Goal: Information Seeking & Learning: Learn about a topic

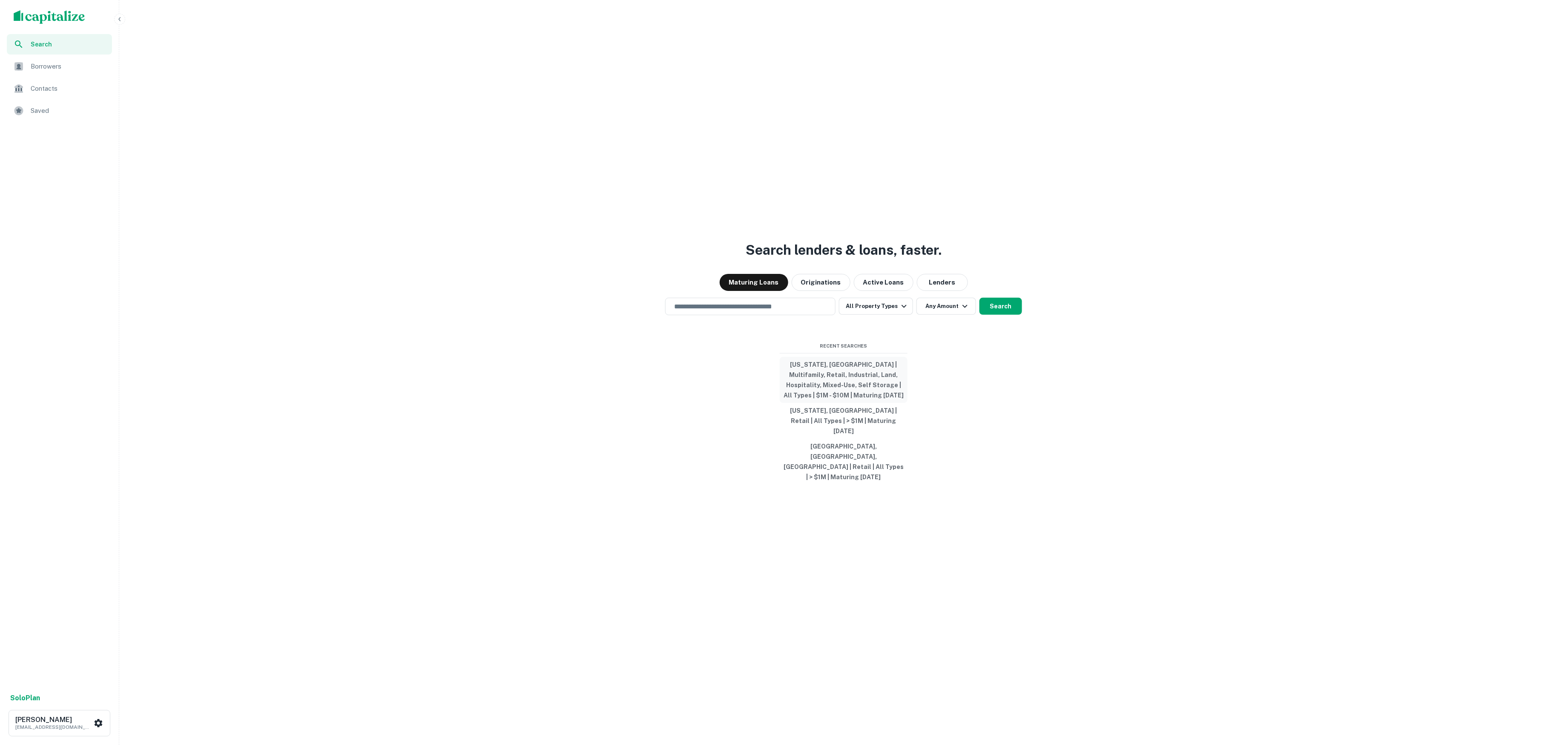
click at [850, 383] on button "[US_STATE], [GEOGRAPHIC_DATA] | Multifamily, Retail, Industrial, Land, Hospital…" at bounding box center [844, 380] width 128 height 46
type input "**********"
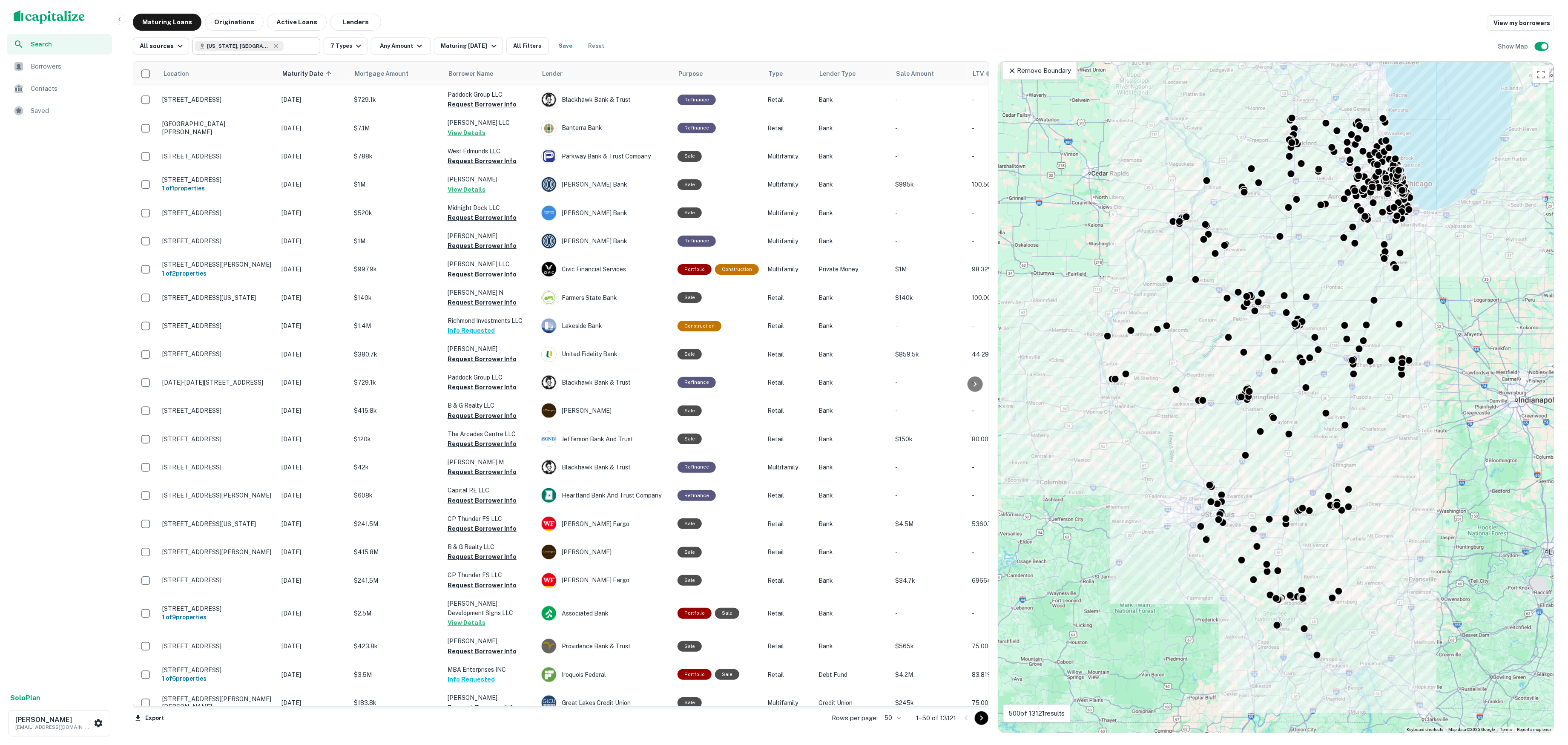
click at [284, 45] on input "text" at bounding box center [300, 46] width 33 height 12
click at [280, 45] on input "**********" at bounding box center [249, 46] width 108 height 12
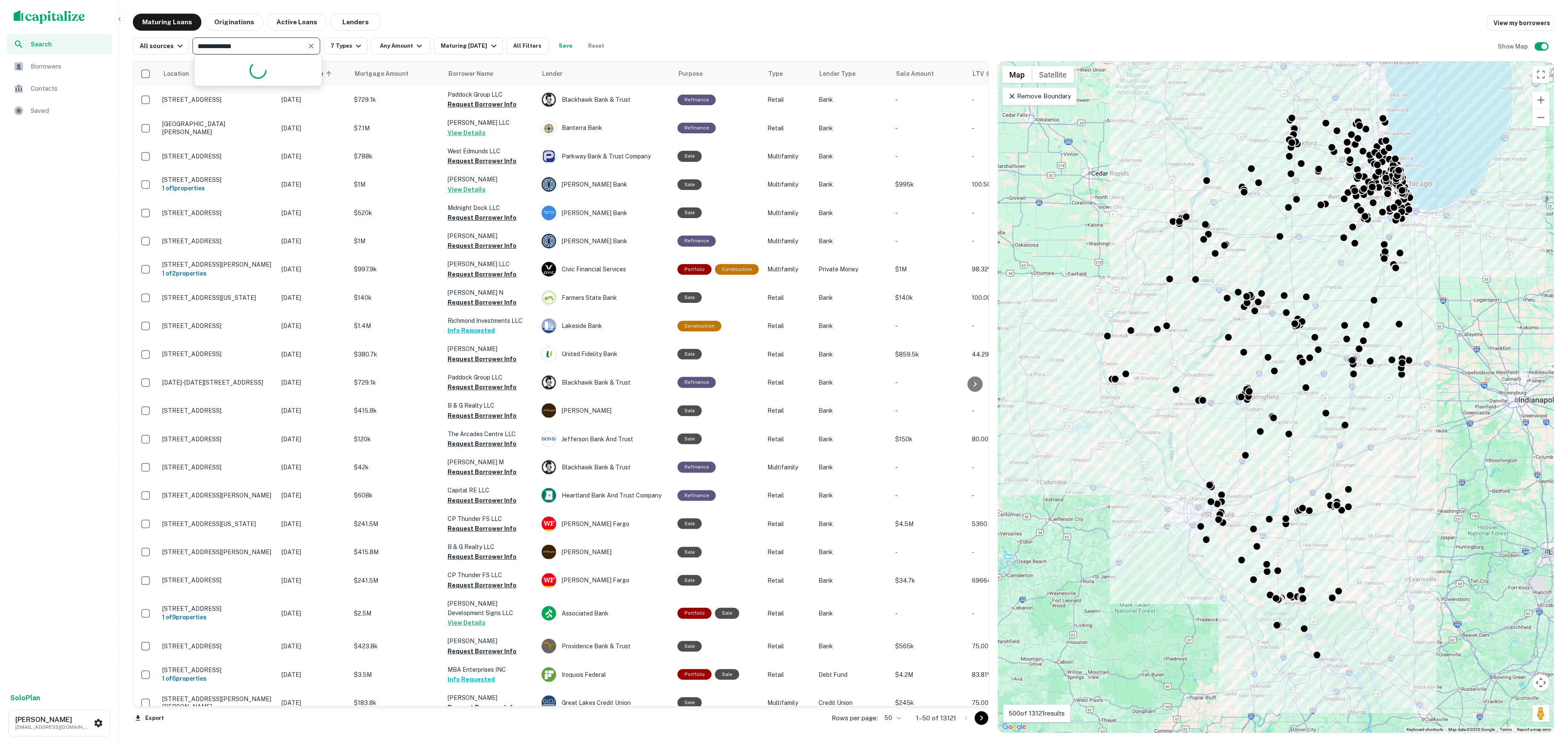
click at [280, 45] on input "**********" at bounding box center [249, 46] width 108 height 12
type input "****"
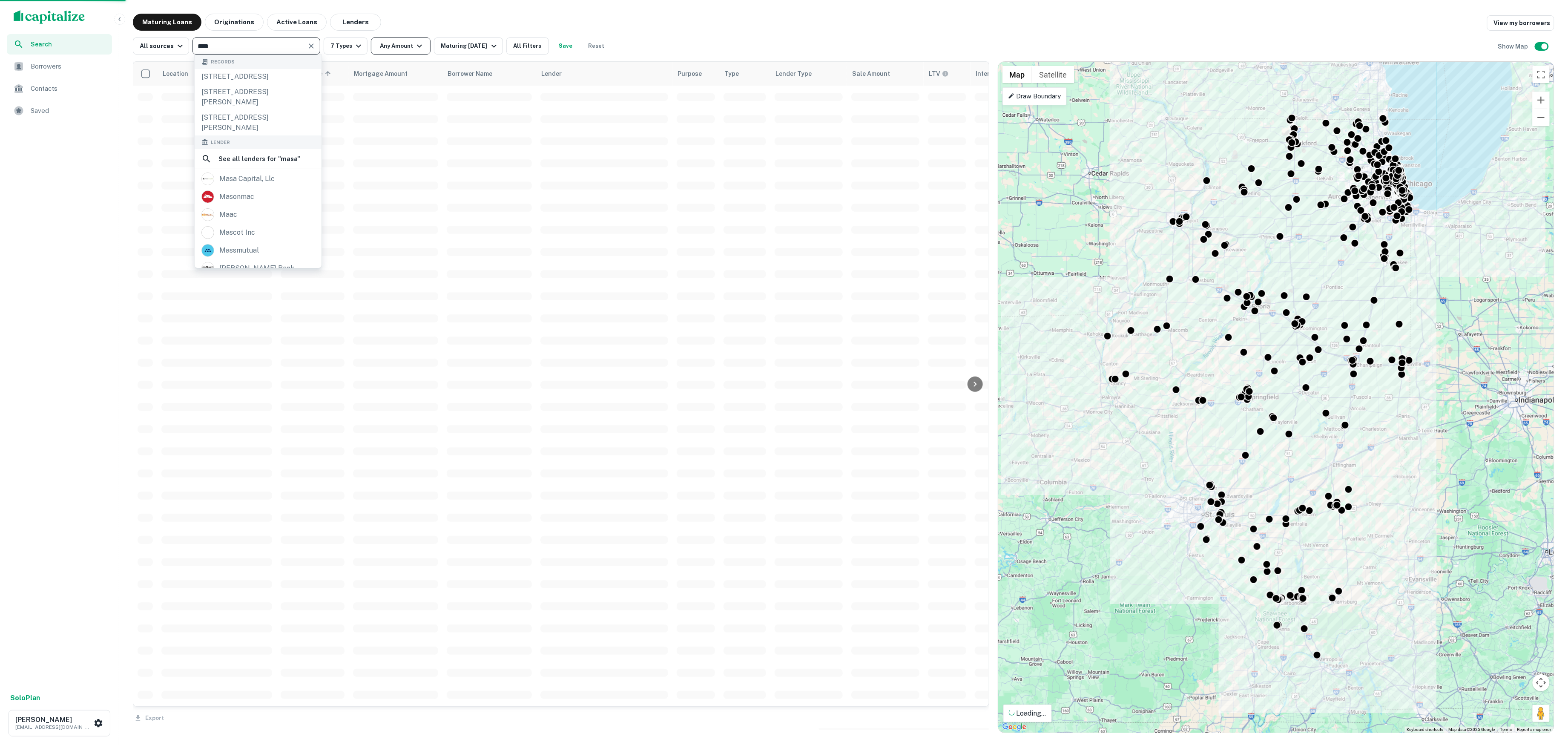
drag, startPoint x: 280, startPoint y: 159, endPoint x: 377, endPoint y: 47, distance: 148.2
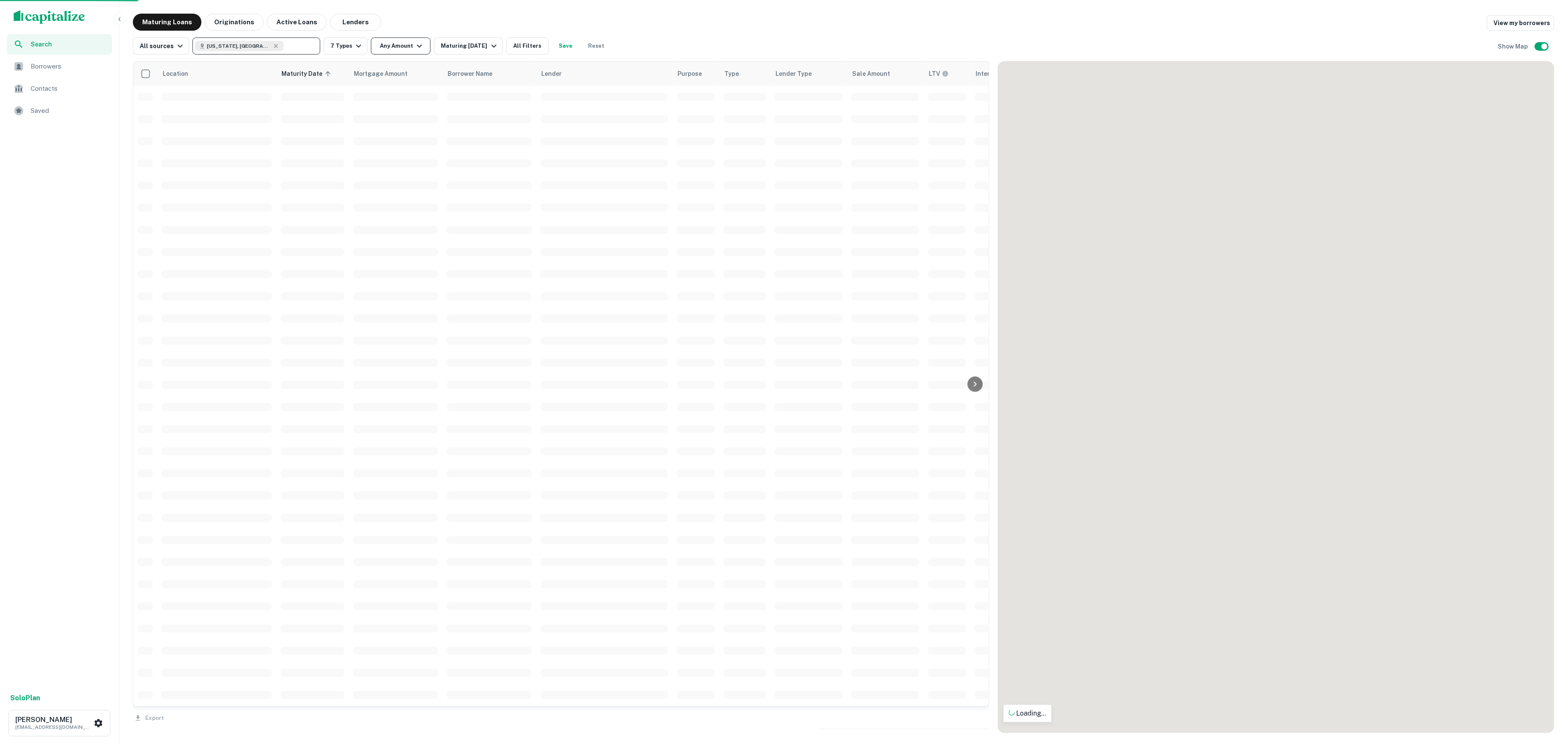
click at [423, 41] on icon "button" at bounding box center [419, 46] width 10 height 10
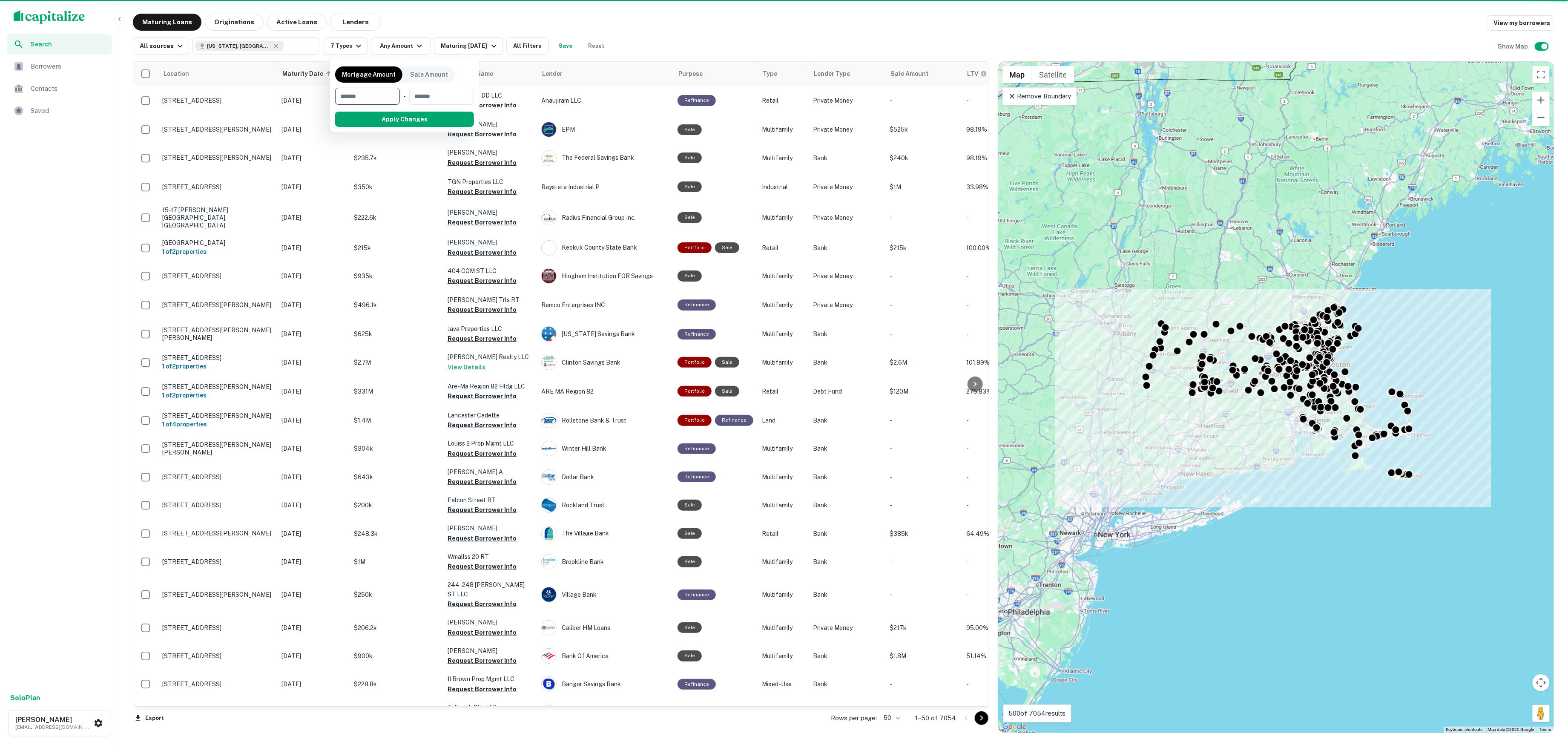
type input "*"
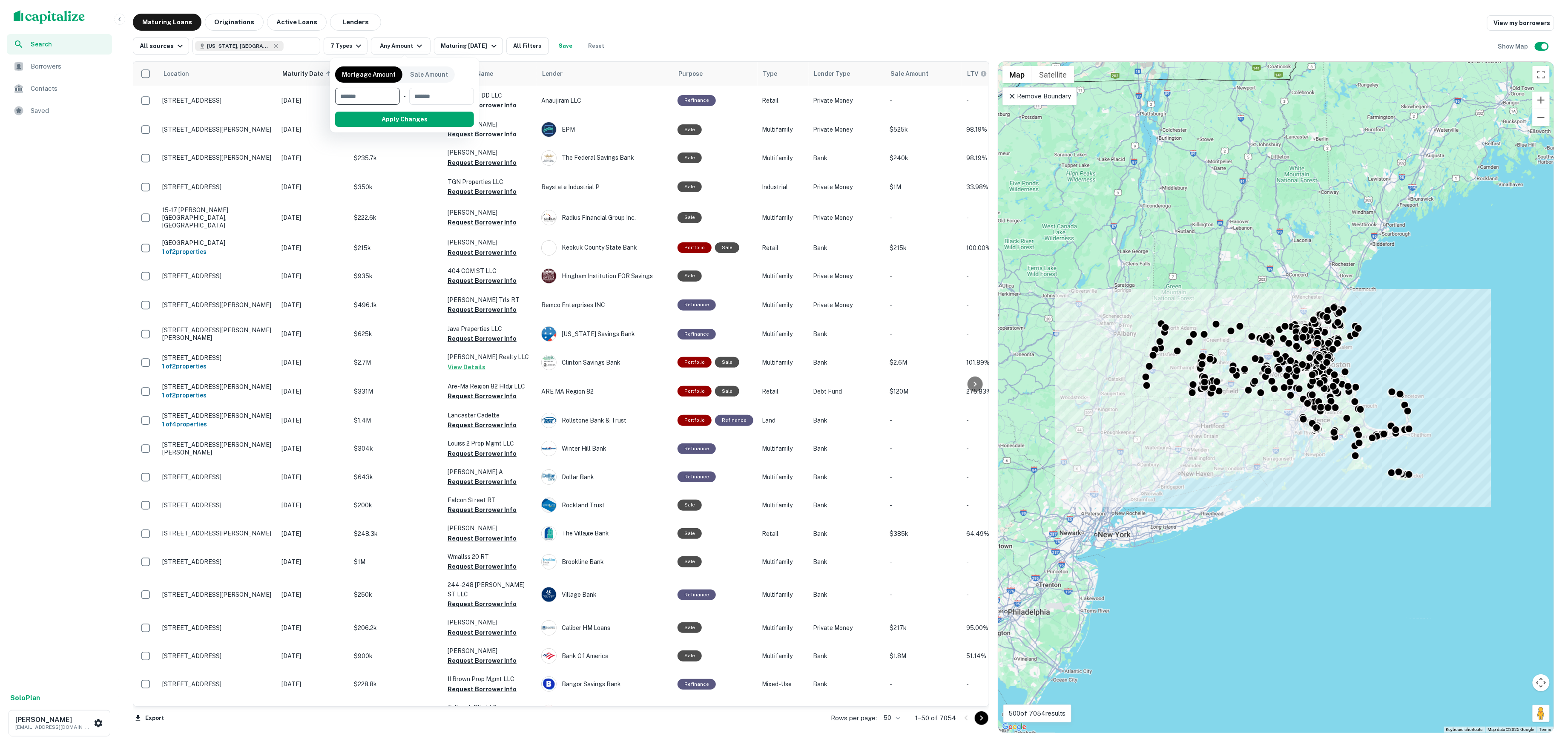
type input "*******"
type input "**"
type input "********"
click at [396, 116] on button "Apply Changes" at bounding box center [420, 119] width 108 height 15
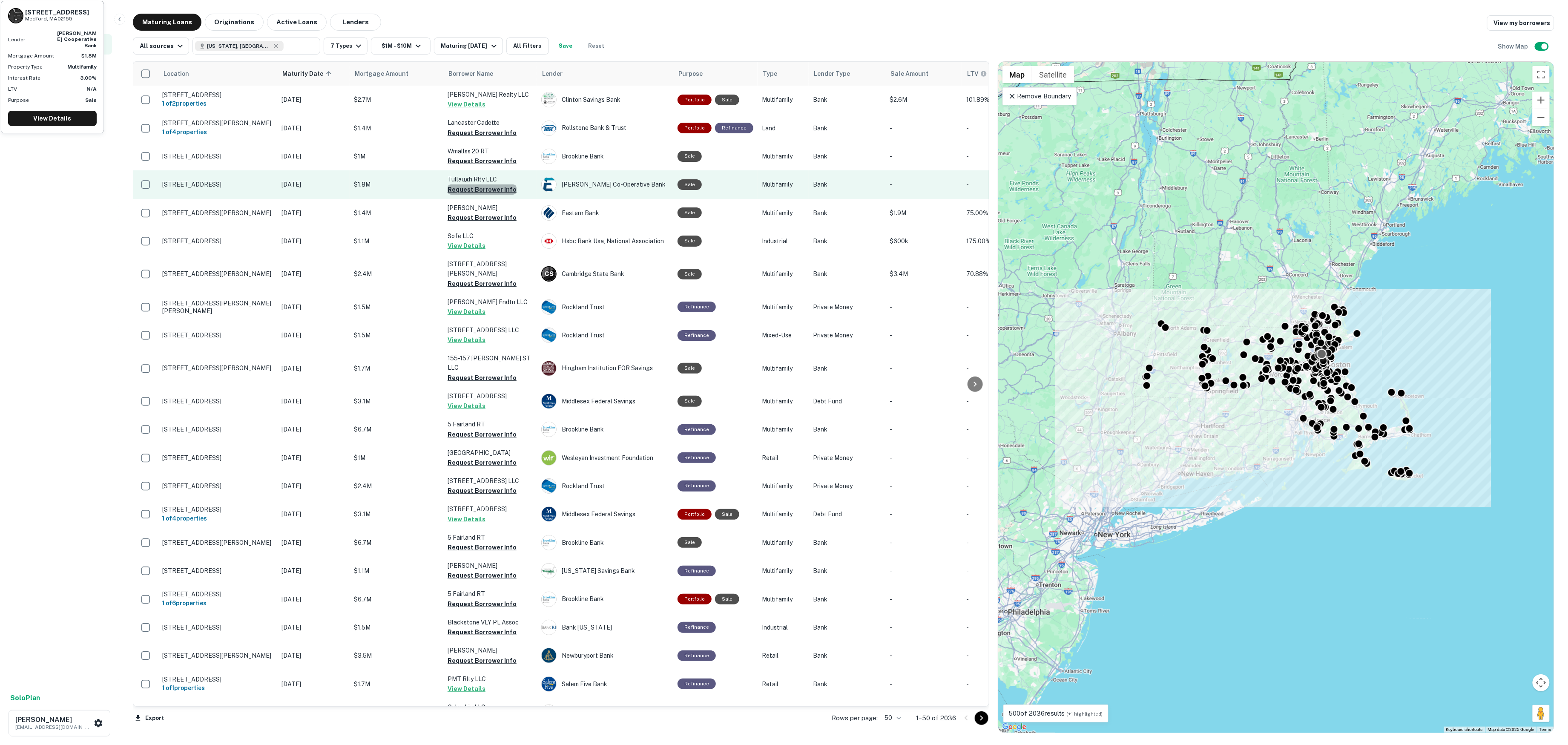
click at [492, 191] on button "Request Borrower Info" at bounding box center [481, 189] width 69 height 10
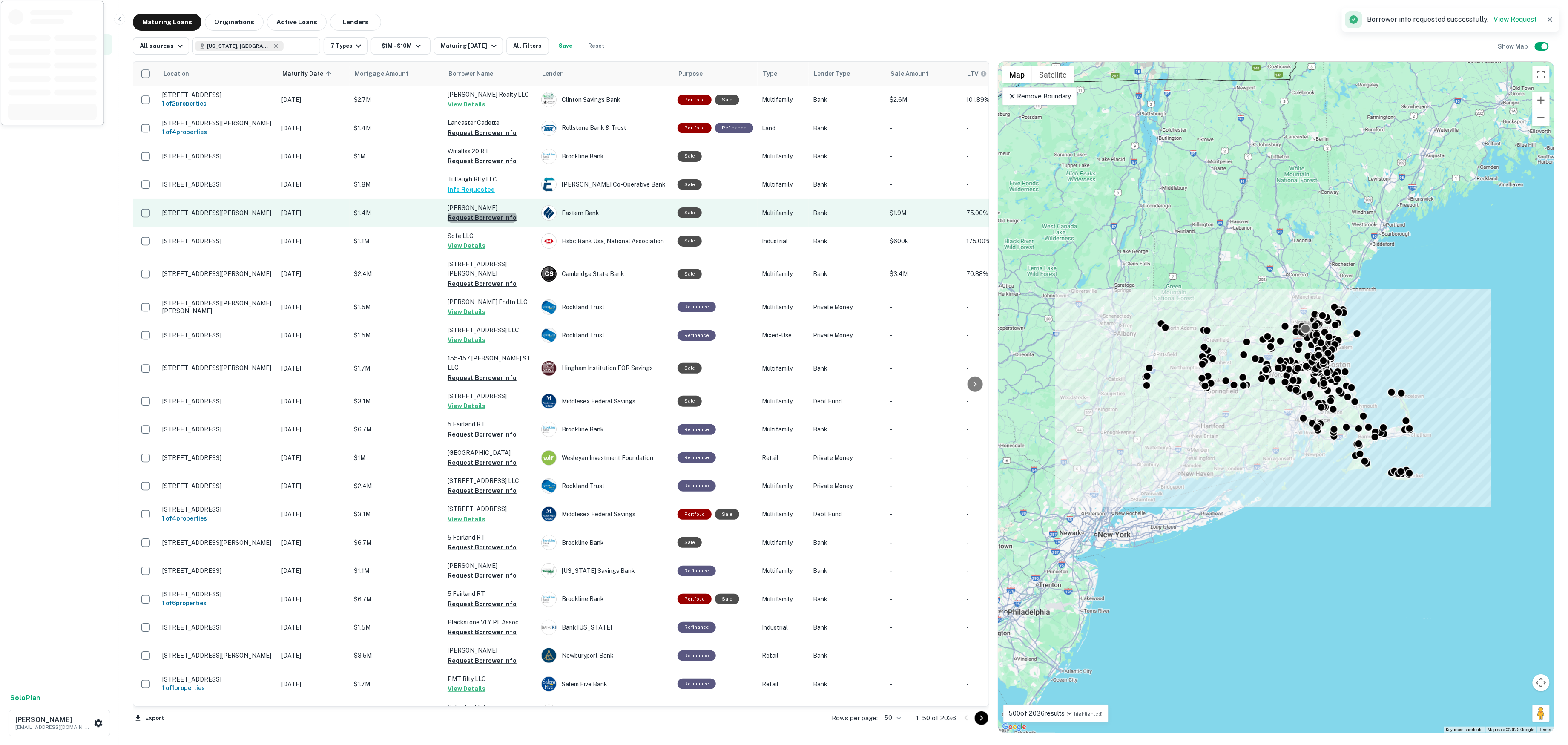
click at [482, 223] on button "Request Borrower Info" at bounding box center [481, 217] width 69 height 10
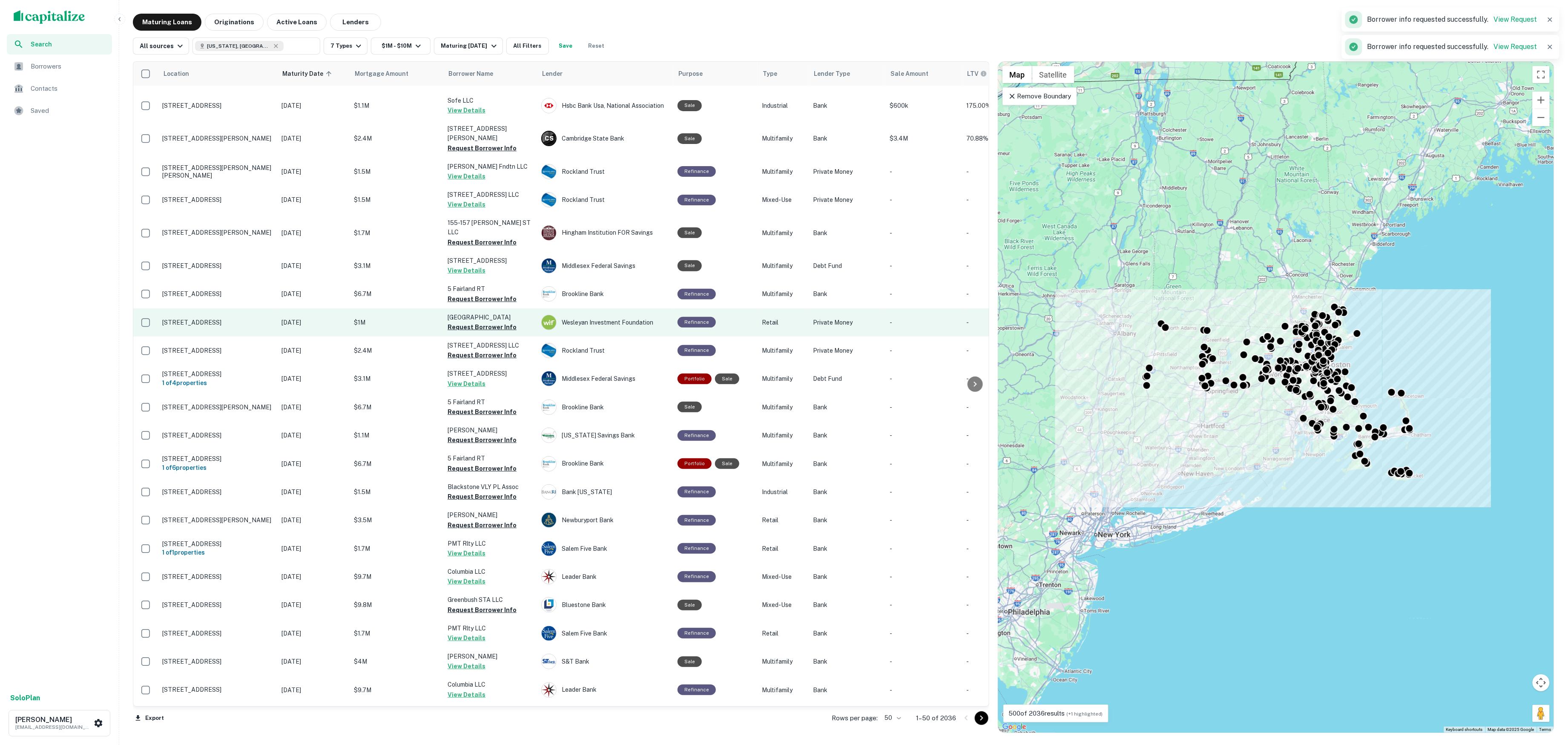
scroll to position [292, 0]
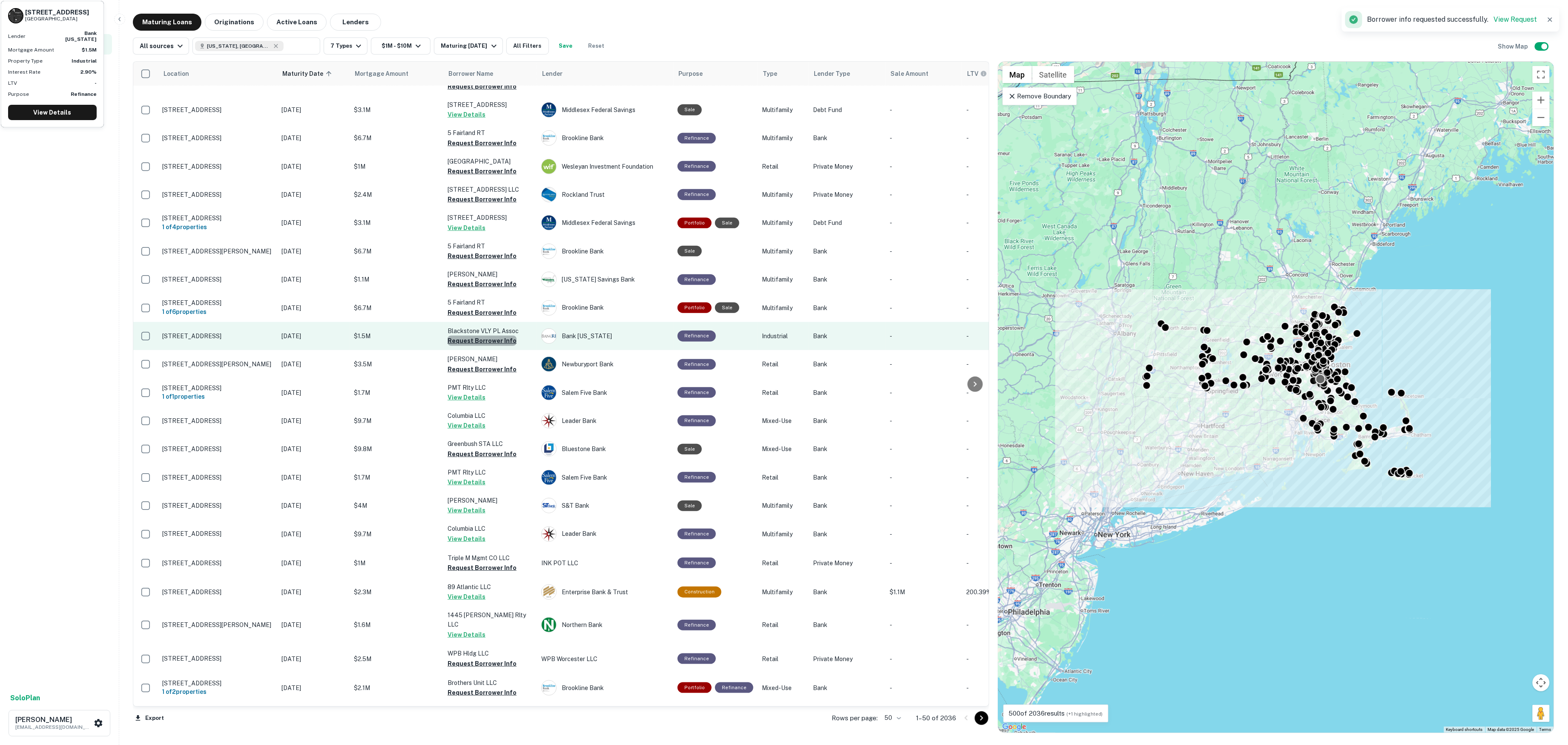
click at [489, 335] on button "Request Borrower Info" at bounding box center [481, 340] width 69 height 10
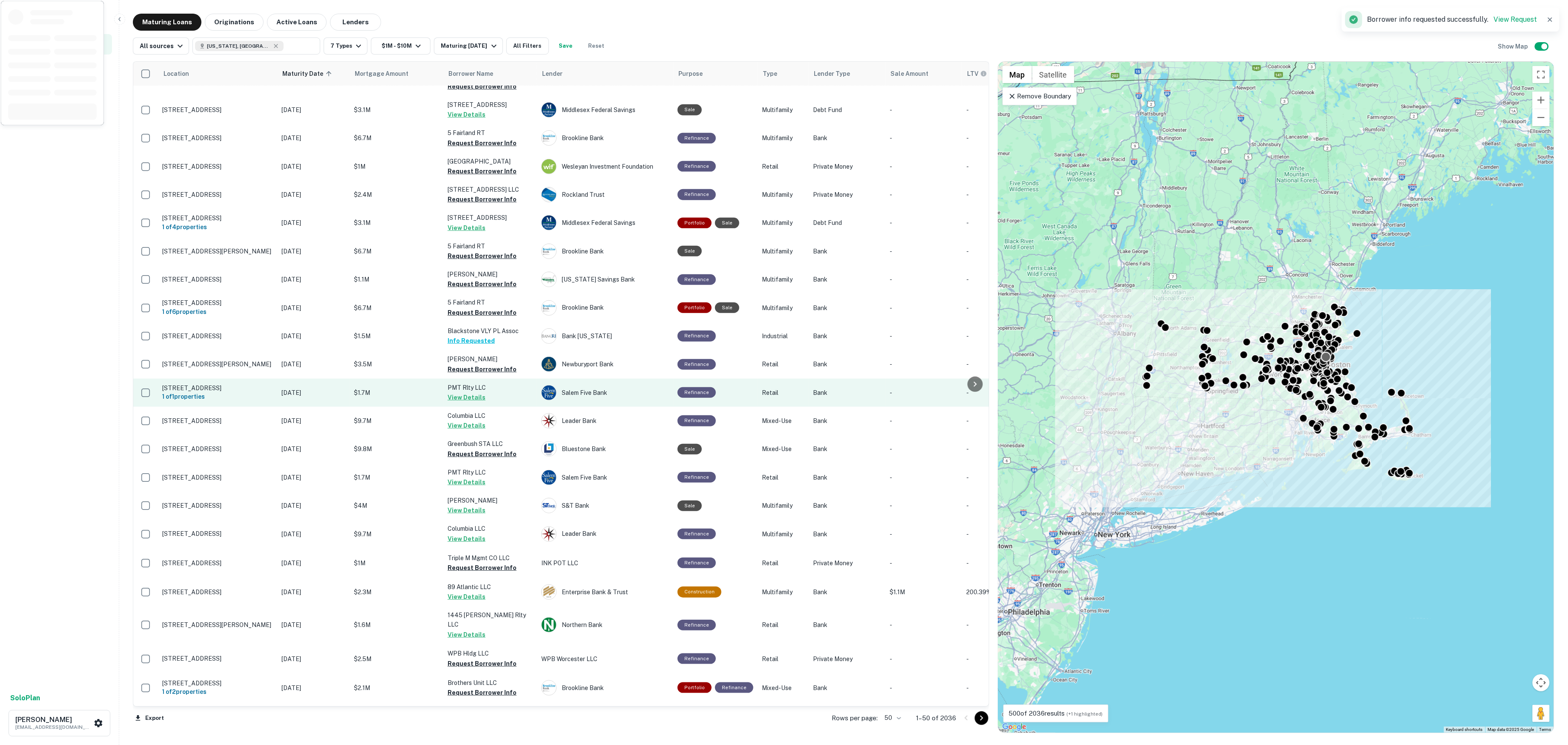
click at [469, 392] on button "View Details" at bounding box center [466, 397] width 38 height 10
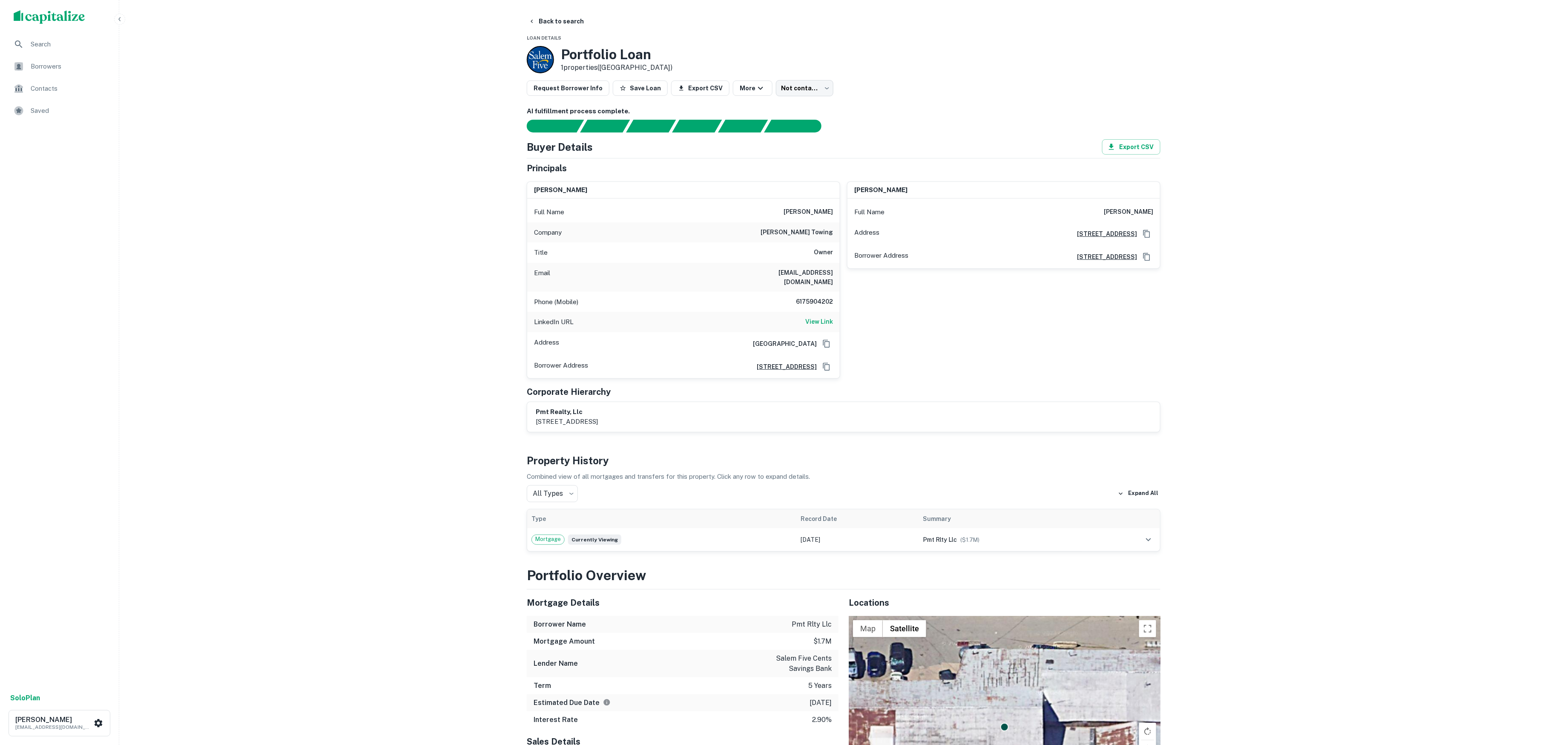
click at [64, 16] on img "scrollable content" at bounding box center [49, 17] width 72 height 13
click at [572, 28] on button "Back to search" at bounding box center [556, 21] width 62 height 15
click at [569, 23] on button "Back to search" at bounding box center [556, 21] width 62 height 15
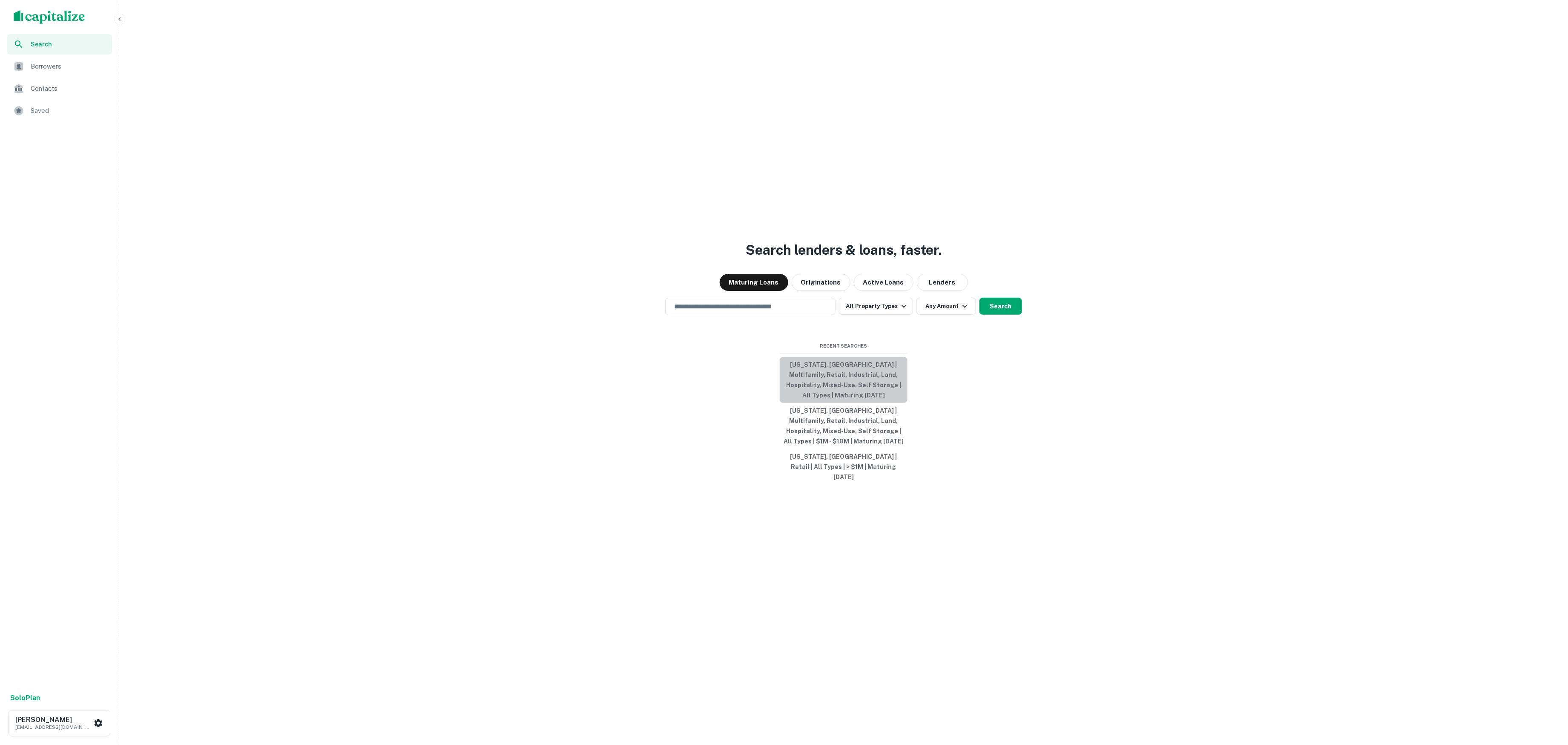
drag, startPoint x: 864, startPoint y: 379, endPoint x: 855, endPoint y: 377, distance: 9.2
click at [864, 379] on button "Massachusetts, USA | Multifamily, Retail, Industrial, Land, Hospitality, Mixed-…" at bounding box center [844, 380] width 128 height 46
type input "**********"
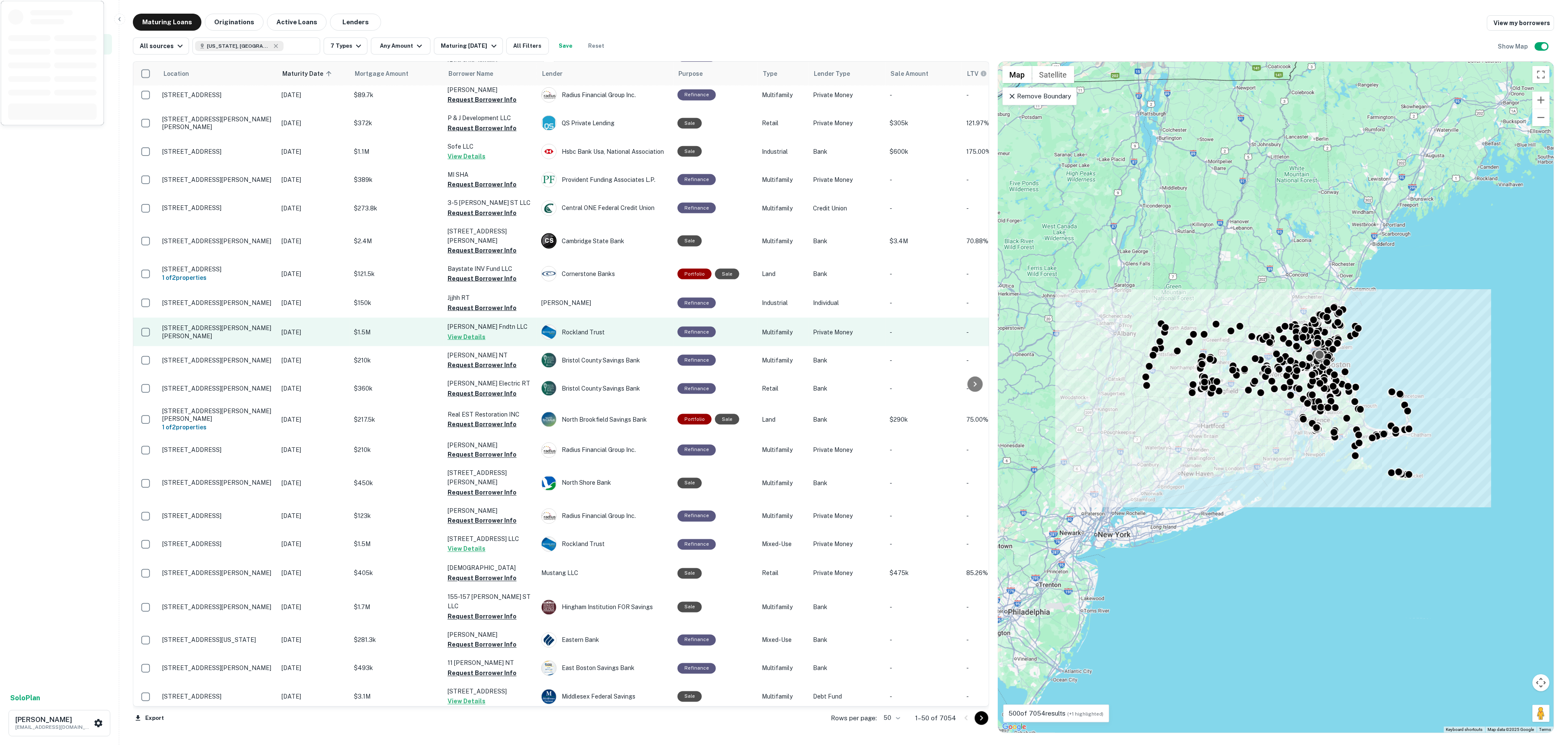
scroll to position [785, 0]
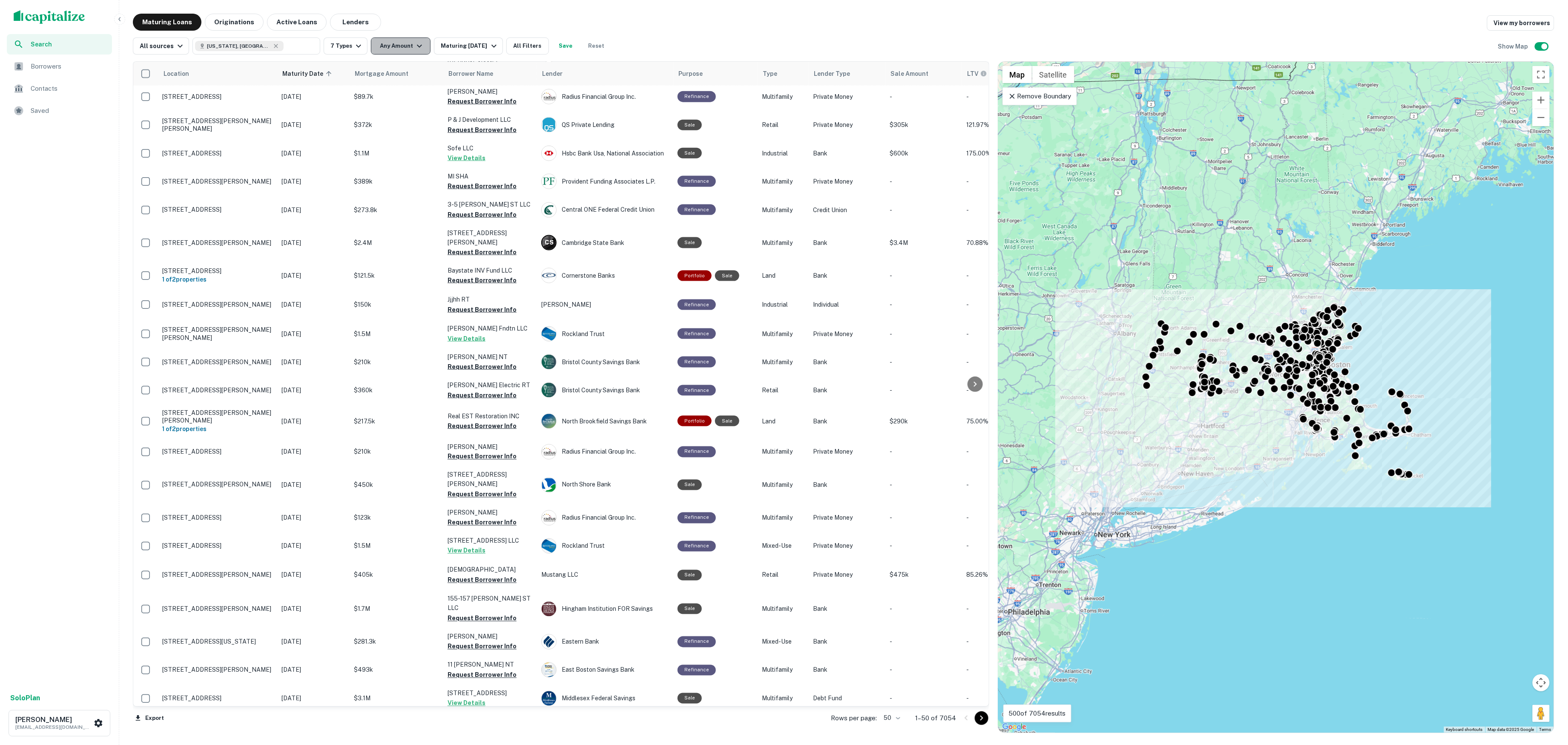
click at [413, 41] on button "Any Amount" at bounding box center [401, 46] width 60 height 17
type input "*"
type input "*******"
type input "**"
type input "********"
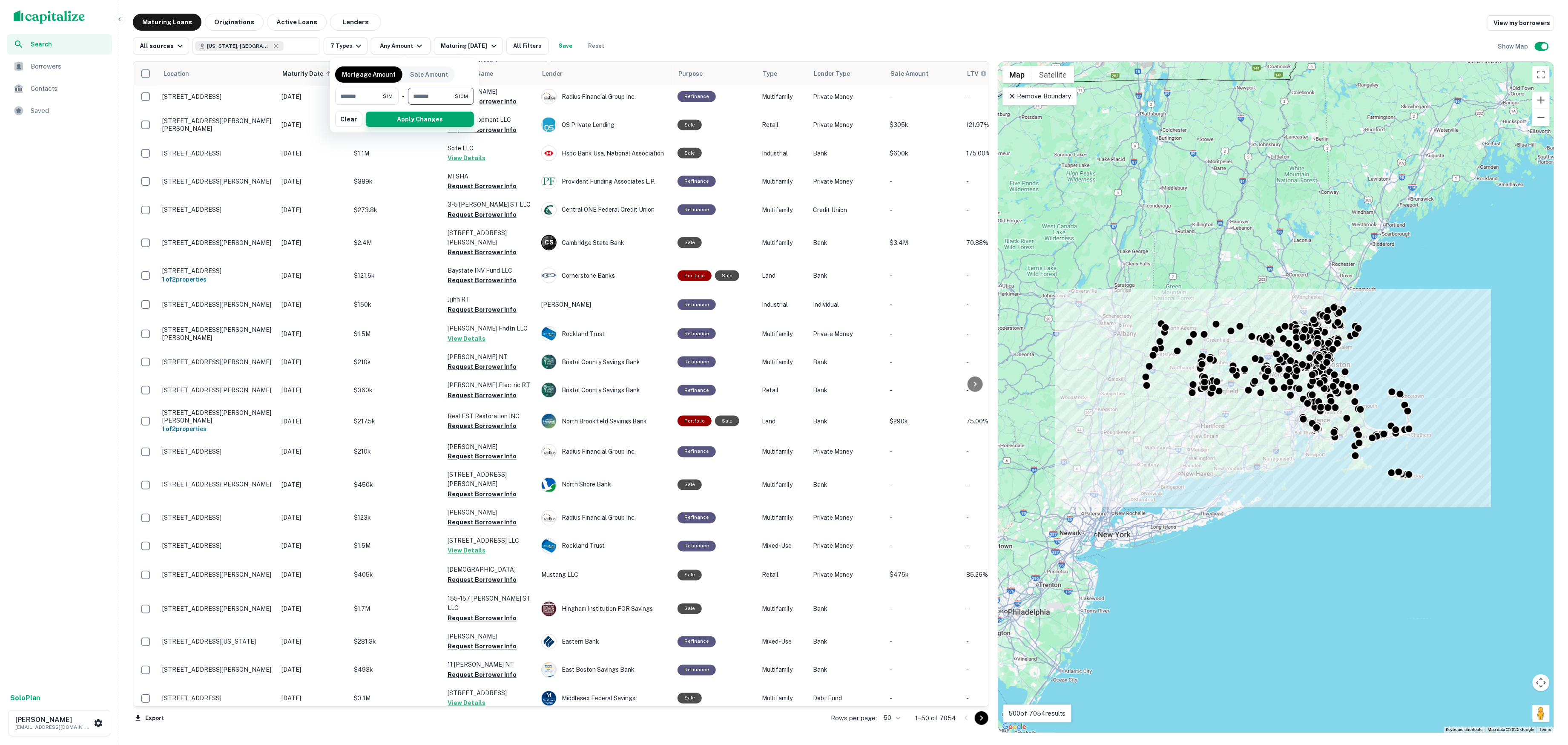
click at [435, 123] on button "Apply Changes" at bounding box center [420, 119] width 108 height 15
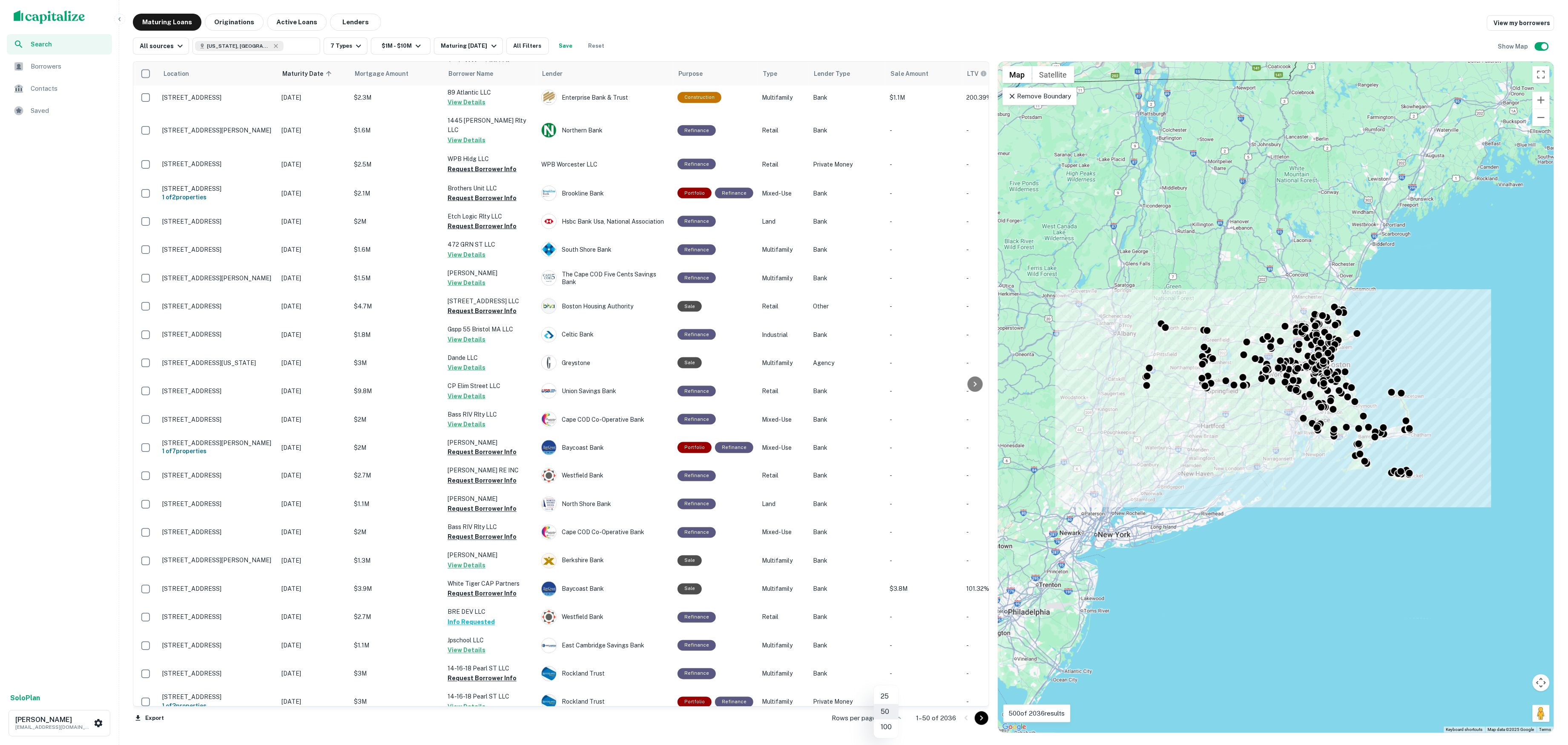
click at [894, 721] on body "Search Borrowers Contacts Saved Solo Plan Soren Craig soren+spectra@capitalize.…" at bounding box center [784, 372] width 1568 height 745
click at [890, 724] on li "100" at bounding box center [886, 727] width 25 height 15
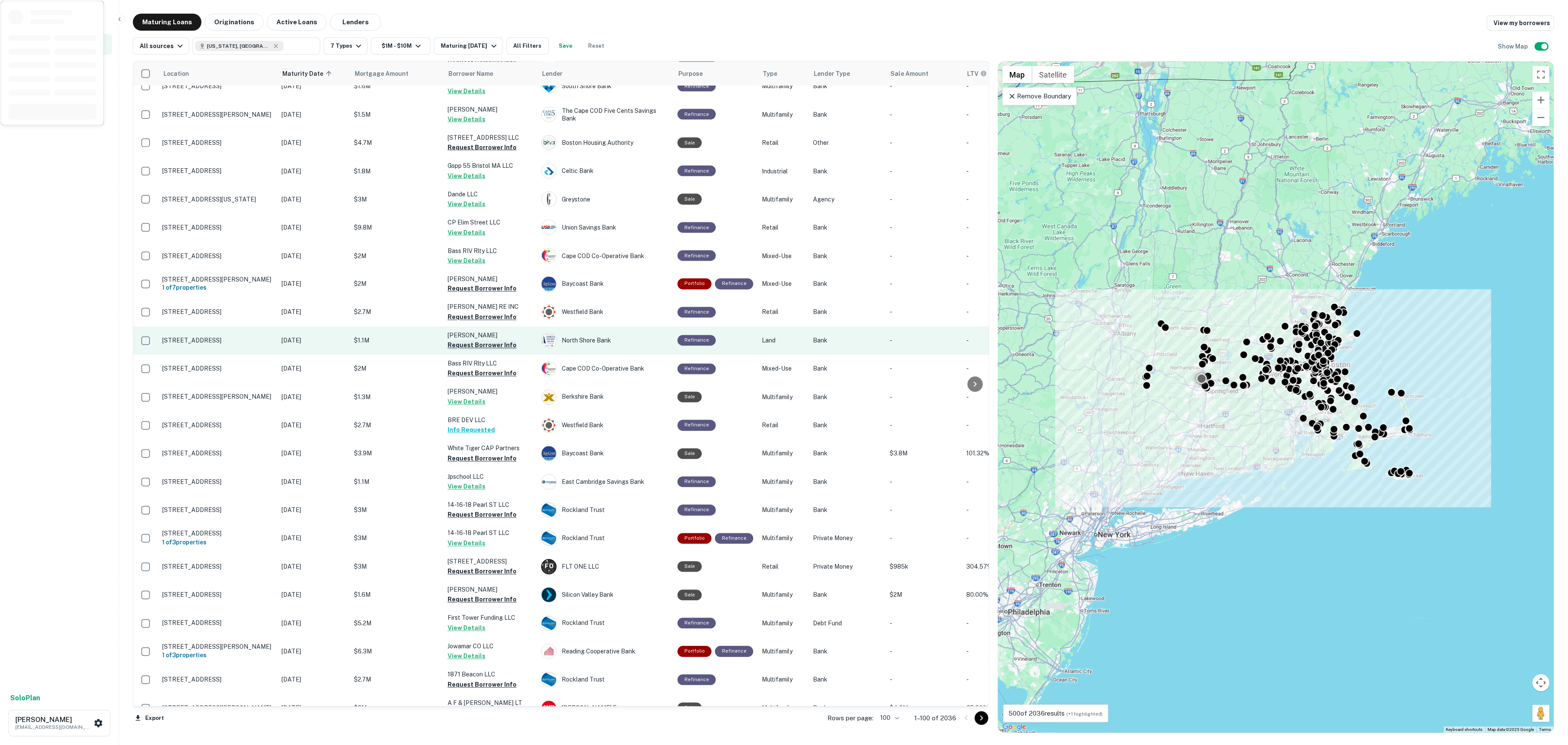
scroll to position [954, 0]
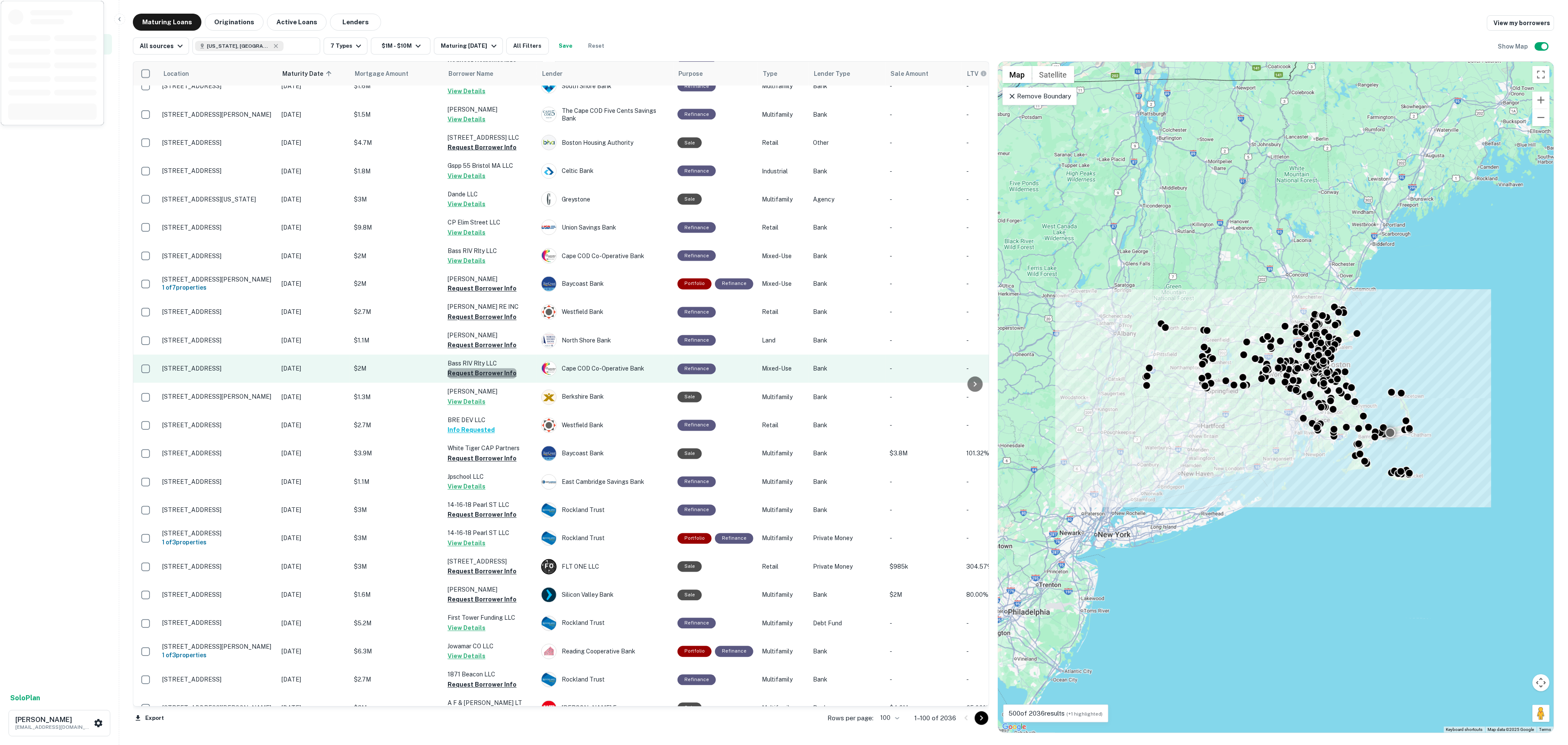
click at [486, 368] on button "Request Borrower Info" at bounding box center [481, 373] width 69 height 10
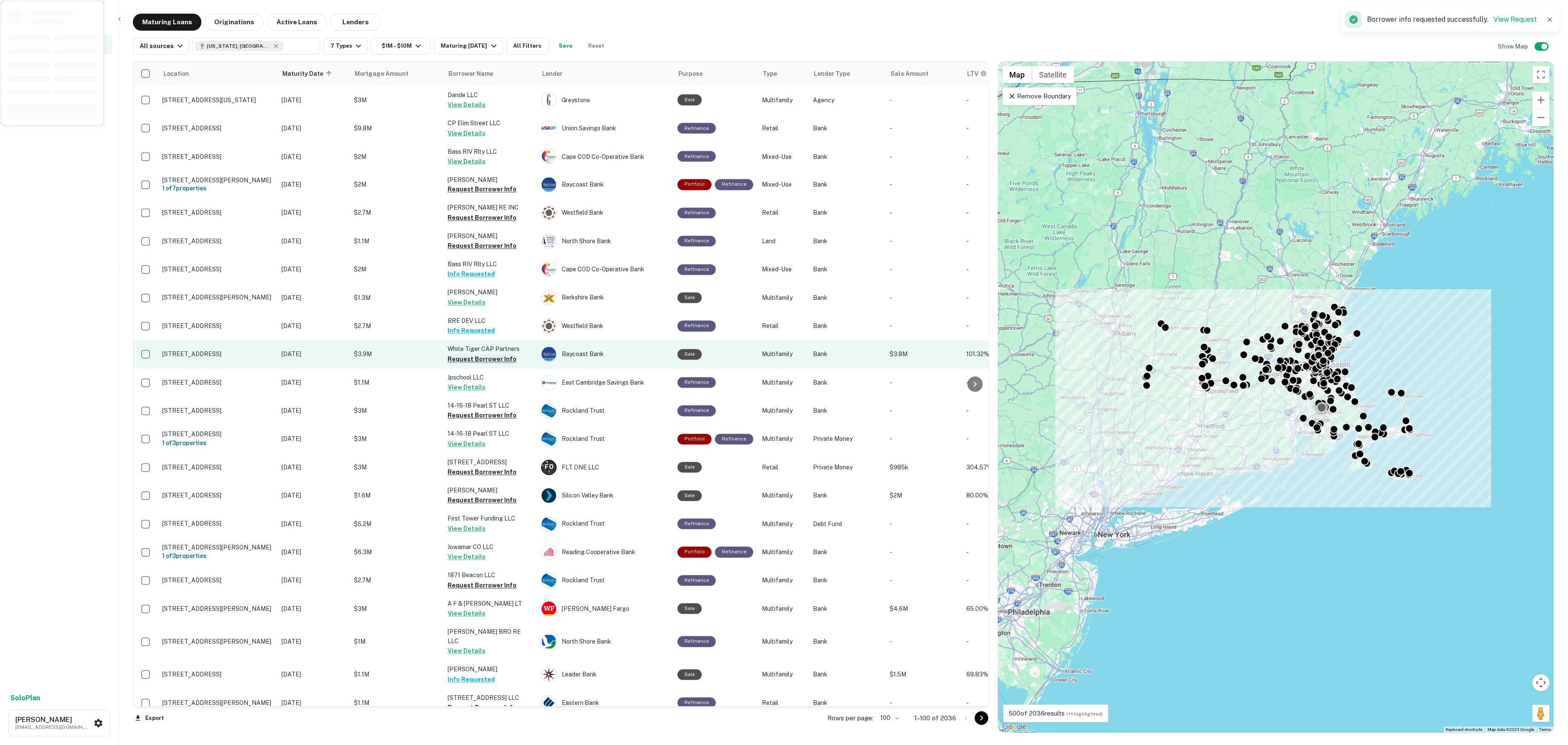
scroll to position [1052, 0]
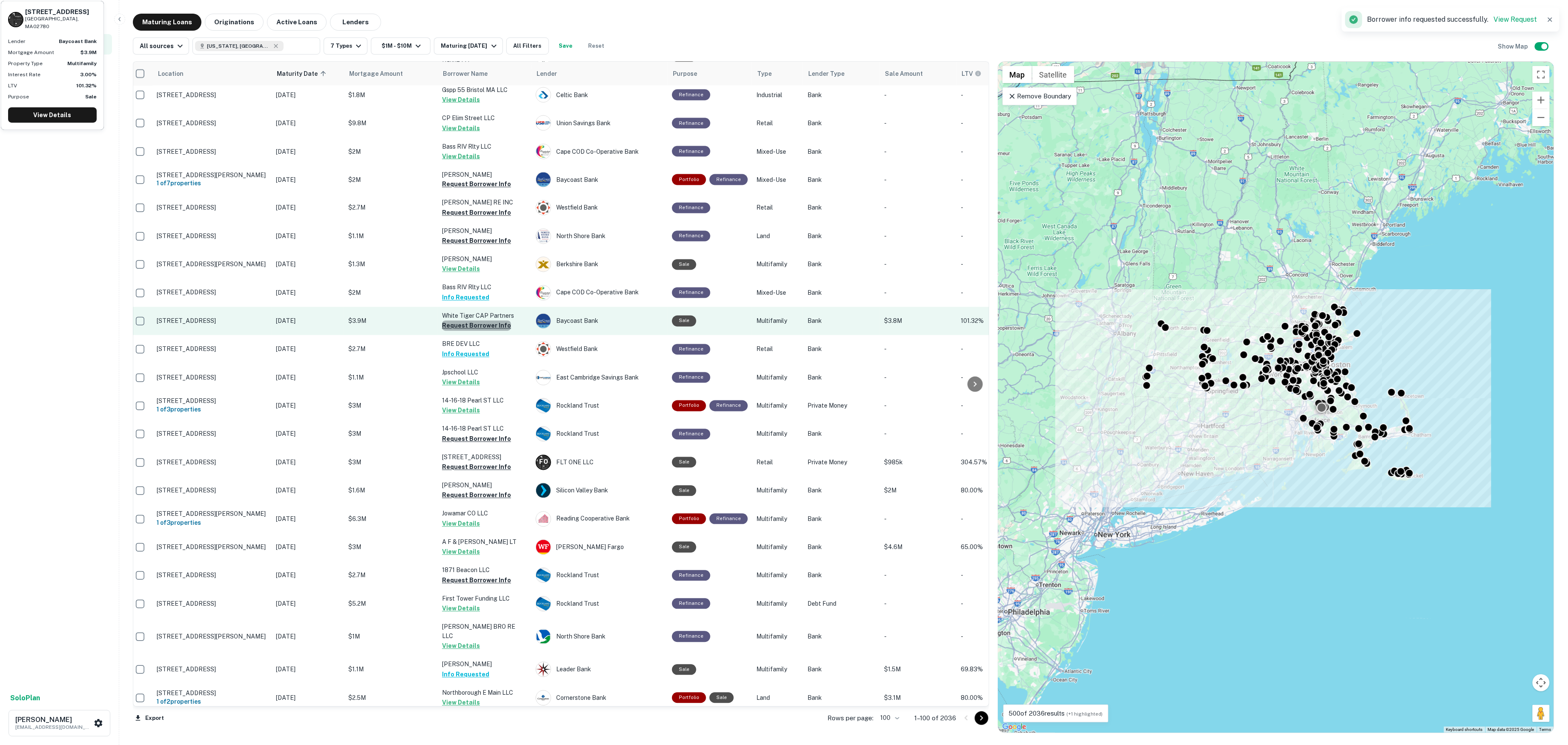
click at [482, 321] on button "Request Borrower Info" at bounding box center [476, 326] width 69 height 10
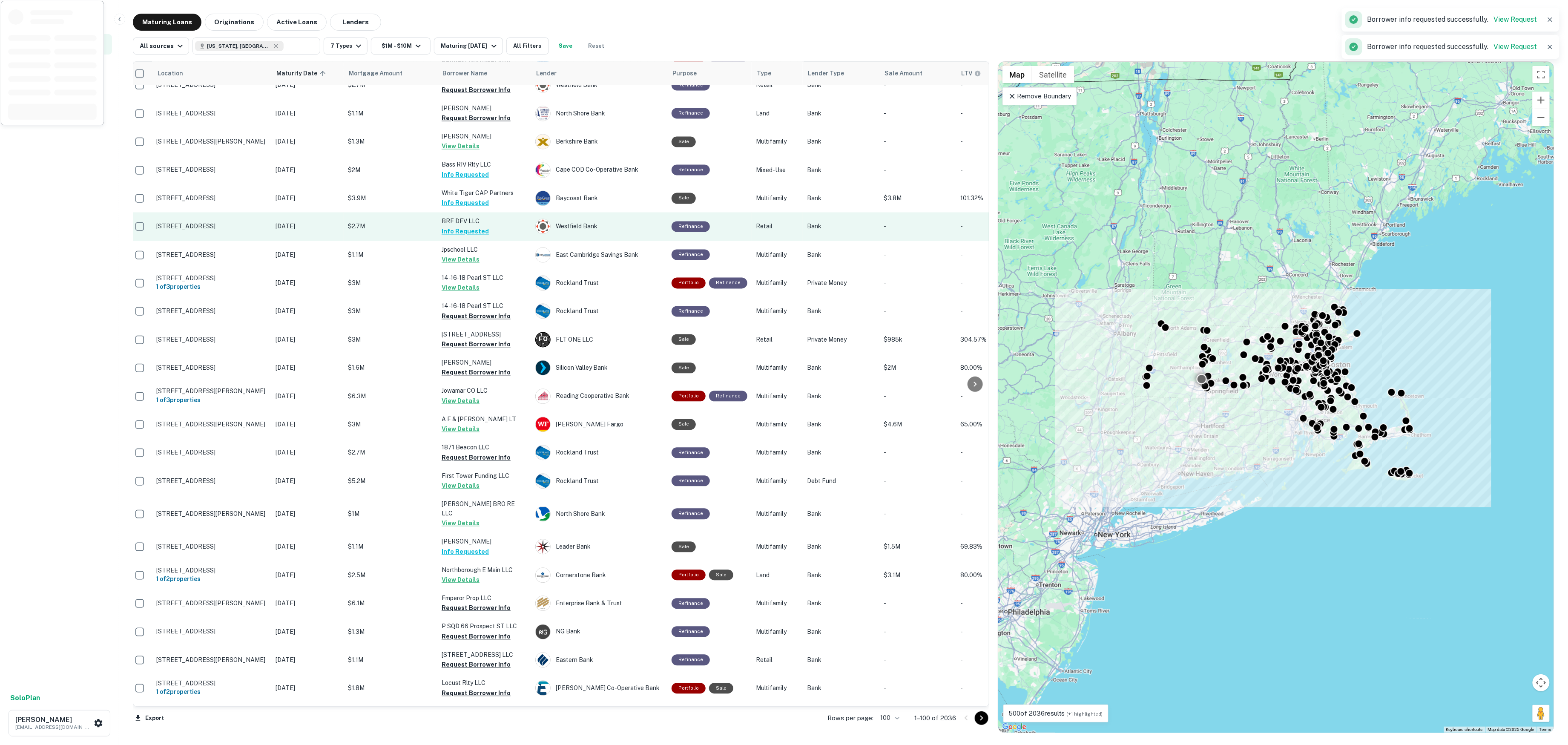
scroll to position [1183, 5]
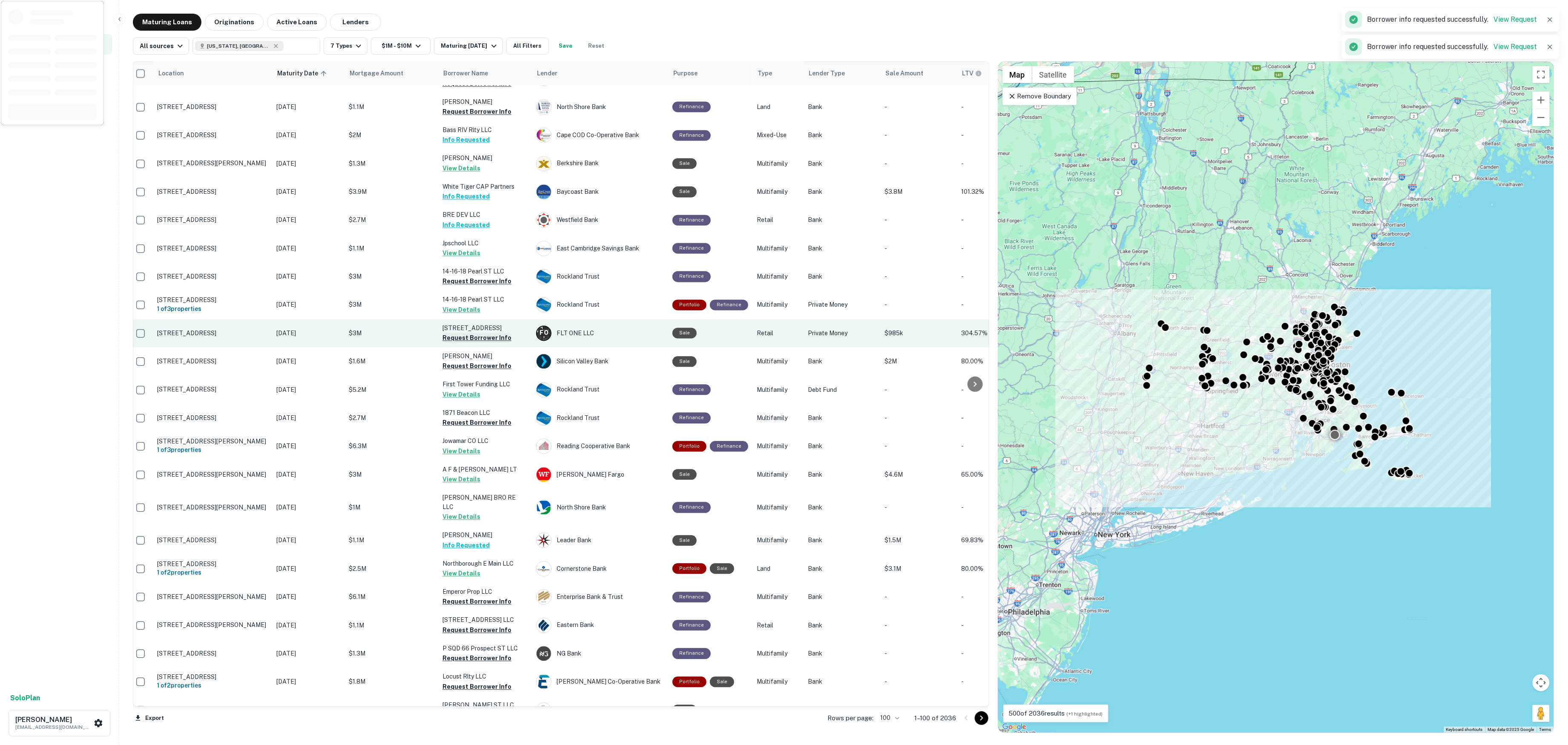
click at [484, 333] on button "Request Borrower Info" at bounding box center [477, 338] width 69 height 10
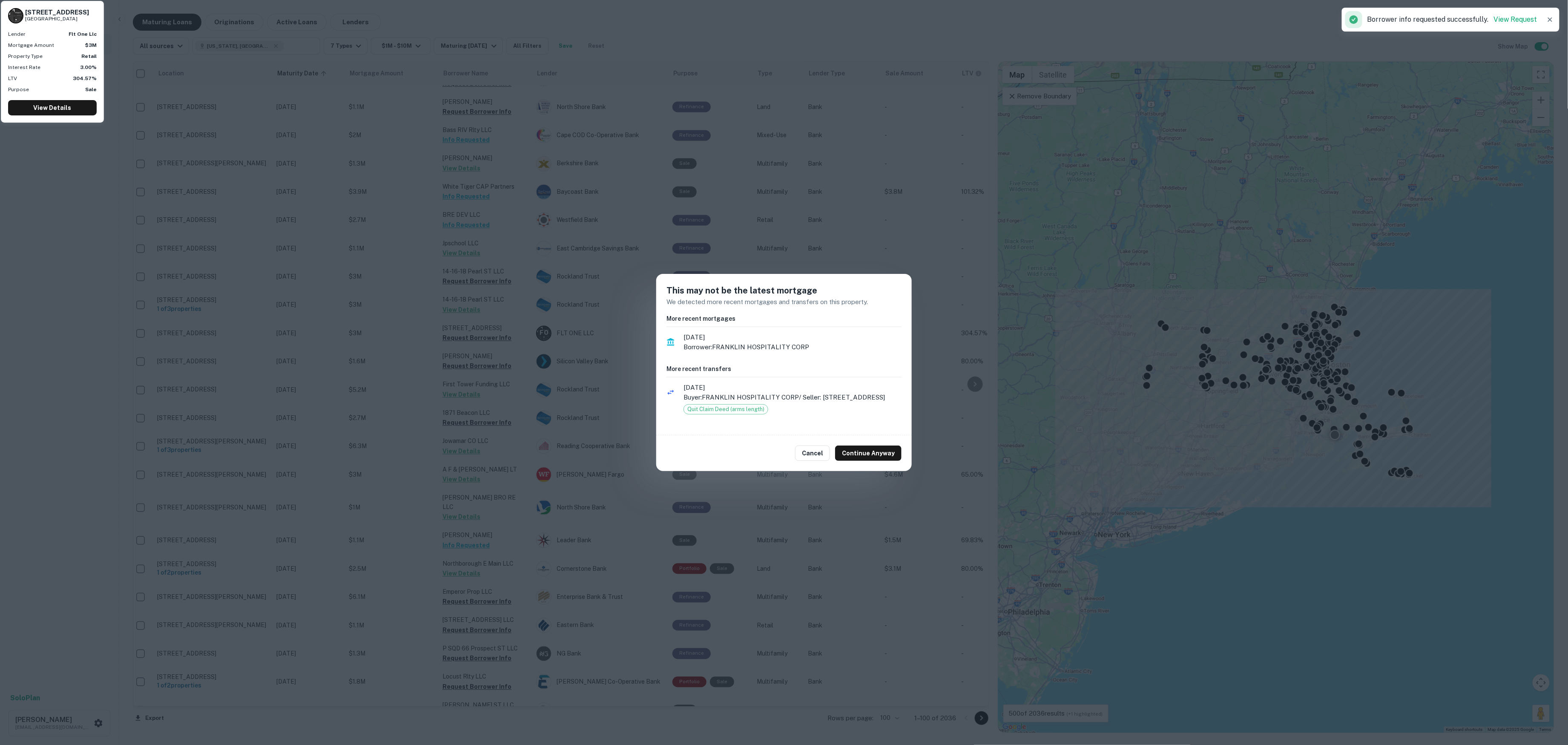
click at [540, 335] on div "This may not be the latest mortgage We detected more recent mortgages and trans…" at bounding box center [784, 372] width 1568 height 745
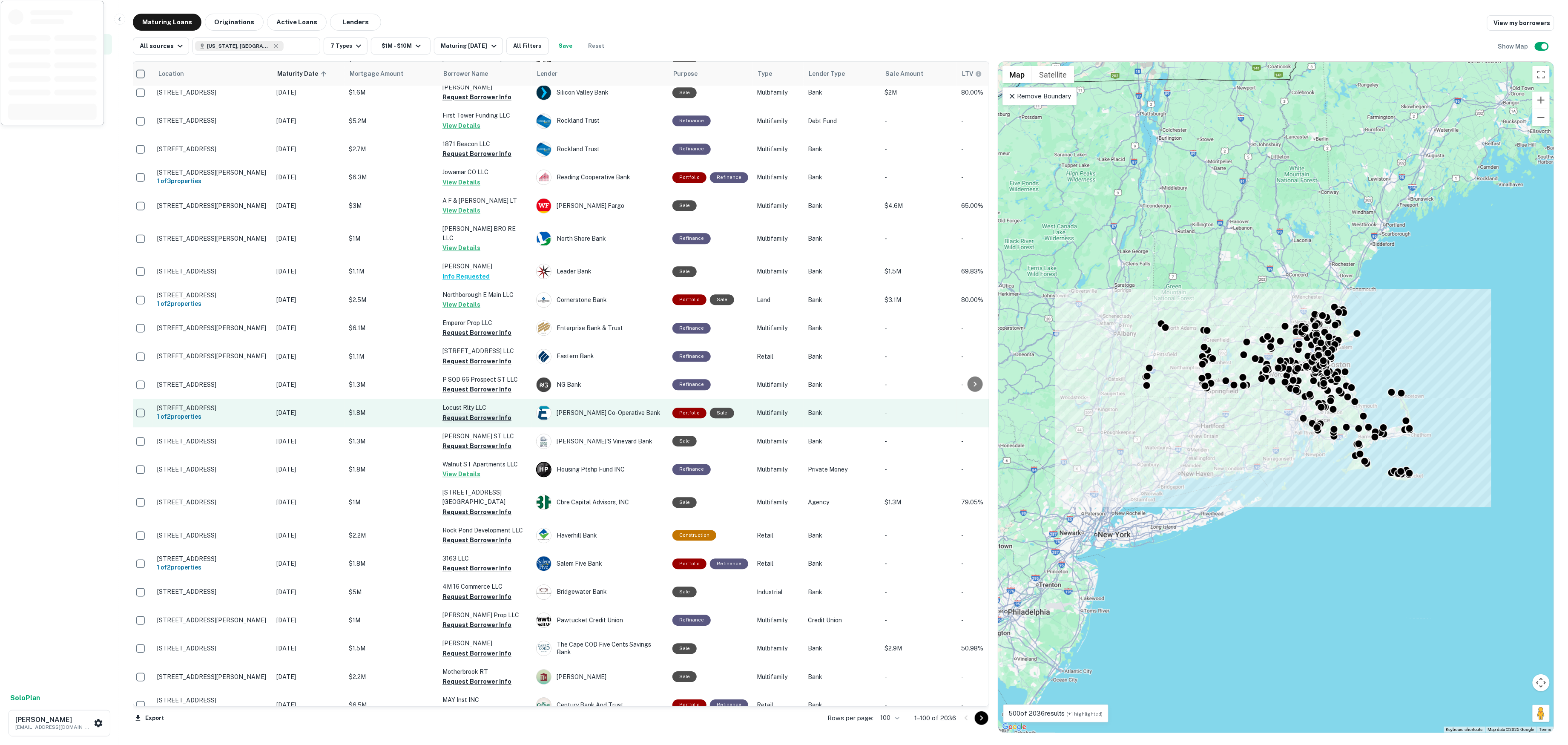
scroll to position [1455, 5]
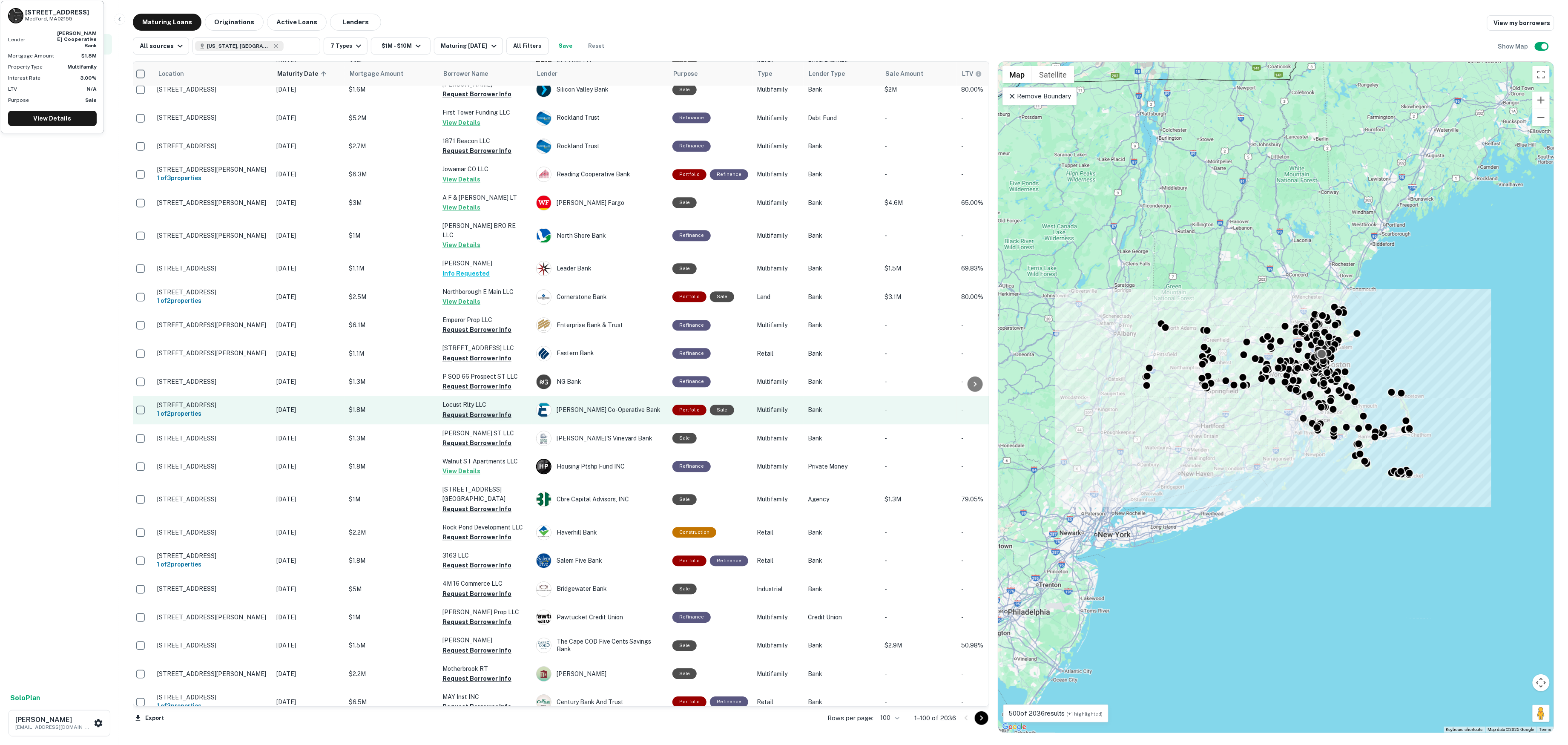
click at [475, 410] on button "Request Borrower Info" at bounding box center [477, 414] width 69 height 10
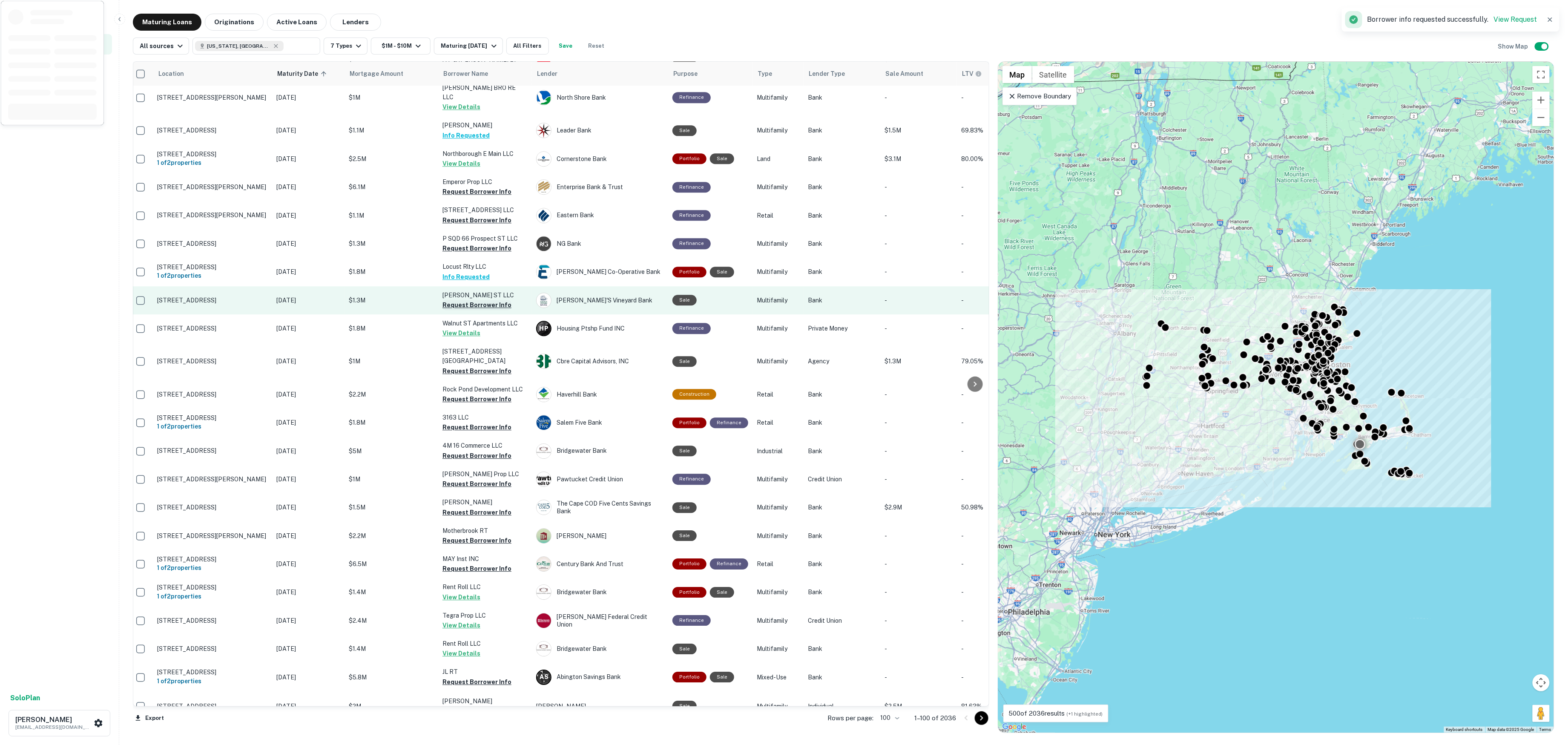
scroll to position [1598, 5]
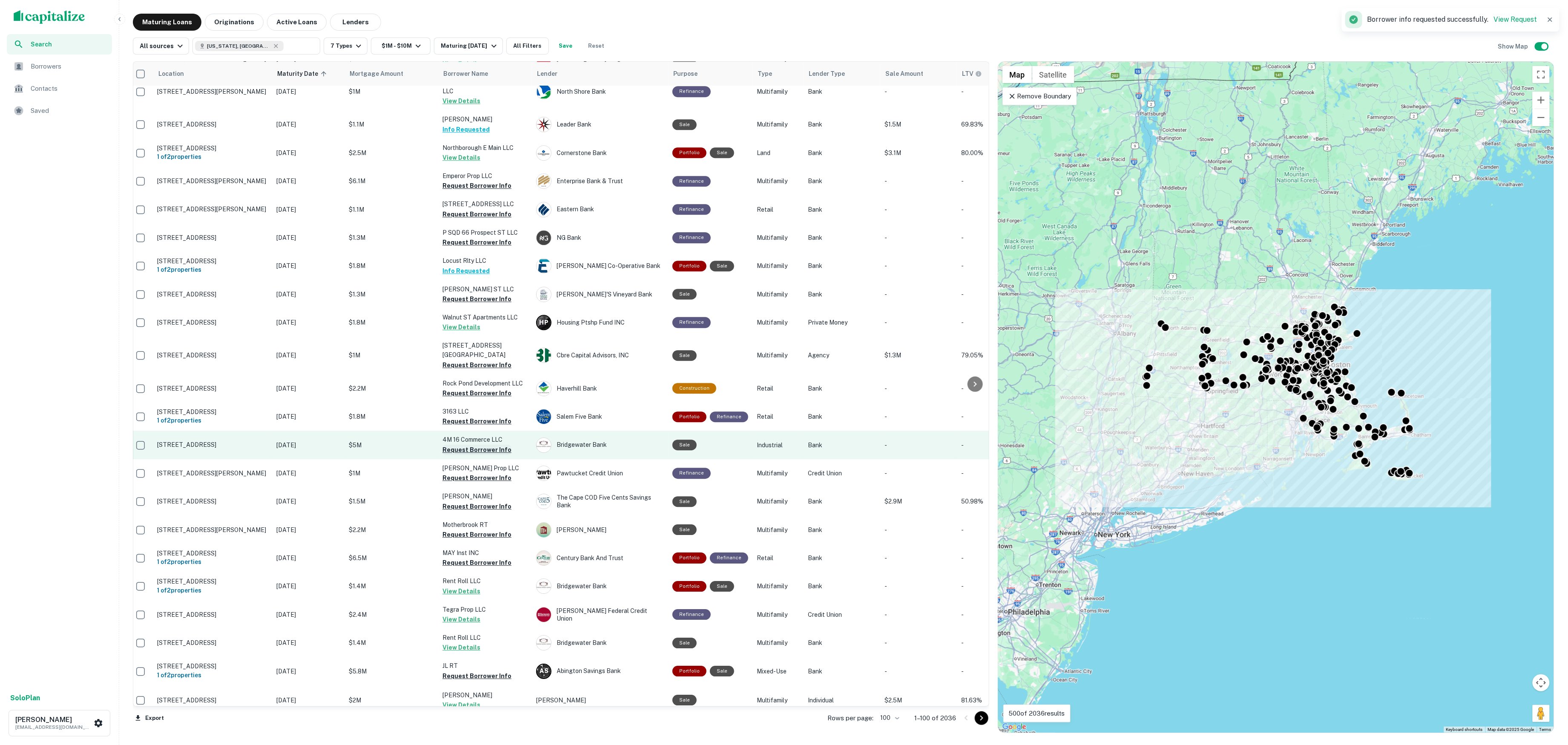
click at [479, 444] on button "Request Borrower Info" at bounding box center [477, 449] width 69 height 10
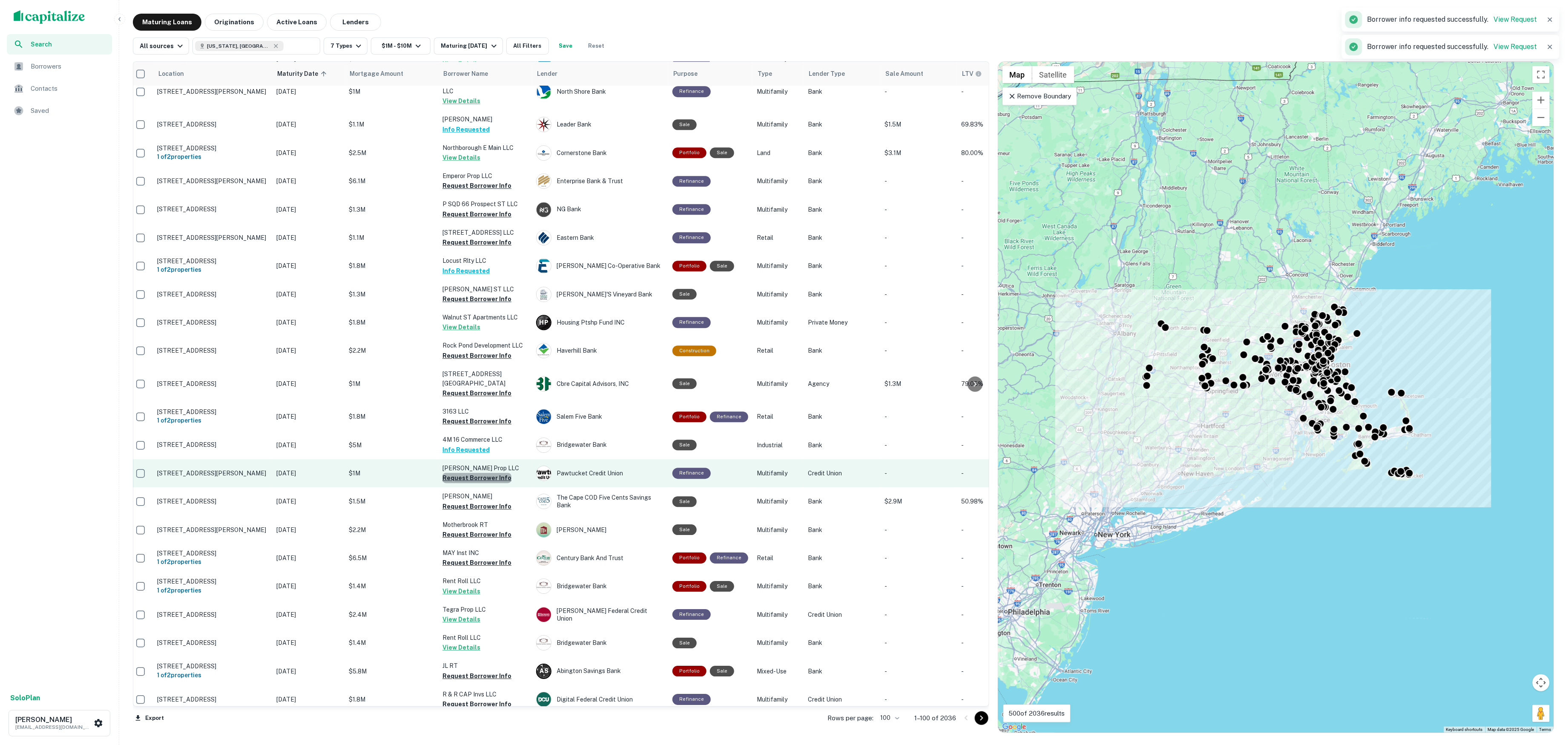
click at [491, 473] on button "Request Borrower Info" at bounding box center [477, 478] width 69 height 10
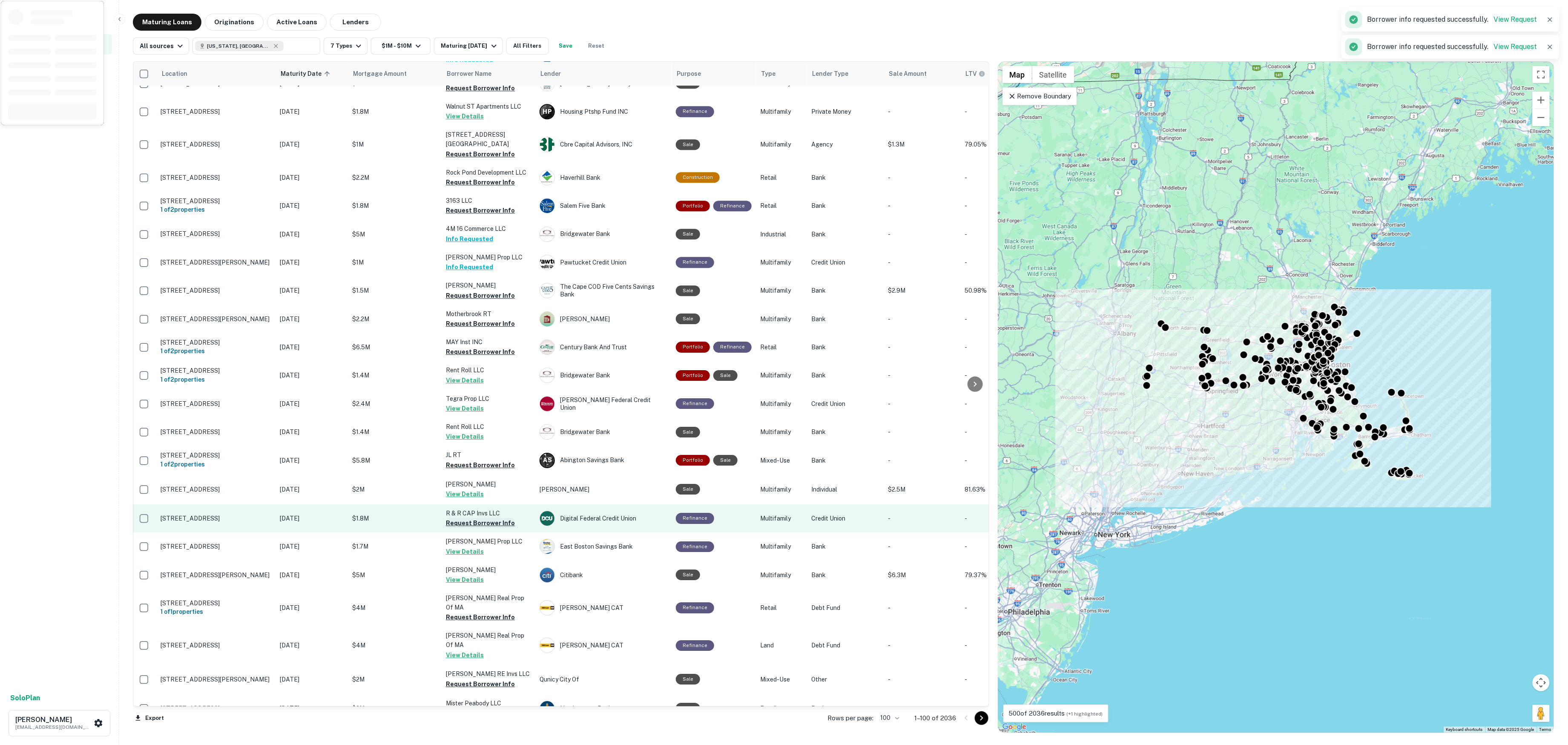
scroll to position [1813, 2]
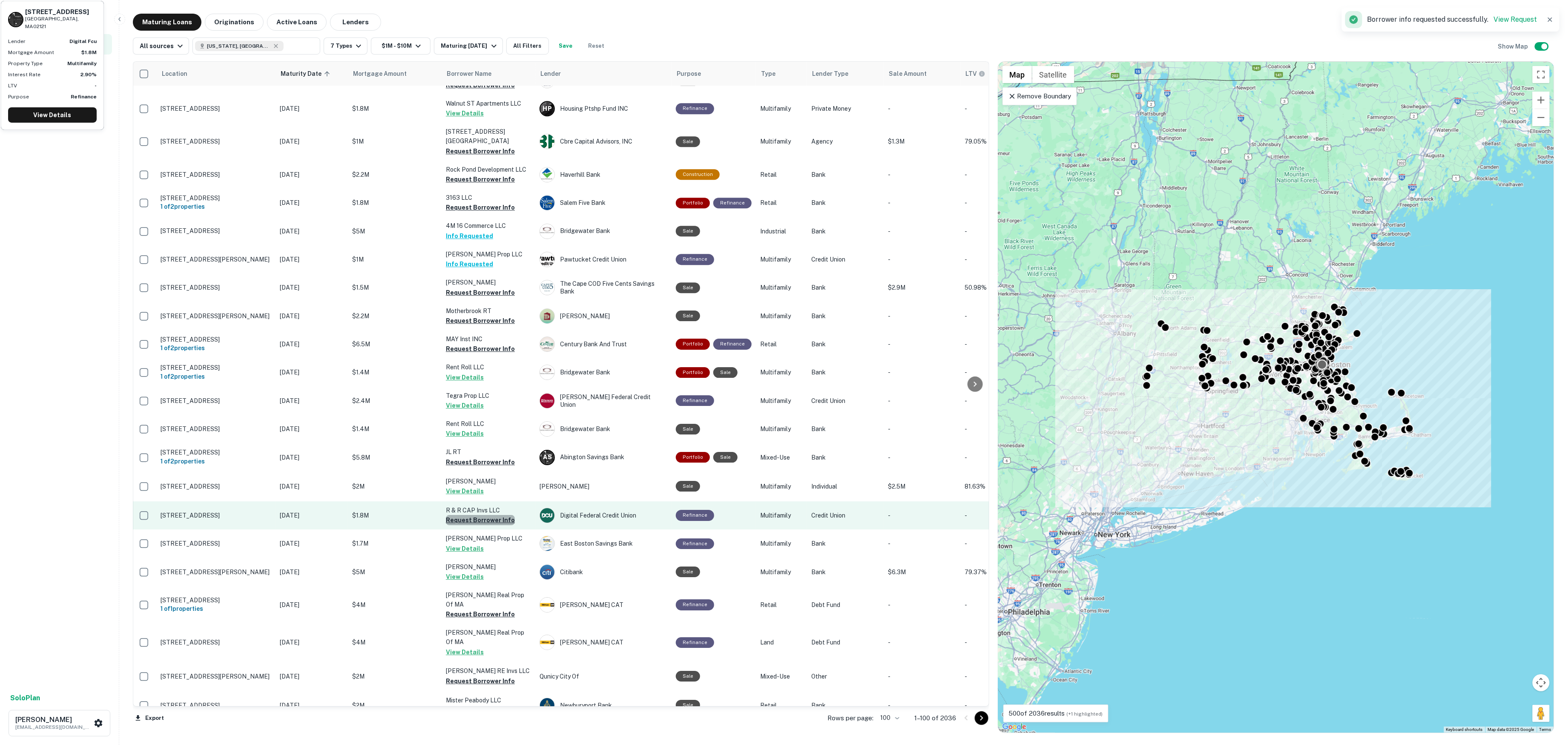
click at [491, 515] on button "Request Borrower Info" at bounding box center [480, 520] width 69 height 10
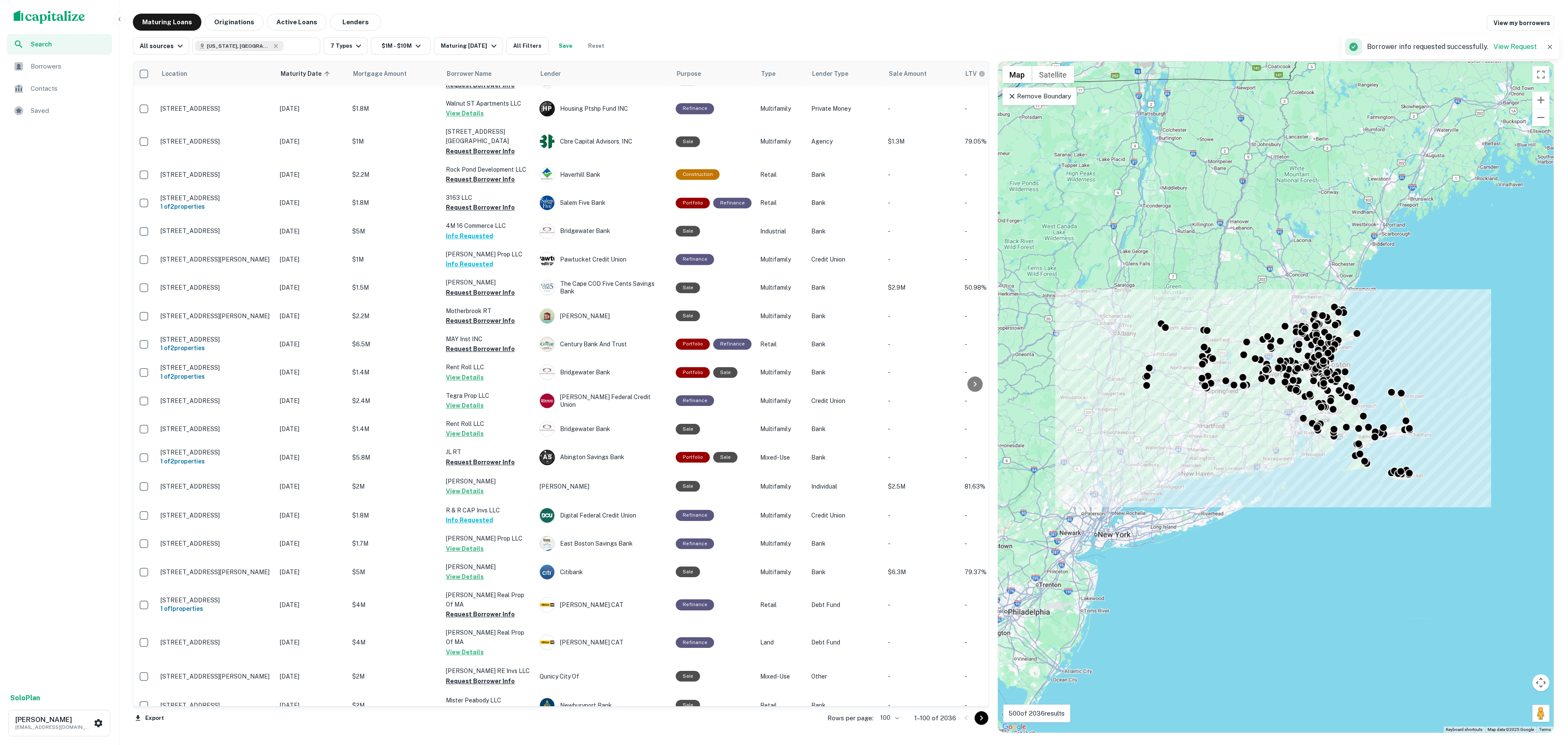
click at [76, 66] on span "Borrowers" at bounding box center [68, 66] width 76 height 10
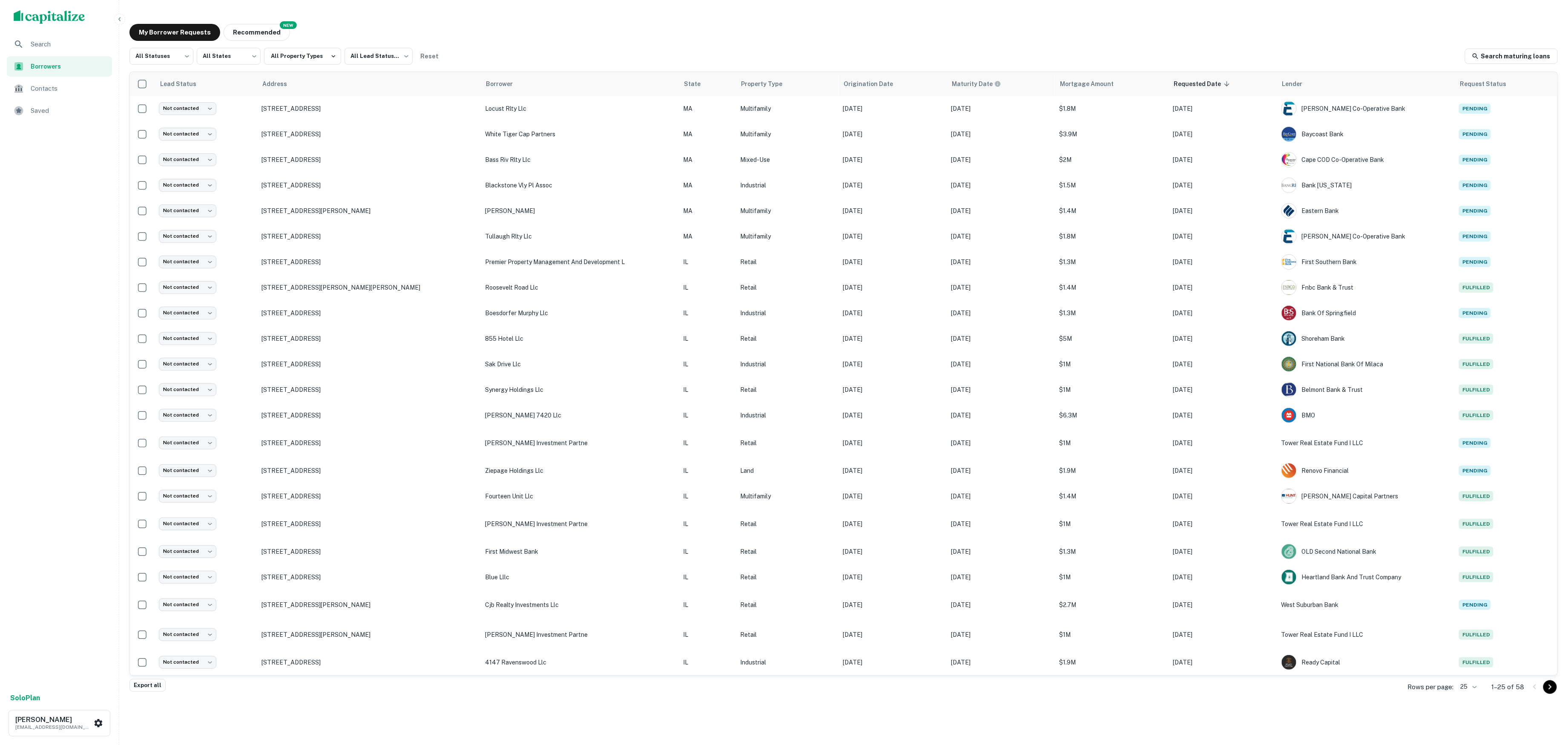
scroll to position [75, 0]
click at [183, 54] on body "Search Borrowers Contacts Saved Solo Plan Soren Craig soren+spectra@capitalize.…" at bounding box center [784, 372] width 1568 height 745
click at [181, 106] on li "Fulfilled" at bounding box center [162, 109] width 65 height 15
type input "*********"
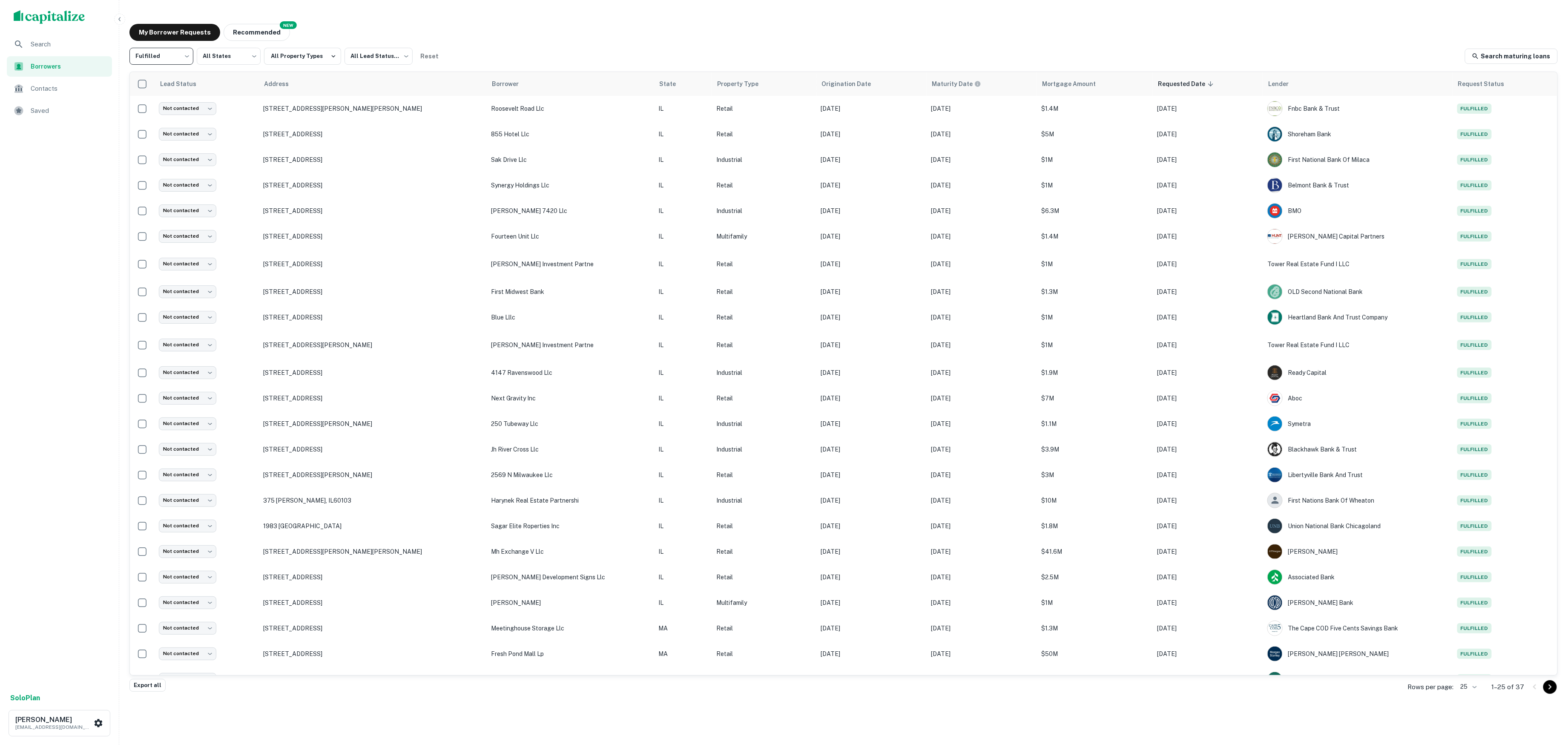
click at [60, 41] on span "Search" at bounding box center [68, 44] width 76 height 10
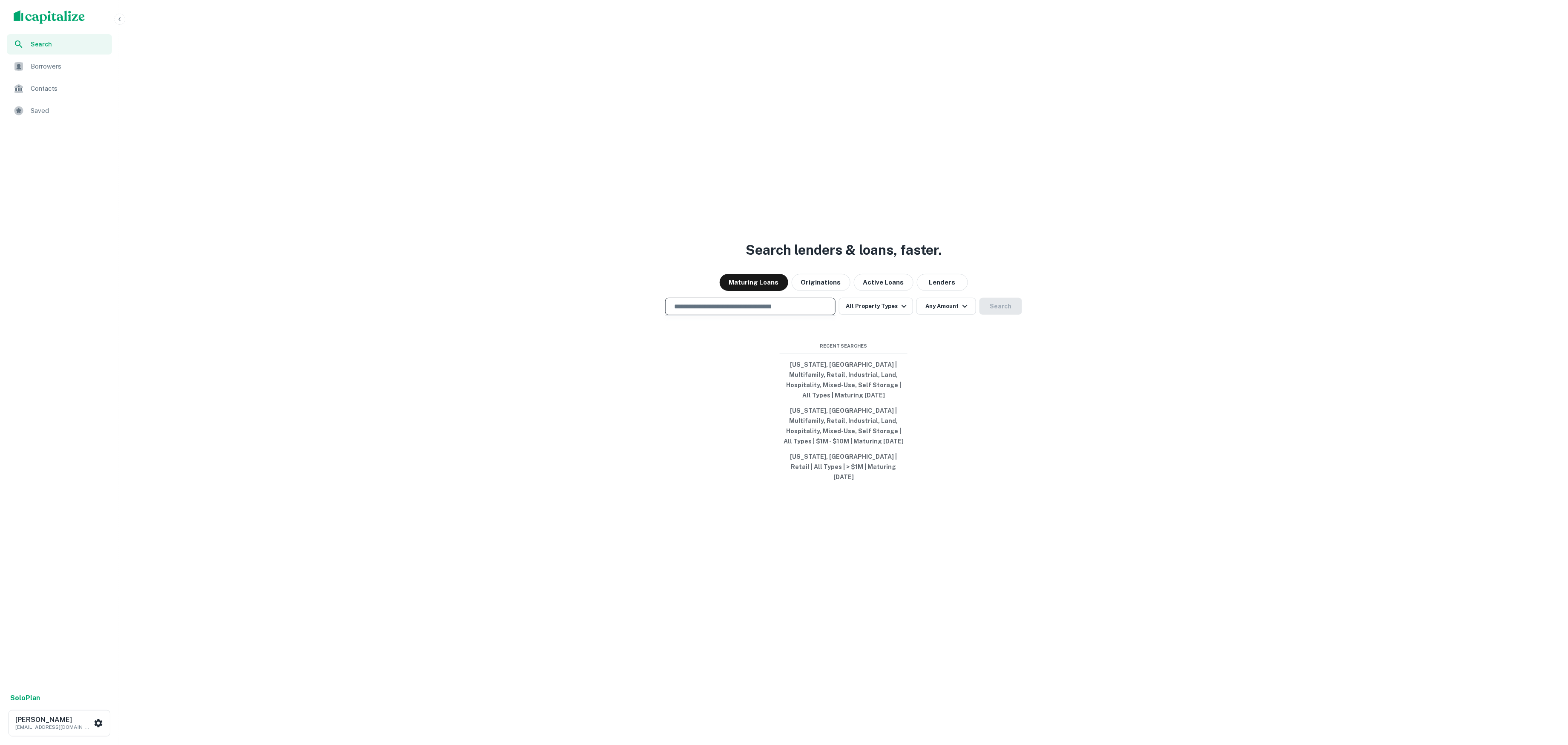
click at [729, 311] on input "text" at bounding box center [750, 306] width 163 height 10
click at [772, 310] on input "text" at bounding box center [750, 306] width 163 height 10
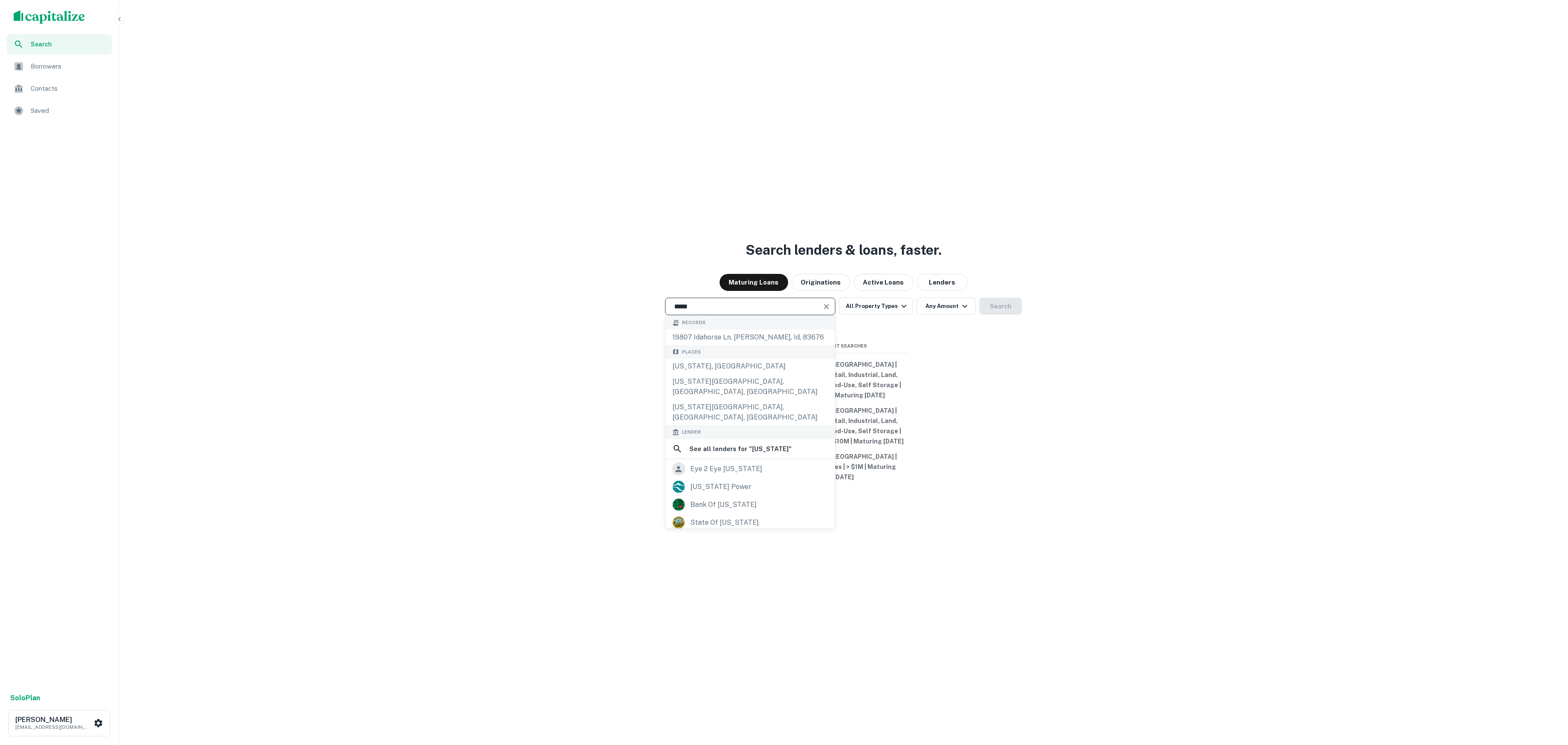
click at [977, 369] on div "Search lenders & loans, faster. Maturing Loans Originations Active Loans Lender…" at bounding box center [843, 393] width 1442 height 745
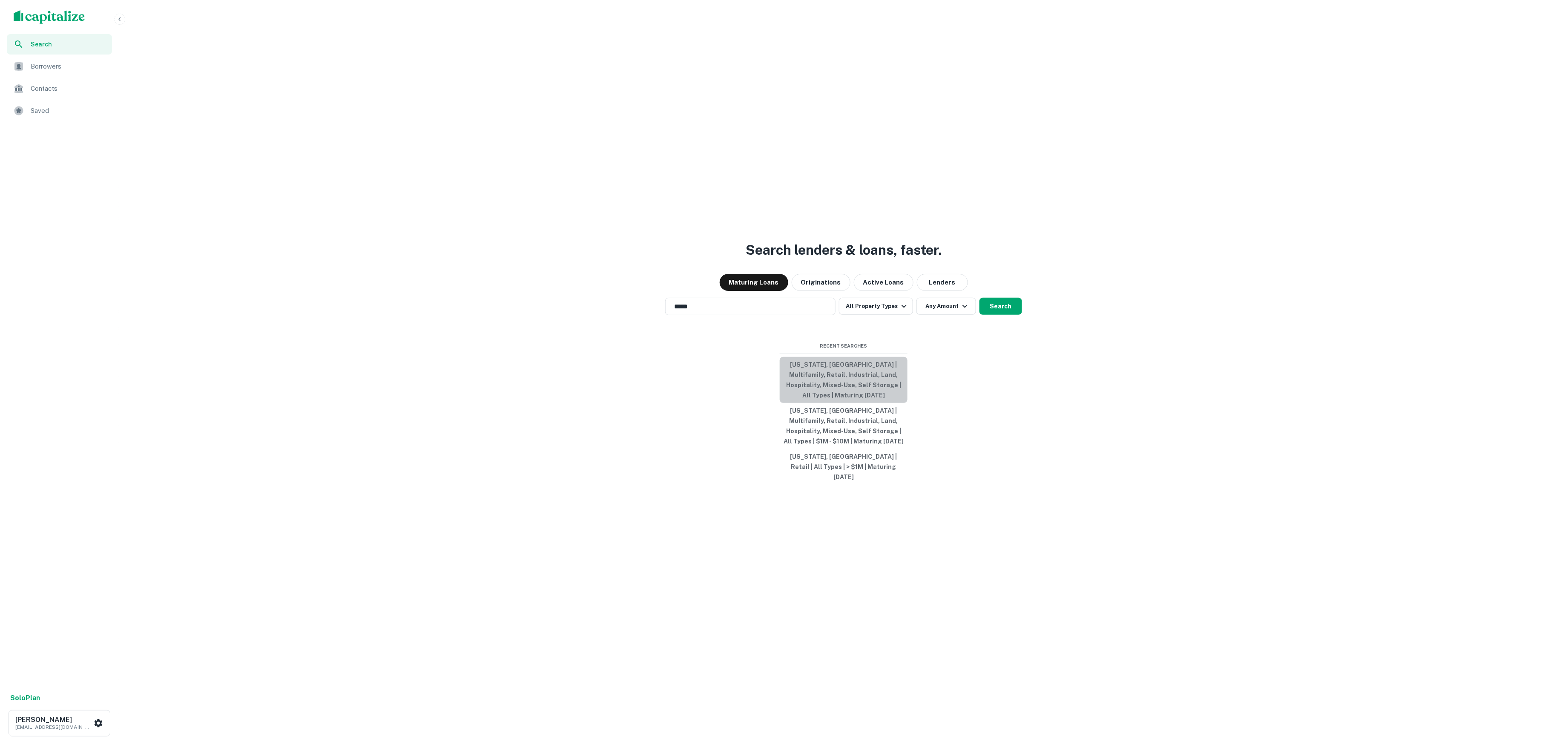
click at [852, 372] on button "Massachusetts, USA | Multifamily, Retail, Industrial, Land, Hospitality, Mixed-…" at bounding box center [844, 380] width 128 height 46
type input "**********"
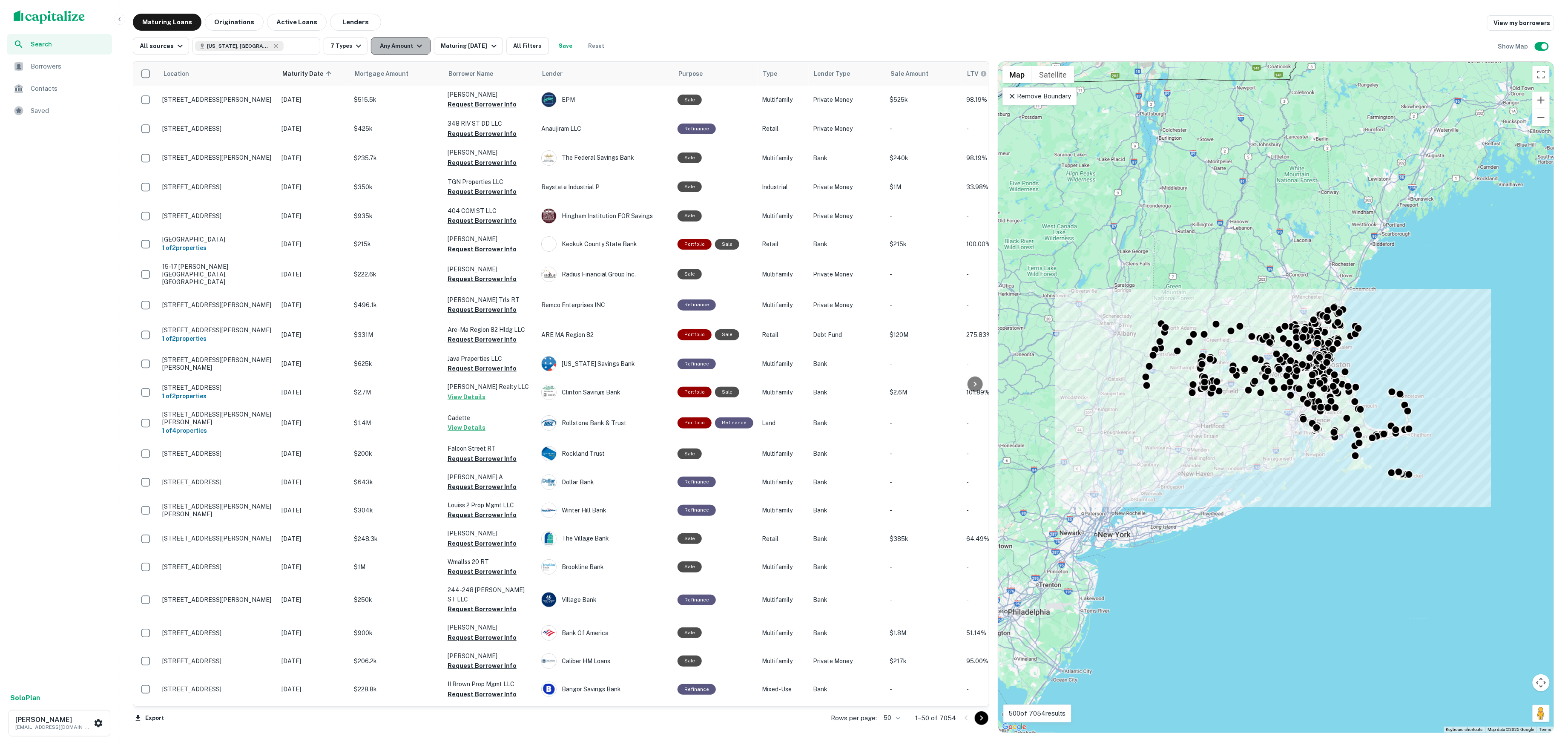
click at [416, 43] on icon "button" at bounding box center [419, 46] width 10 height 10
type input "*"
type input "*******"
click at [442, 94] on input "number" at bounding box center [441, 96] width 55 height 17
type input "**"
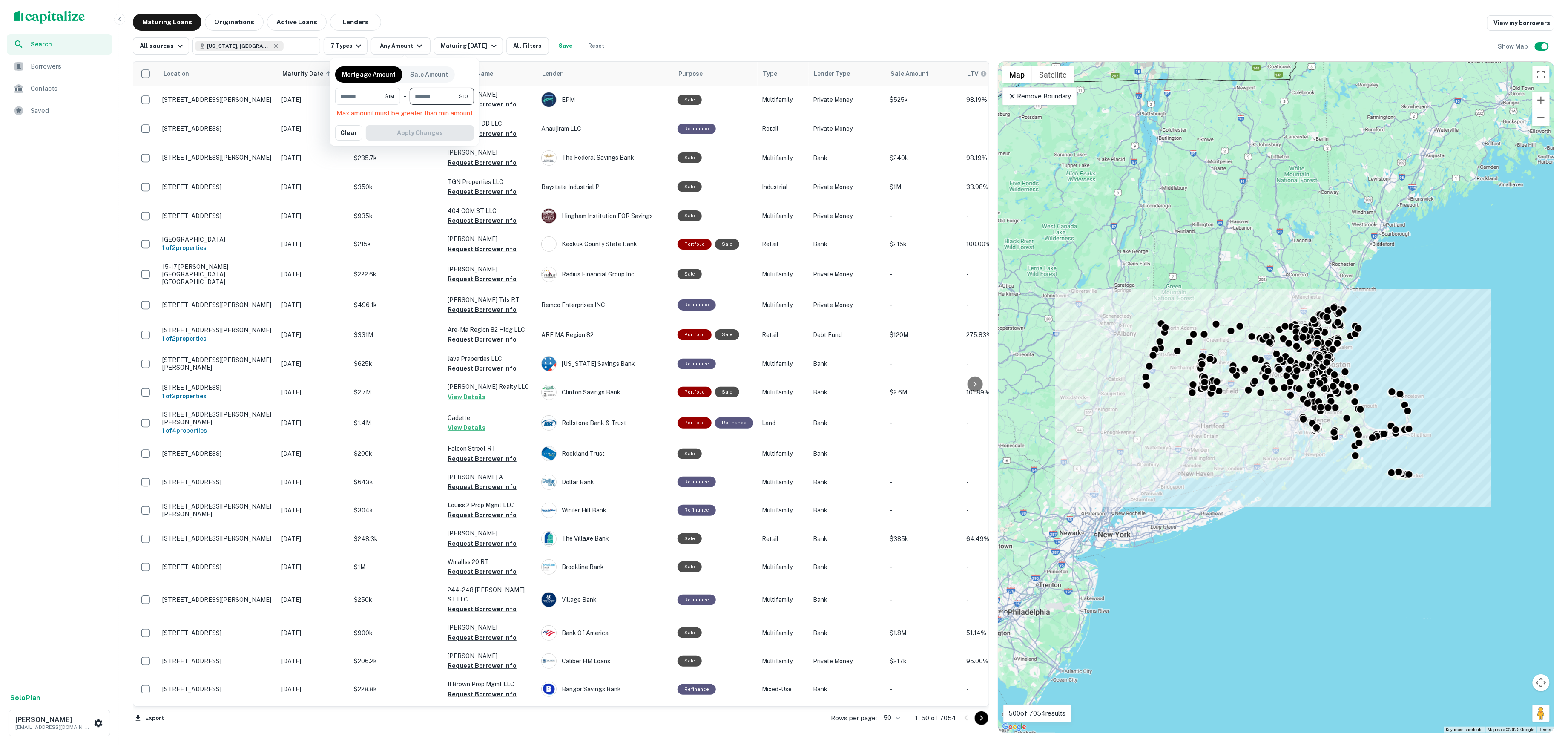
type input "********"
click at [444, 118] on button "Apply Changes" at bounding box center [420, 119] width 108 height 15
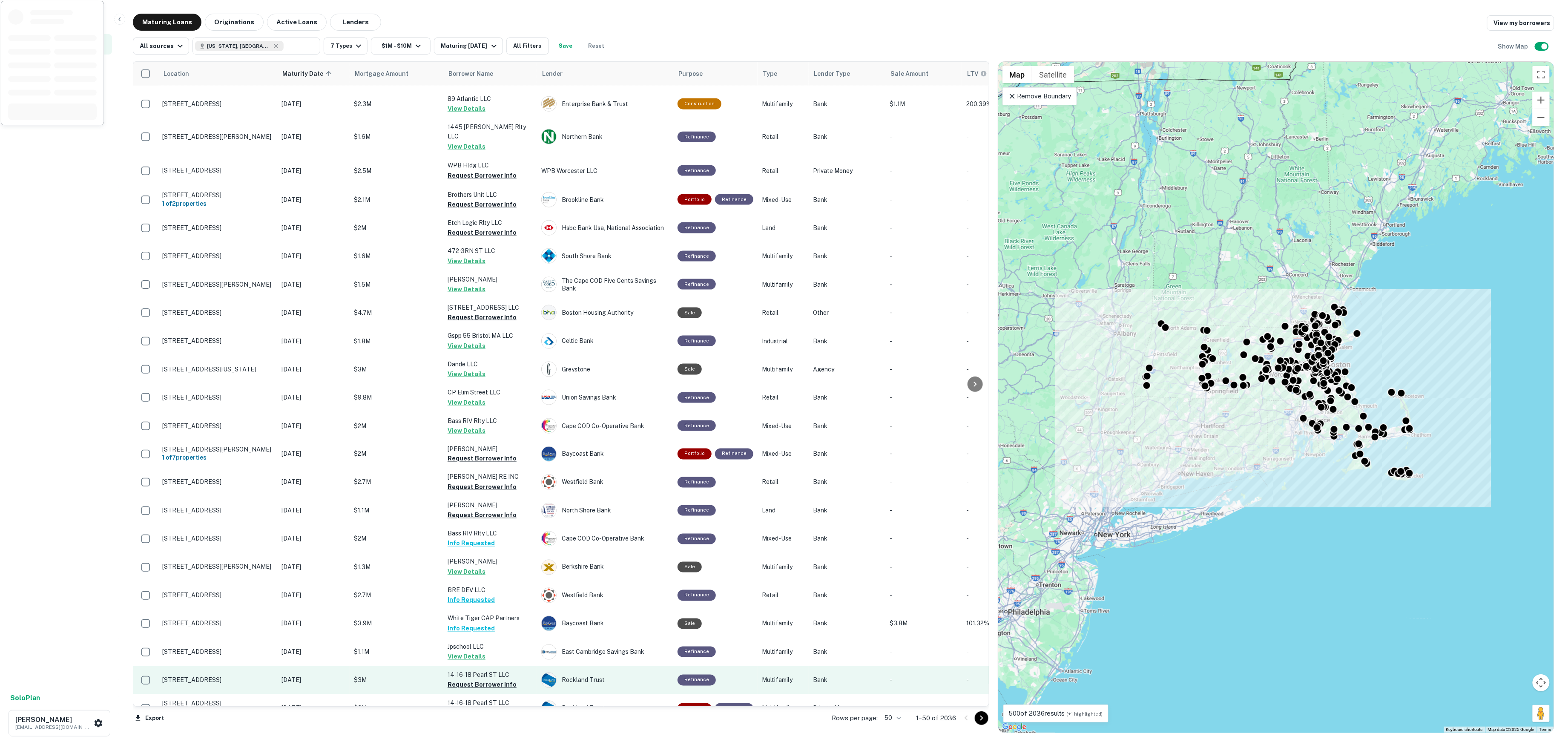
scroll to position [782, 0]
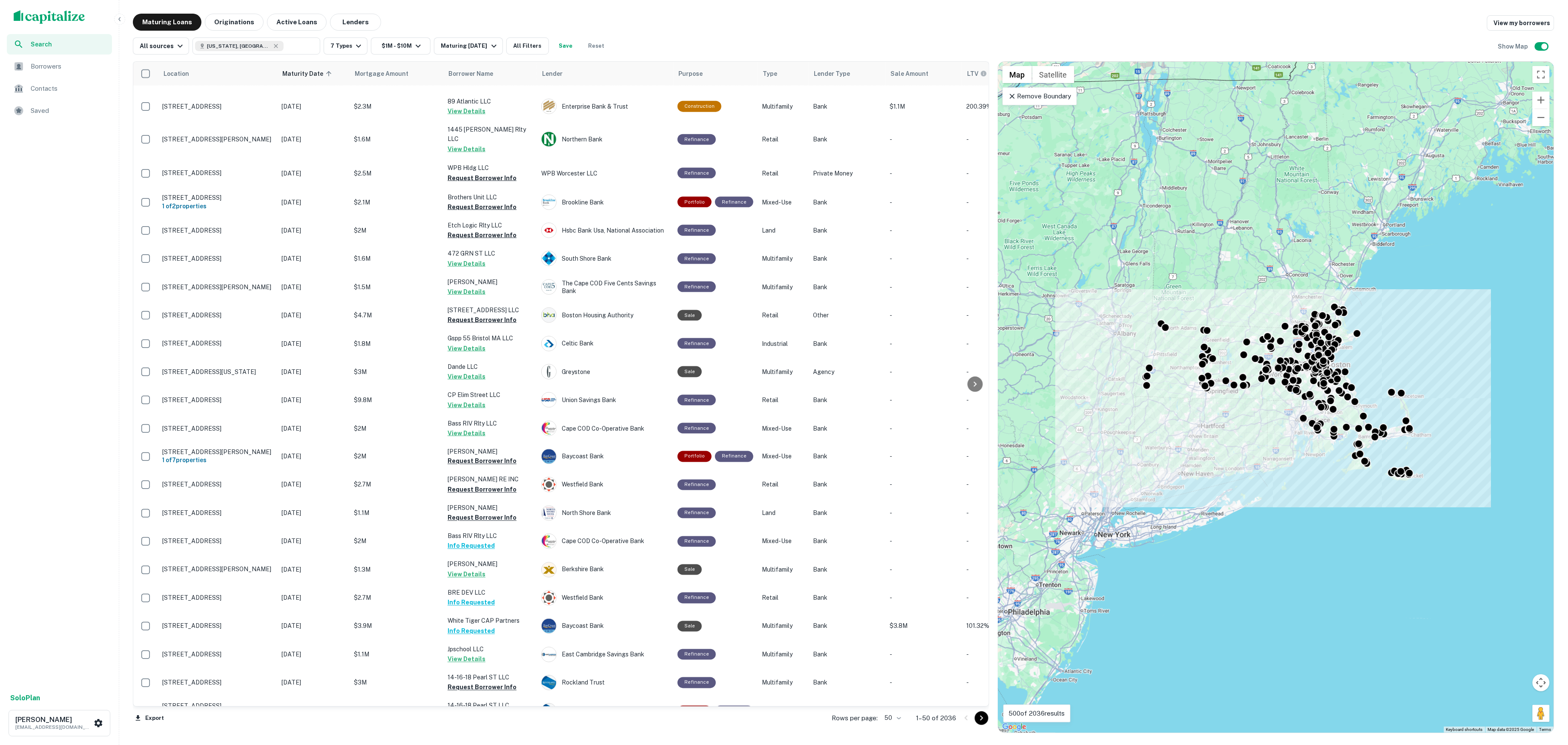
click at [984, 718] on icon "Go to next page" at bounding box center [981, 718] width 10 height 10
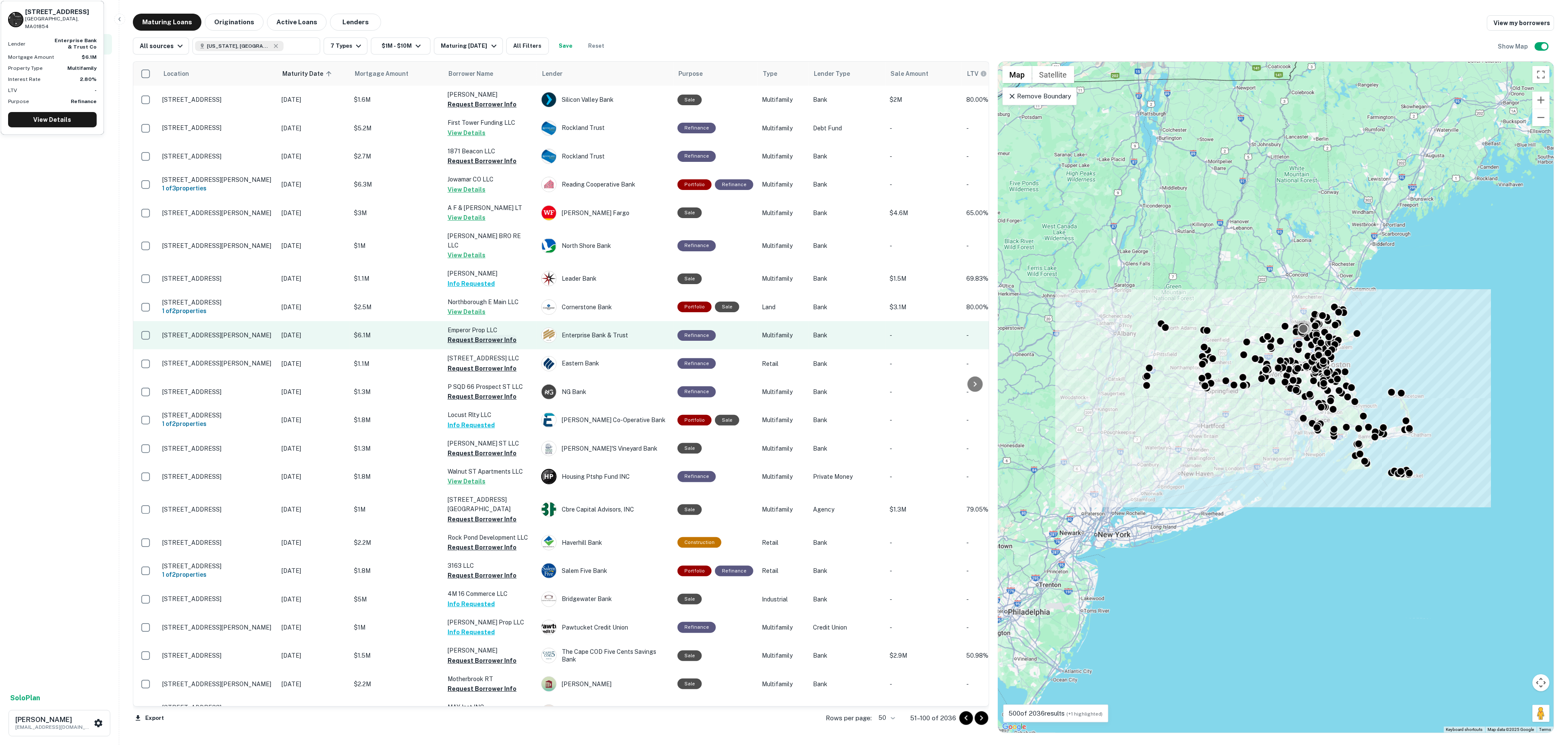
click at [500, 335] on button "Request Borrower Info" at bounding box center [481, 340] width 69 height 10
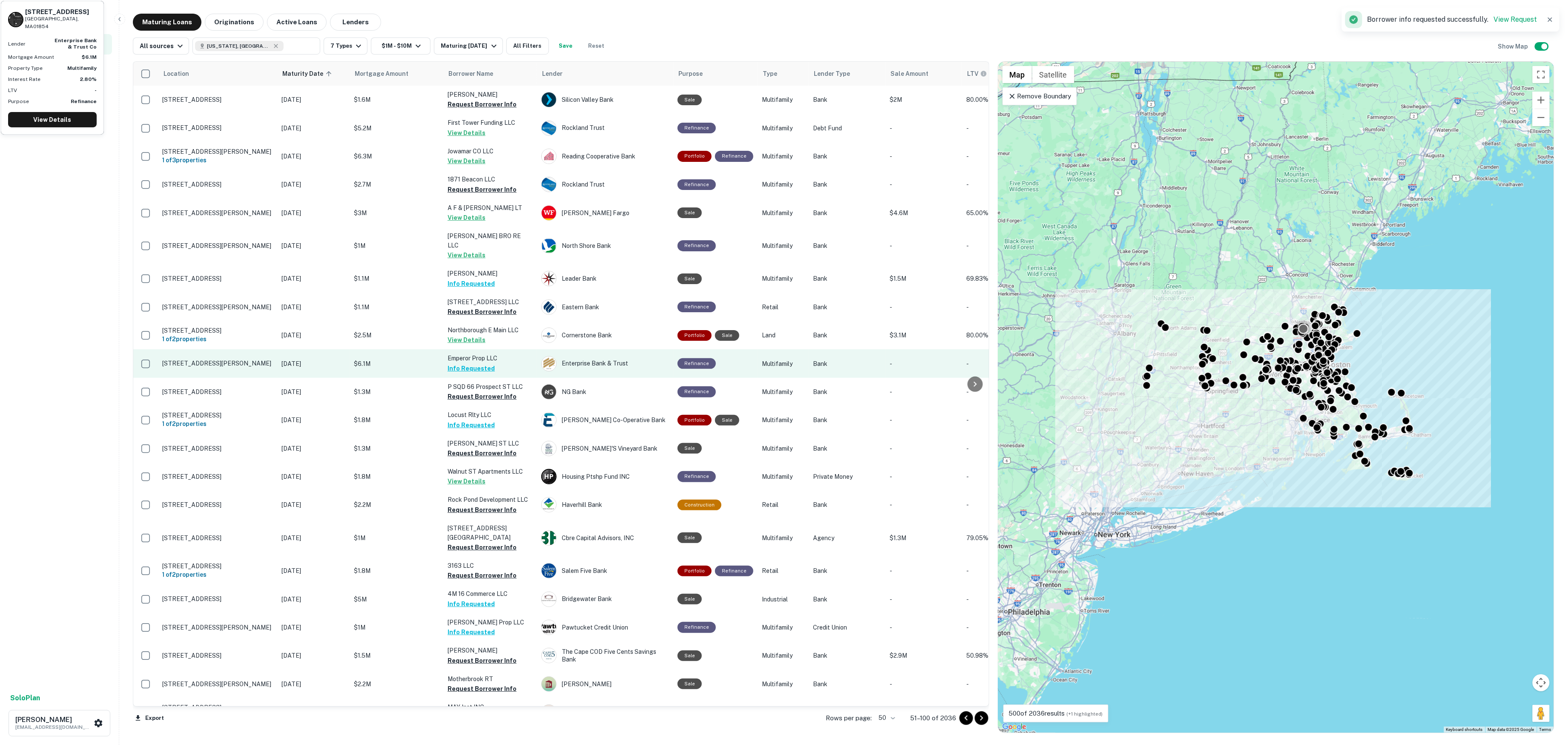
click at [502, 355] on td "Emperor Prop LLC Info Requested" at bounding box center [490, 363] width 94 height 28
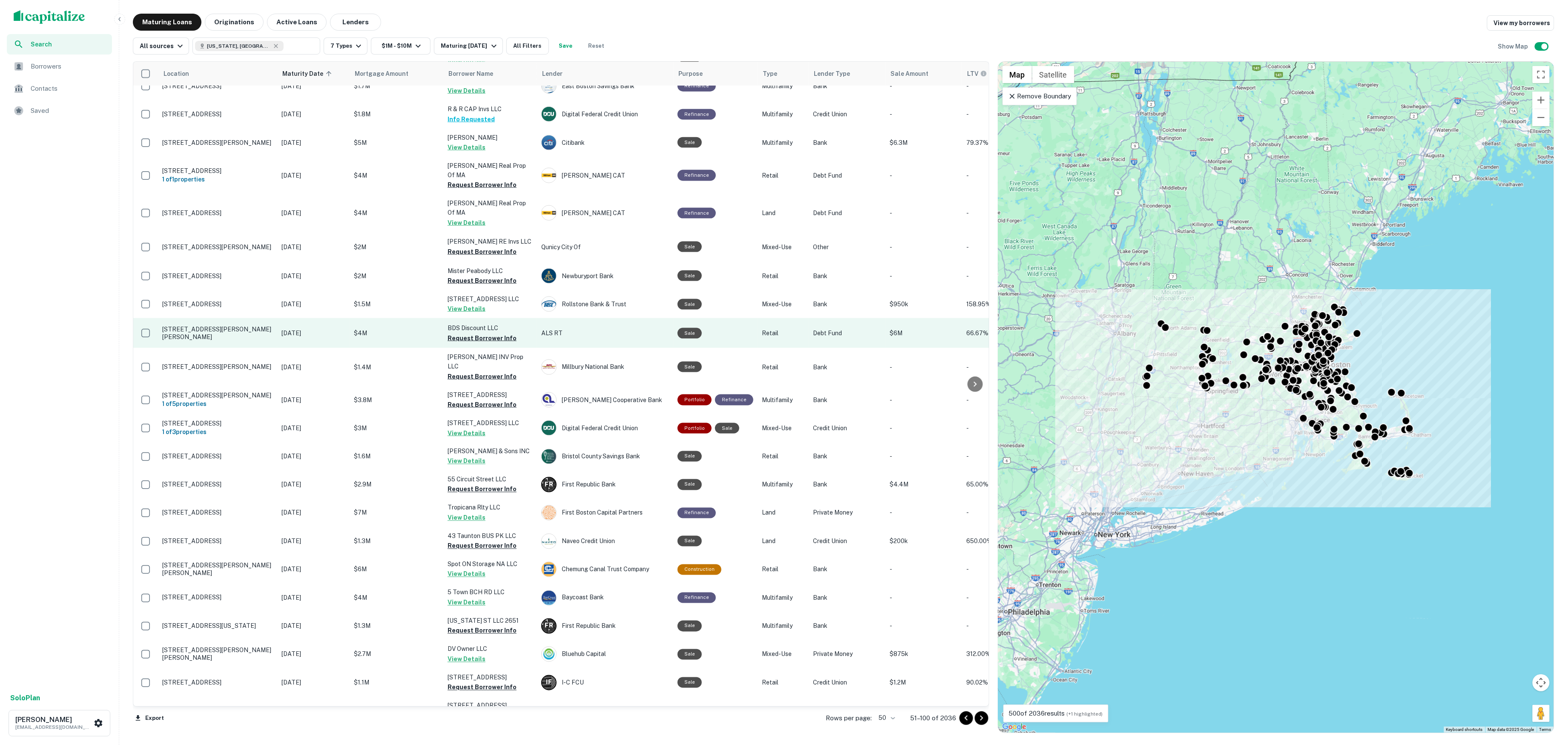
scroll to position [796, 0]
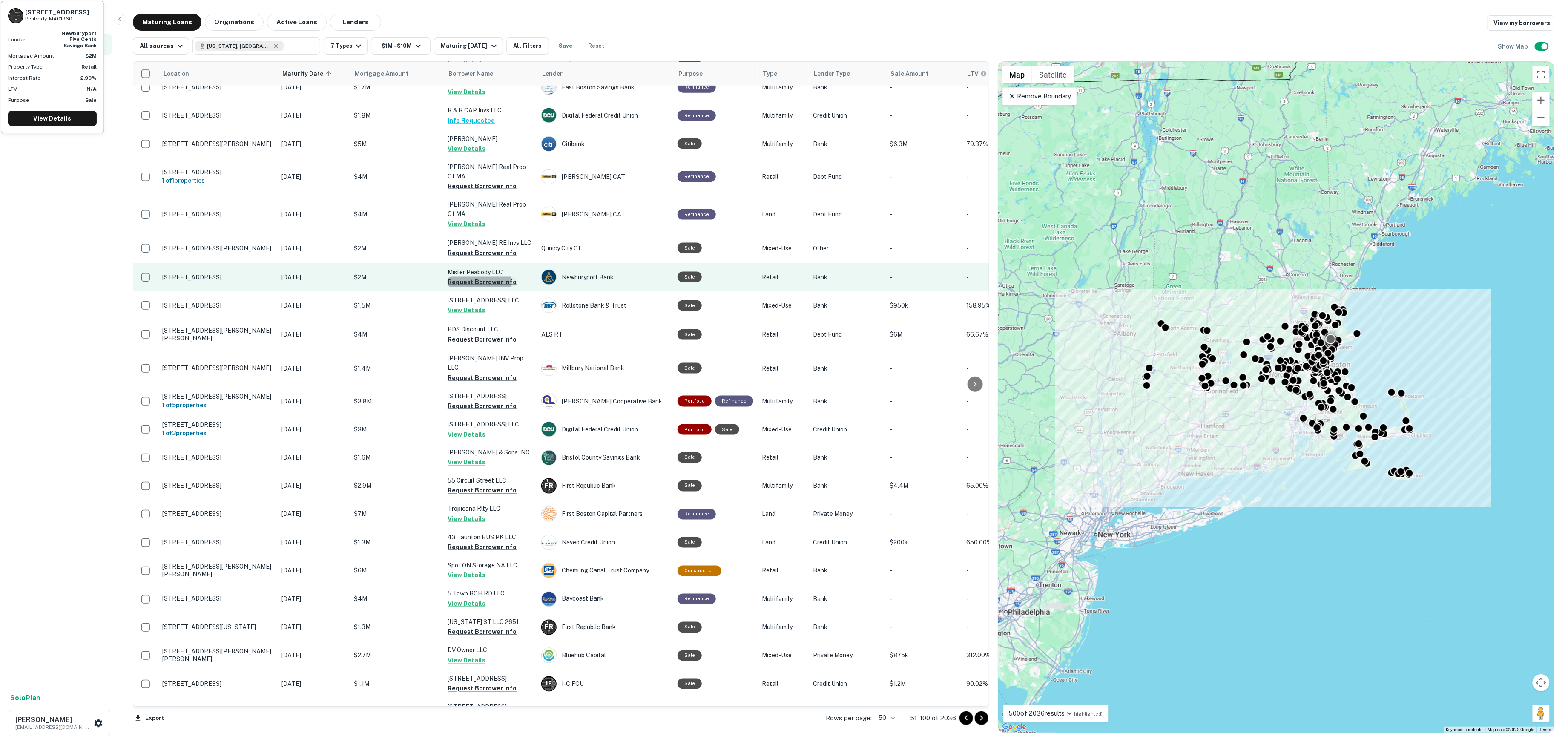
click at [477, 277] on button "Request Borrower Info" at bounding box center [481, 282] width 69 height 10
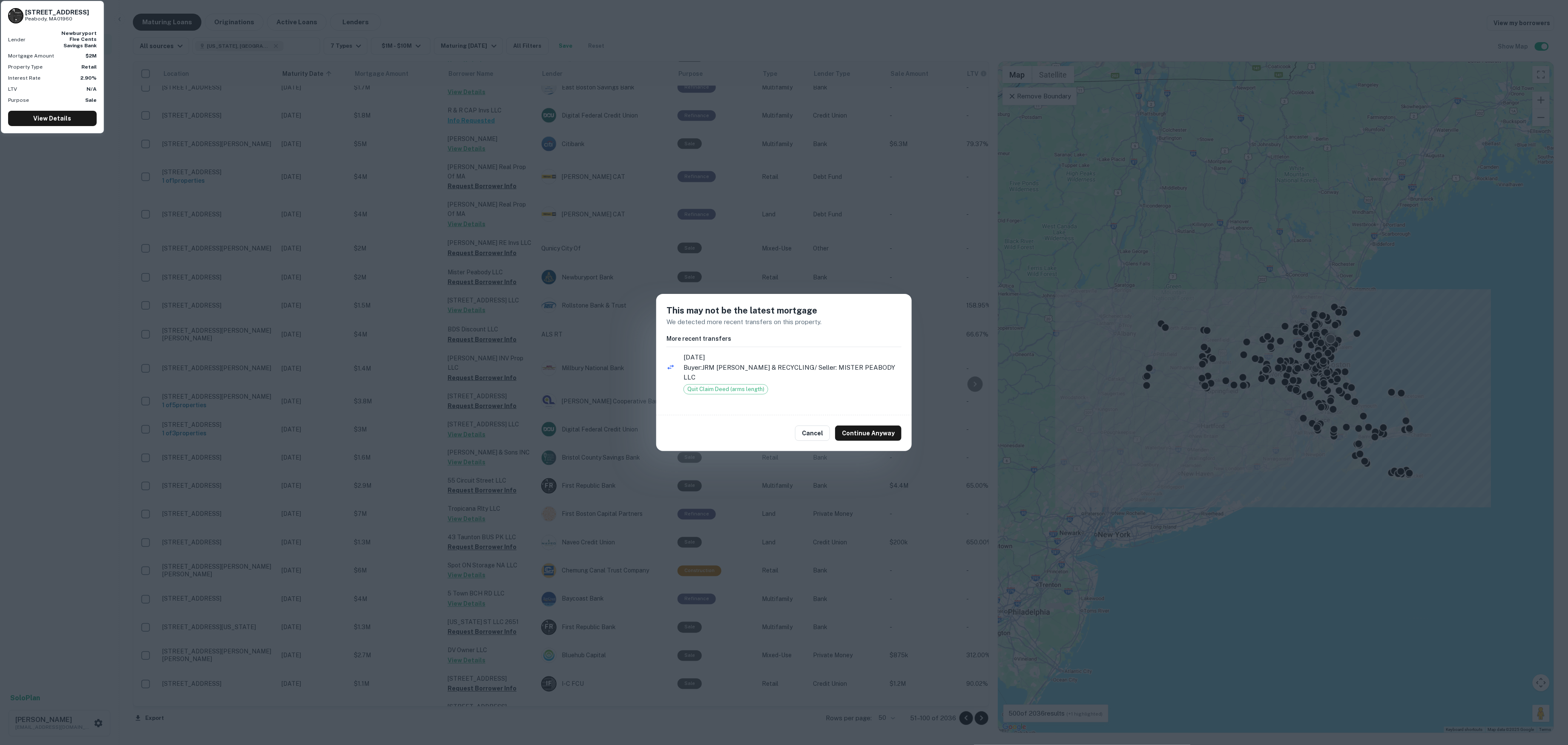
click at [542, 269] on div "This may not be the latest mortgage We detected more recent transfers on this p…" at bounding box center [784, 372] width 1568 height 745
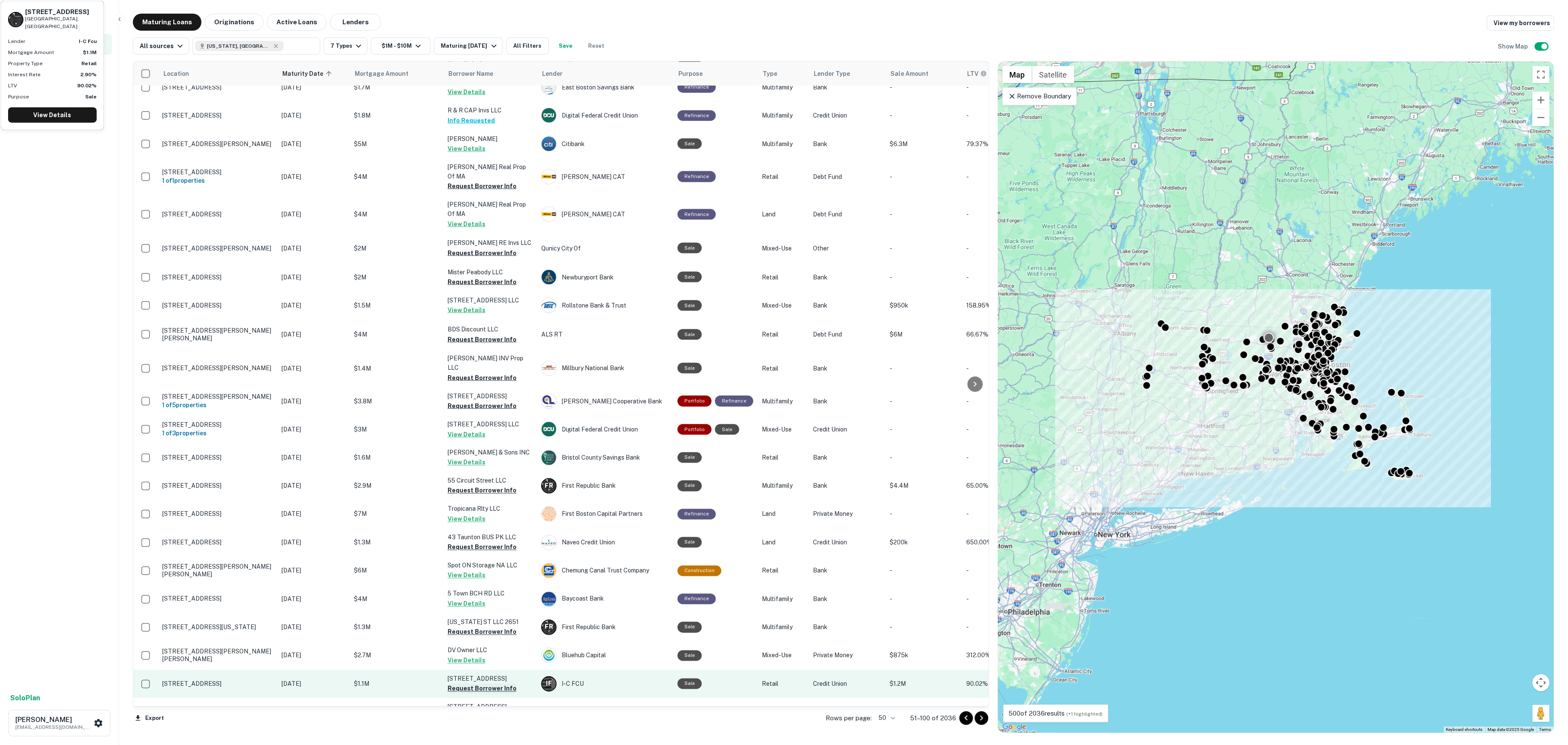
click at [495, 684] on button "Request Borrower Info" at bounding box center [481, 688] width 69 height 10
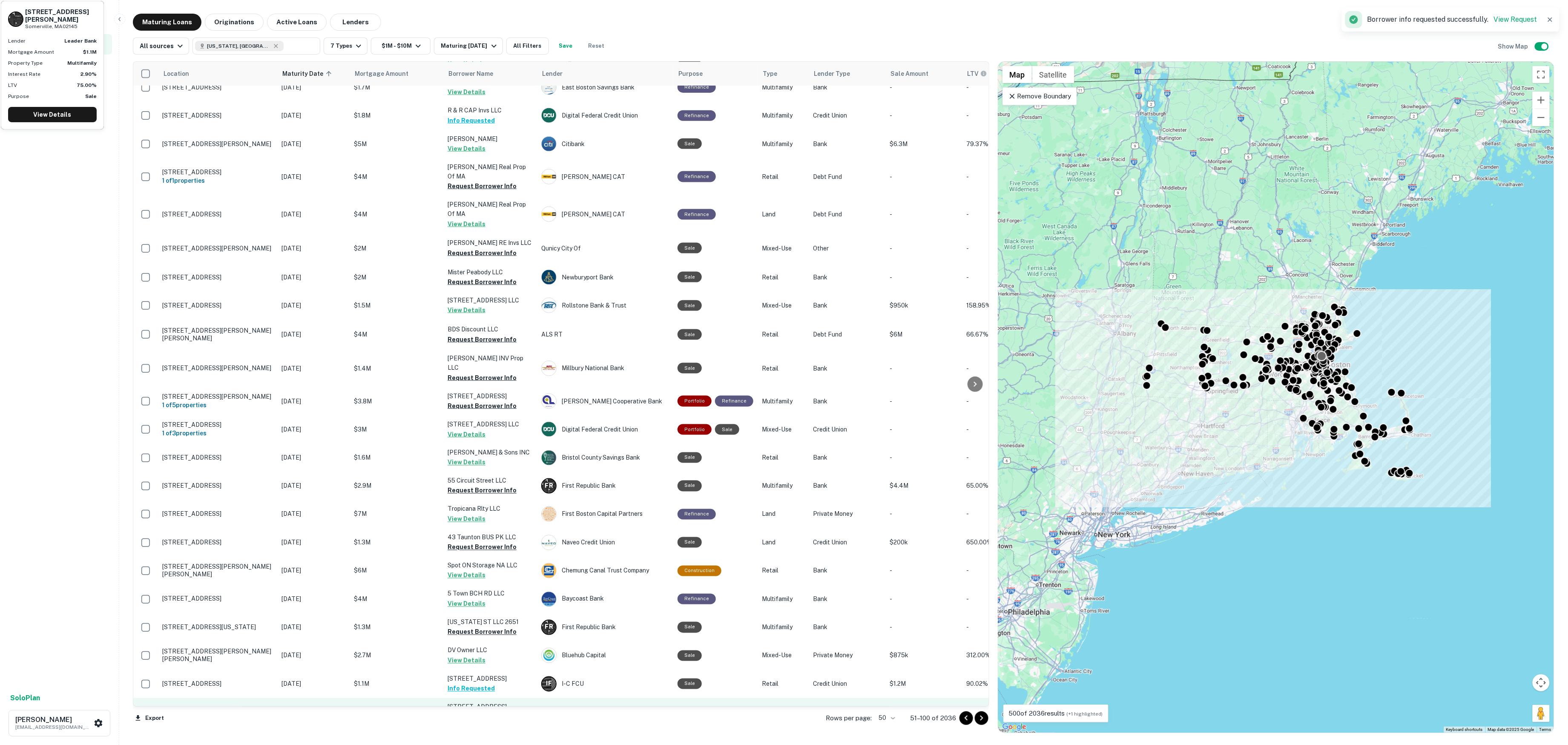
click at [494, 721] on button "Request Borrower Info" at bounding box center [481, 726] width 69 height 10
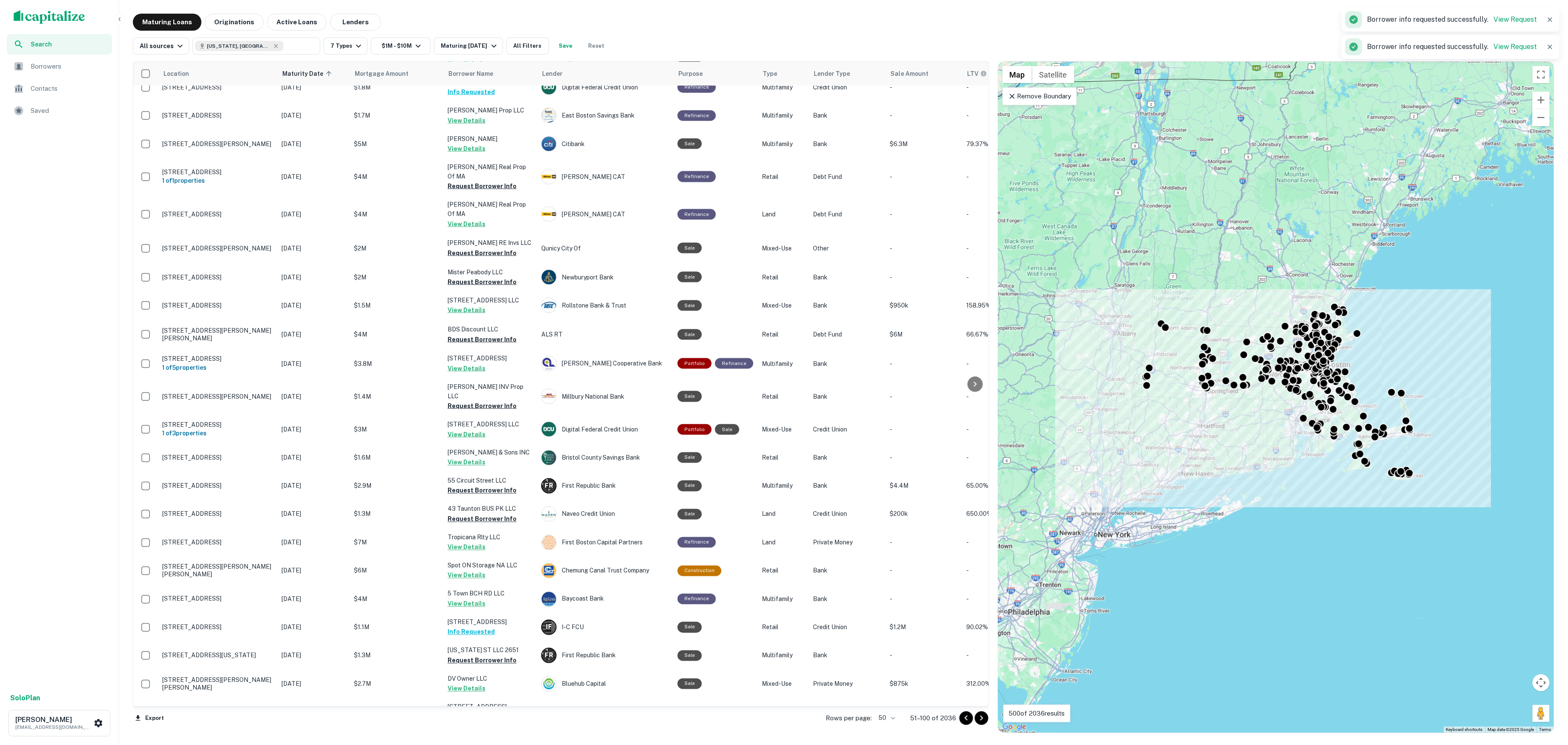
click at [978, 713] on icon "Go to next page" at bounding box center [981, 718] width 10 height 10
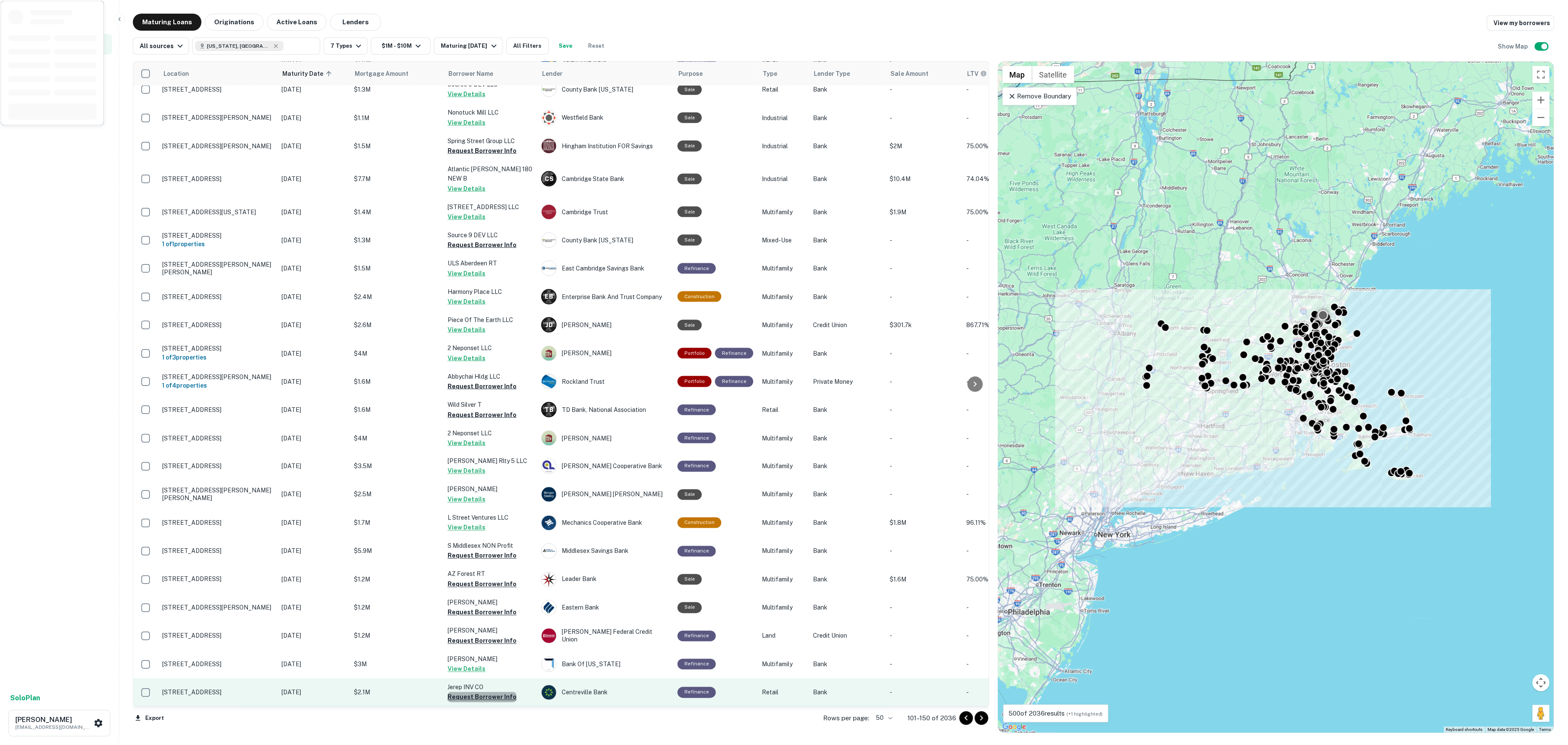
click at [505, 692] on button "Request Borrower Info" at bounding box center [481, 697] width 69 height 10
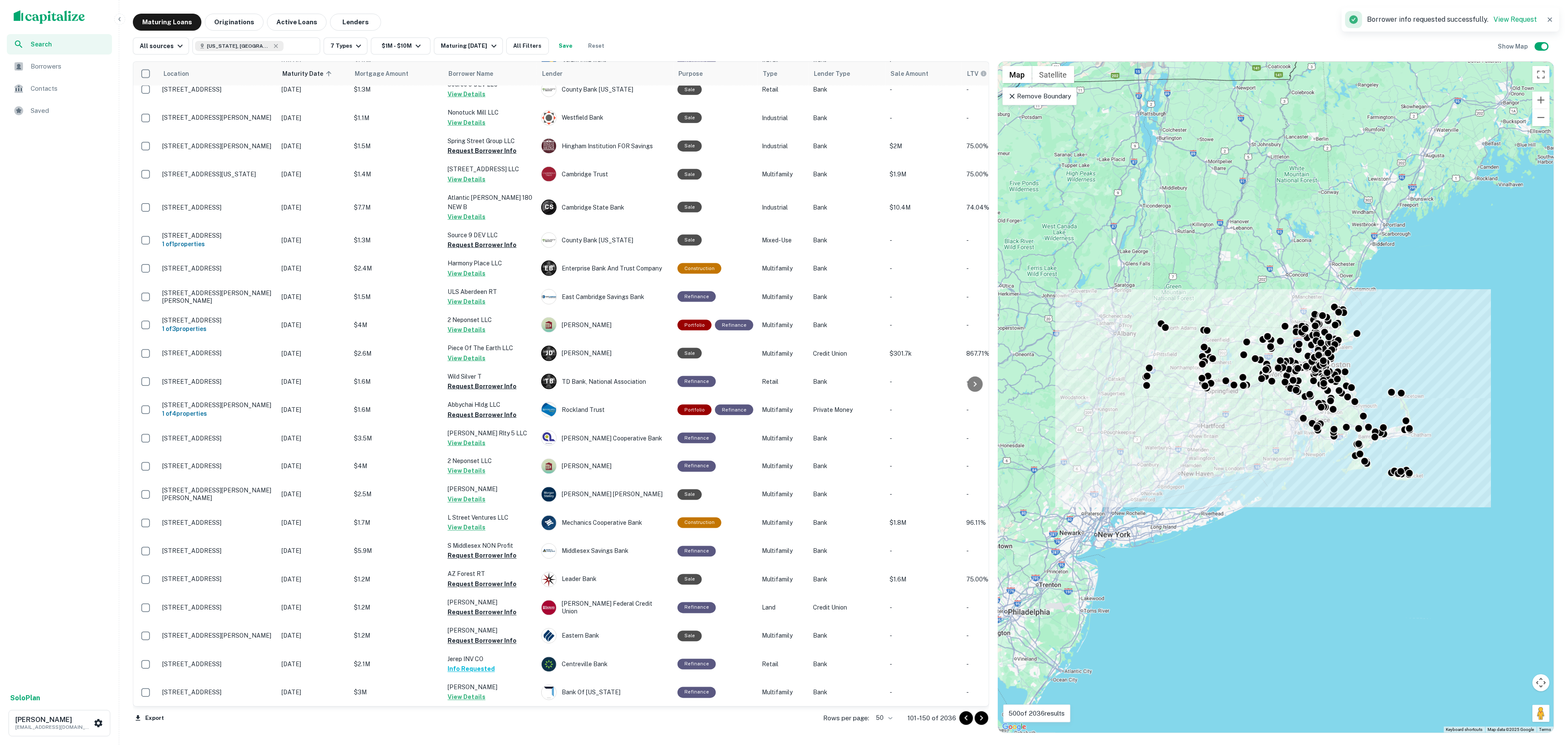
click at [505, 721] on button "Request Borrower Info" at bounding box center [481, 726] width 69 height 10
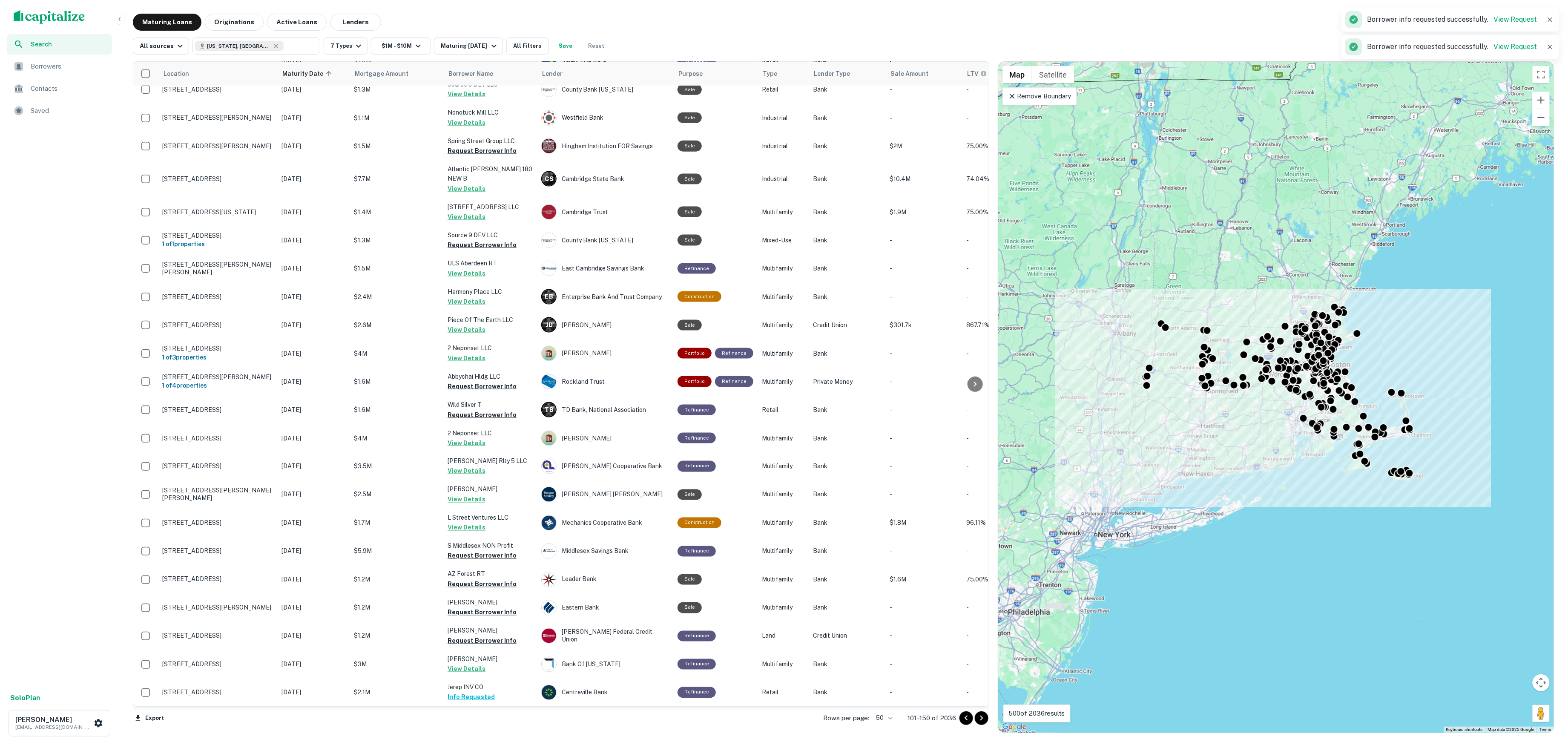
click at [982, 718] on icon "Go to next page" at bounding box center [981, 718] width 10 height 10
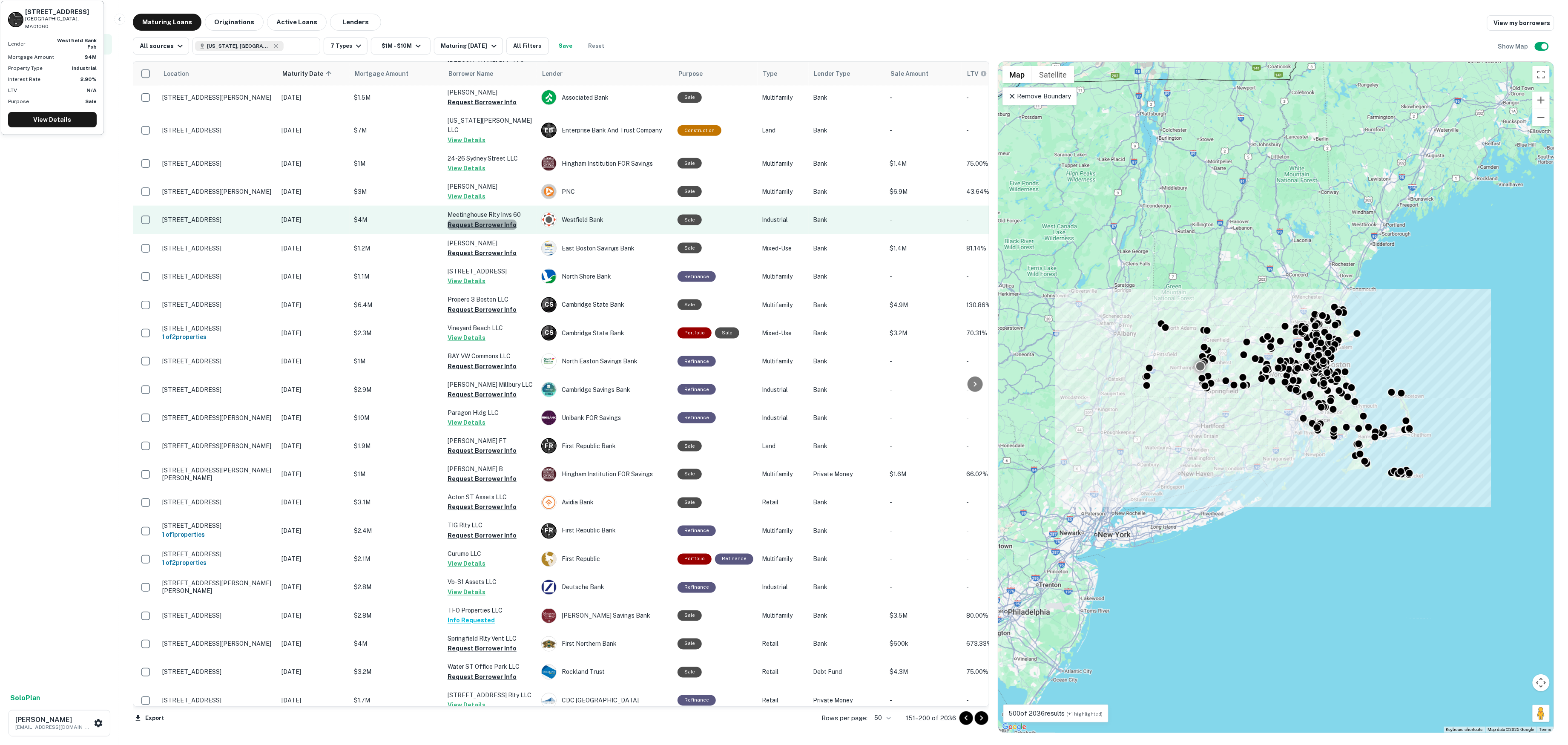
click at [486, 220] on button "Request Borrower Info" at bounding box center [481, 225] width 69 height 10
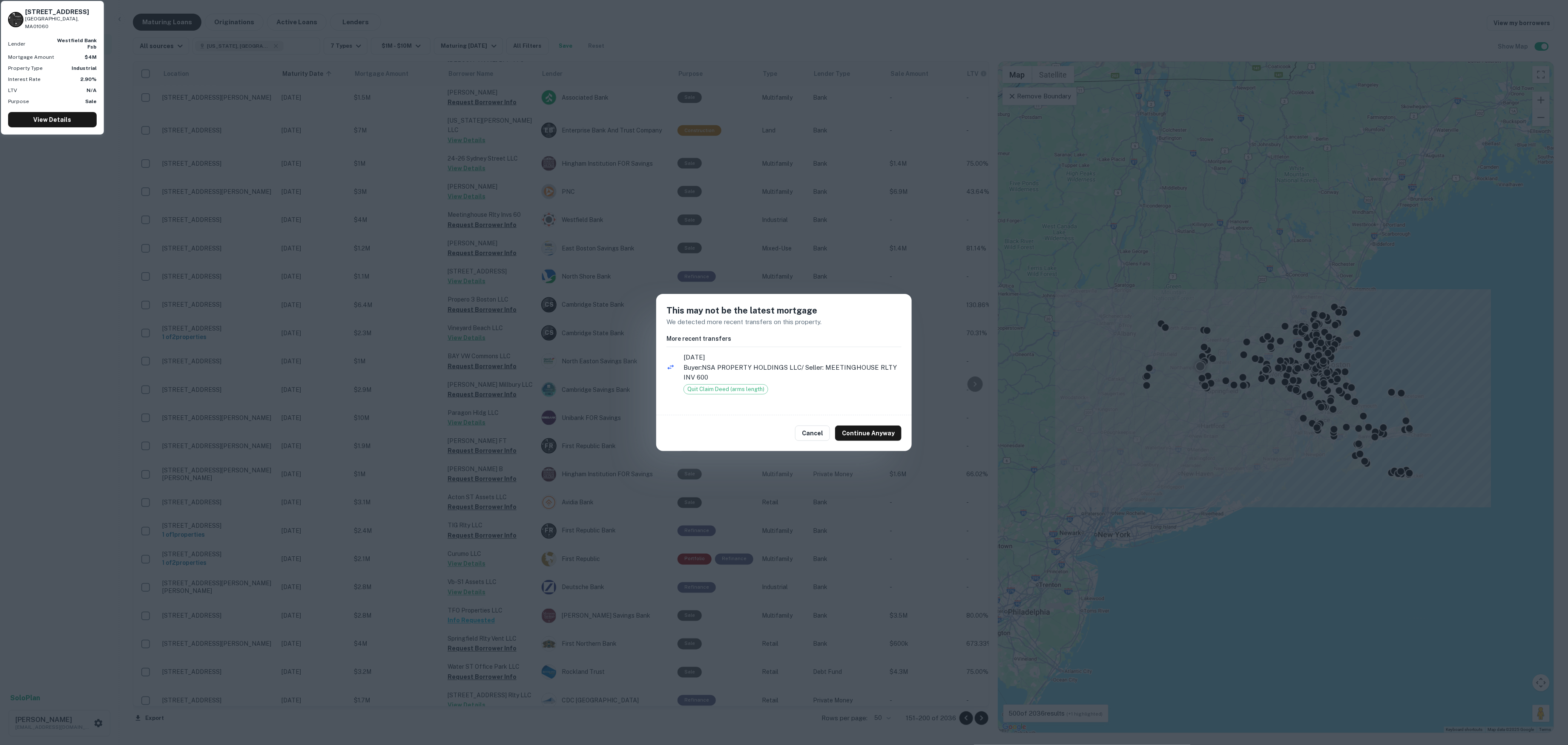
click at [531, 229] on div "This may not be the latest mortgage We detected more recent transfers on this p…" at bounding box center [784, 372] width 1568 height 745
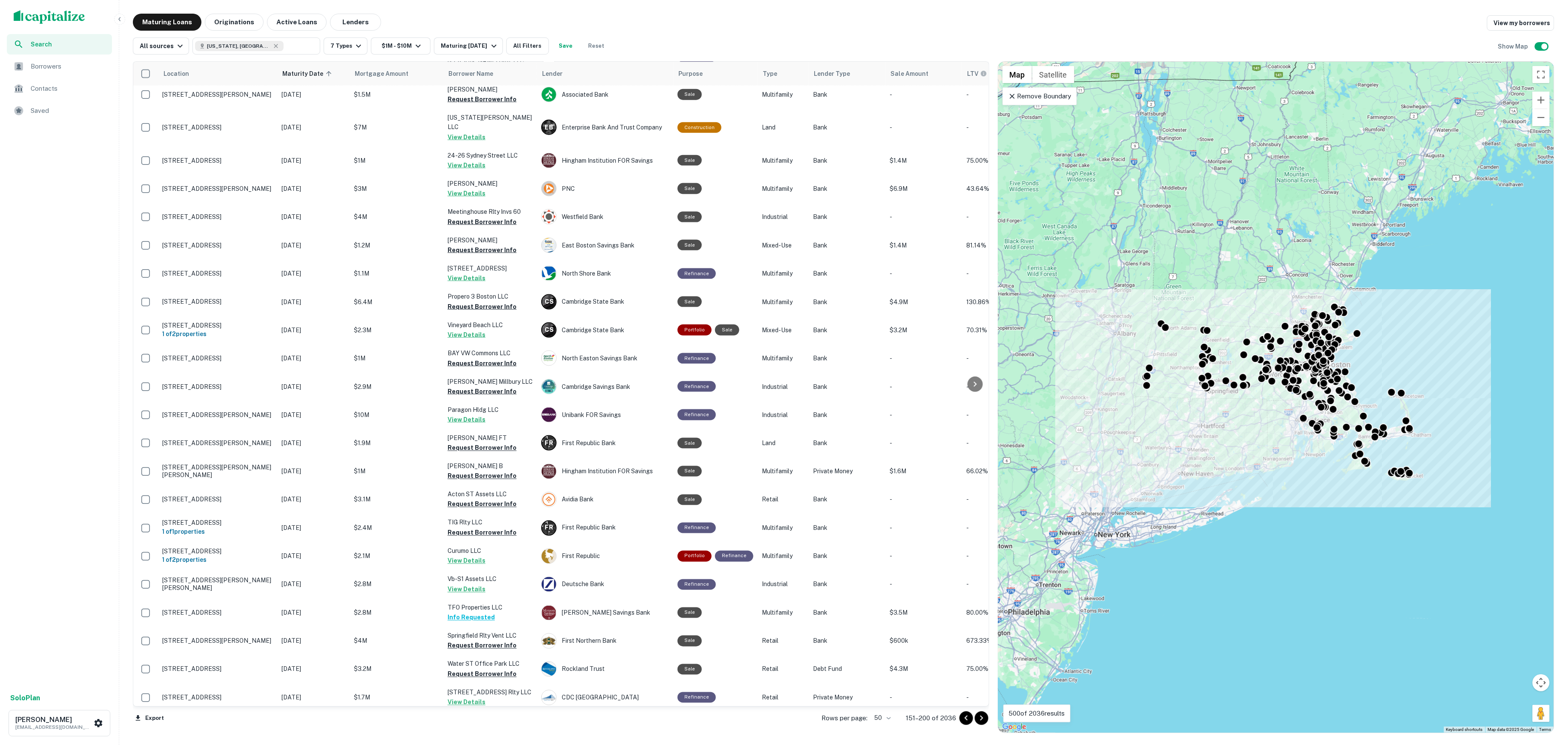
click at [979, 713] on icon "Go to next page" at bounding box center [981, 718] width 10 height 10
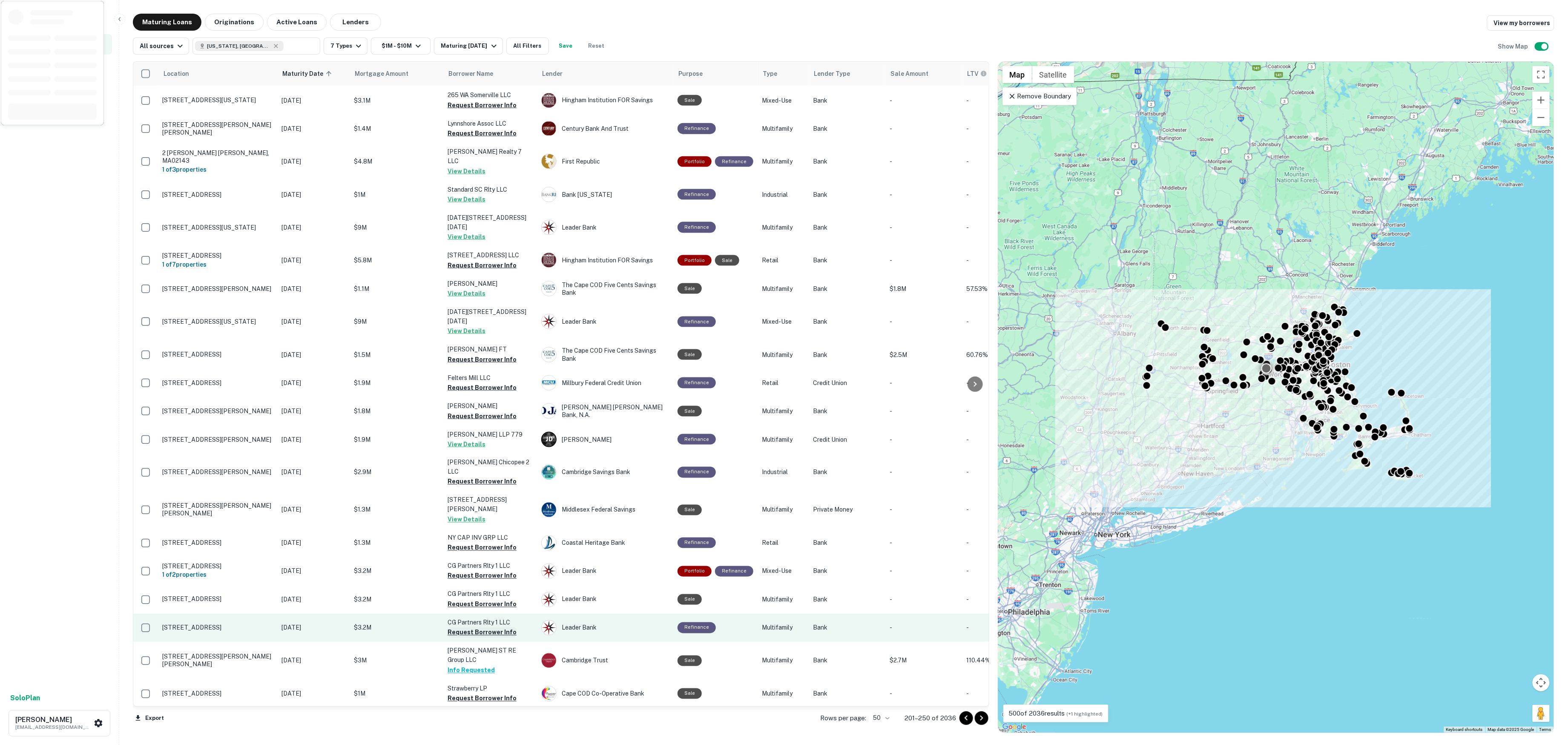
click at [494, 628] on button "Request Borrower Info" at bounding box center [481, 632] width 69 height 10
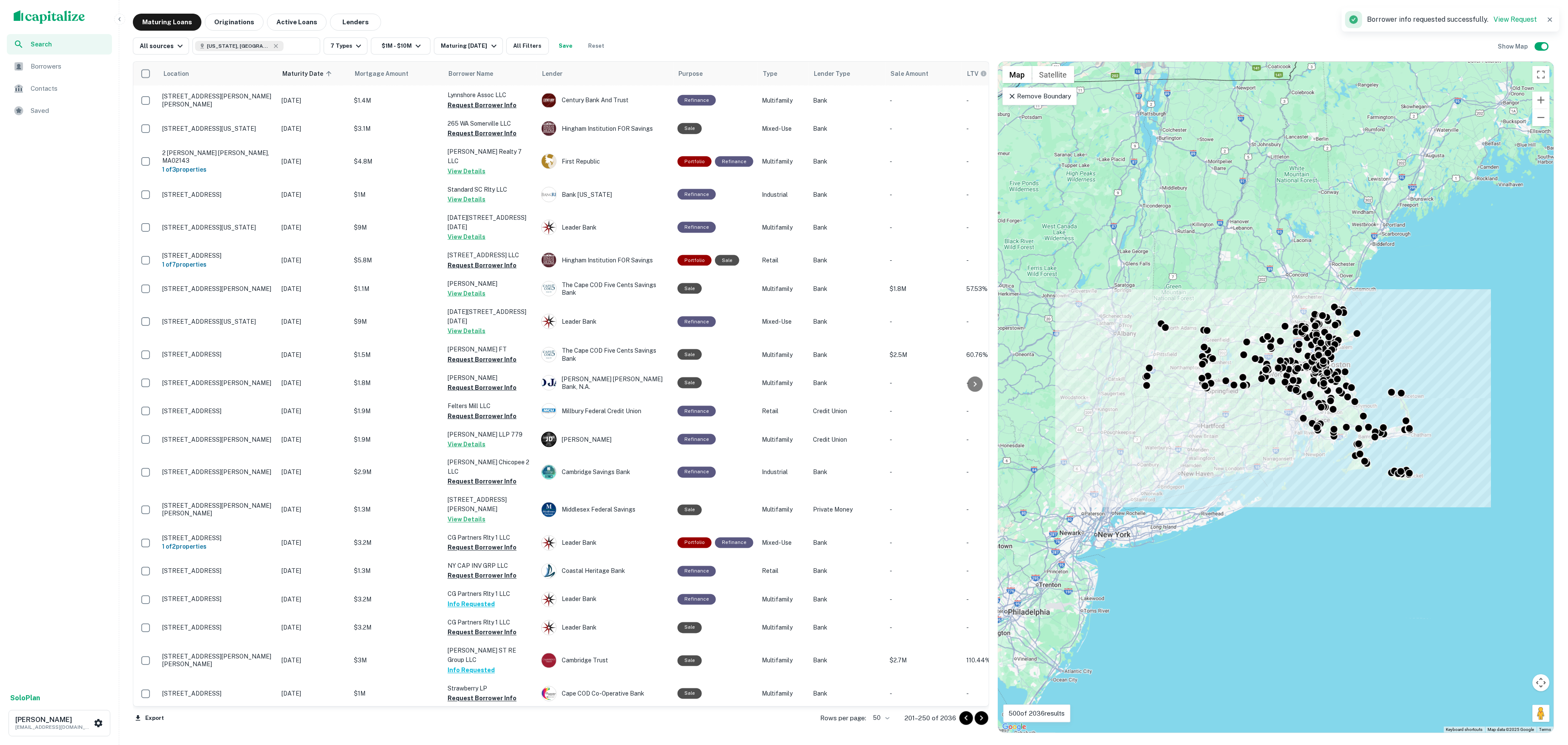
scroll to position [783, 0]
click at [983, 719] on icon "Go to next page" at bounding box center [981, 718] width 10 height 10
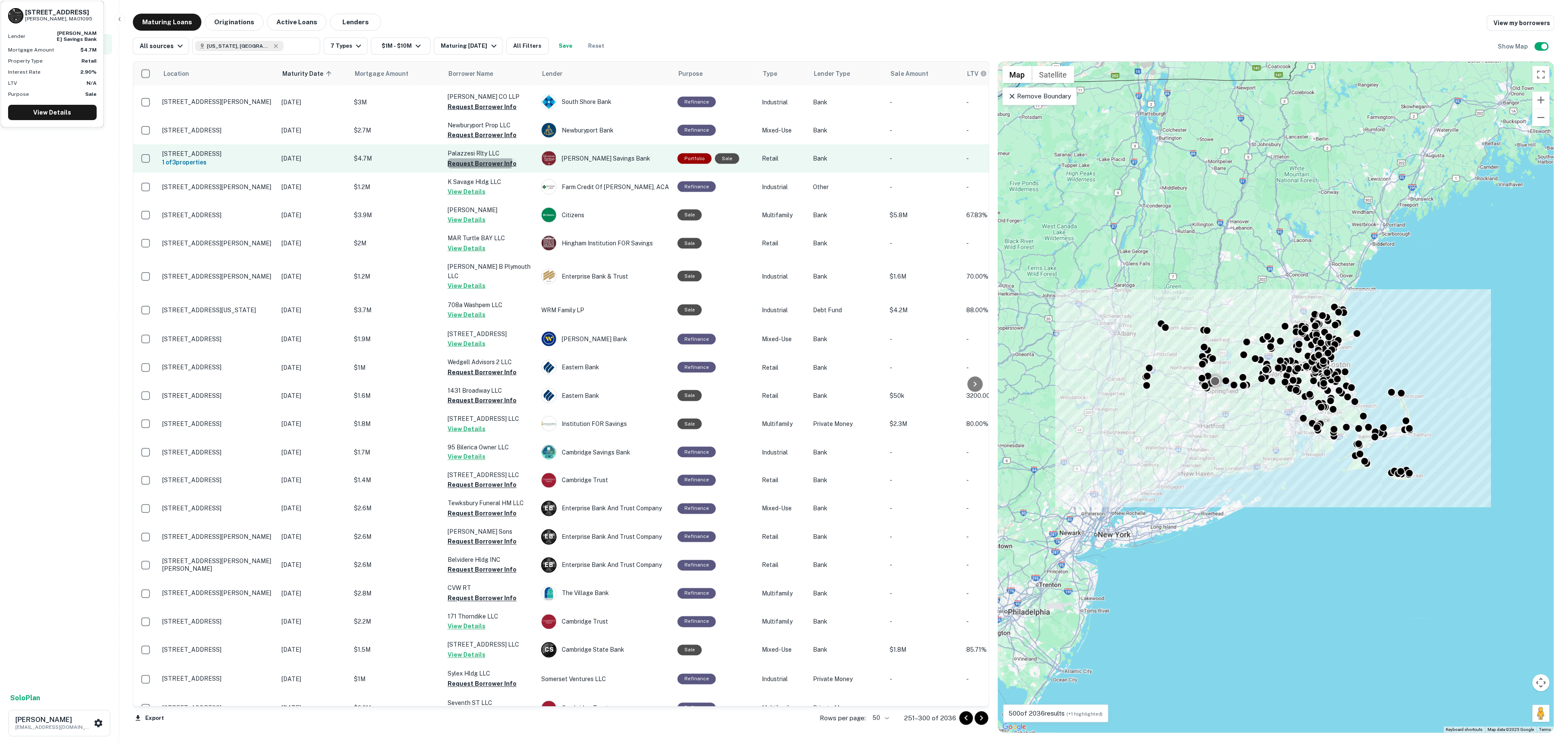
click at [472, 158] on button "Request Borrower Info" at bounding box center [481, 163] width 69 height 10
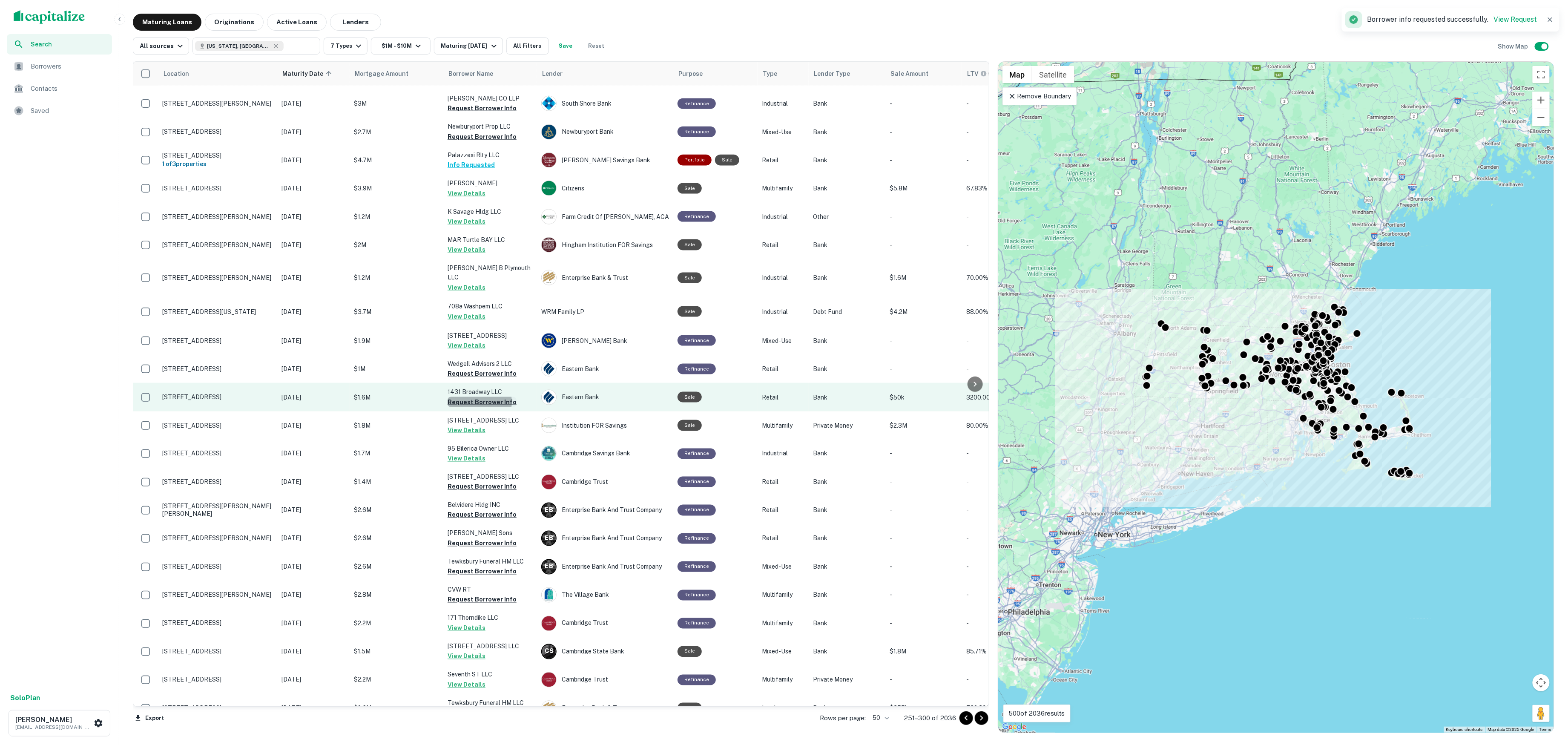
click at [474, 397] on button "Request Borrower Info" at bounding box center [481, 402] width 69 height 10
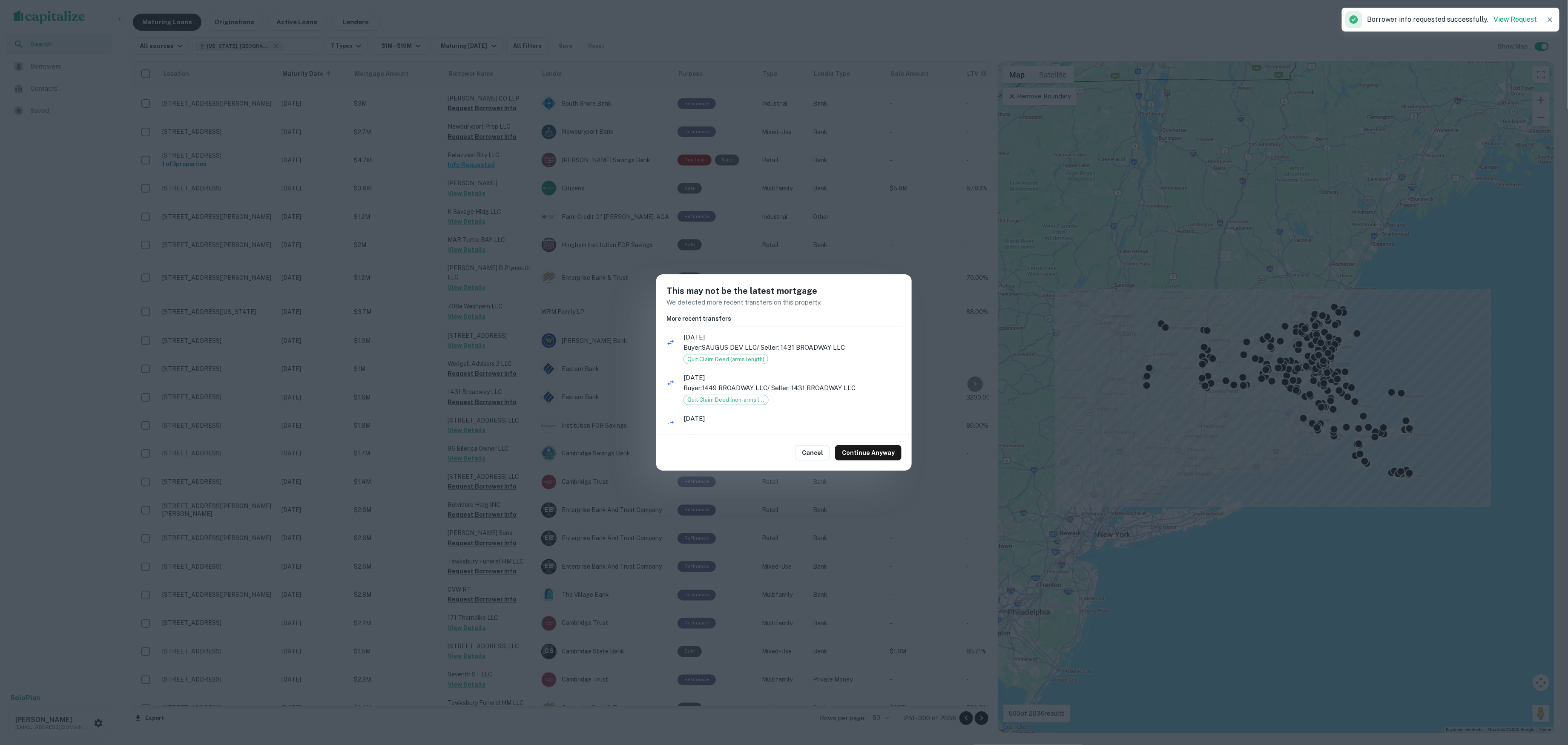
click at [517, 341] on div "This may not be the latest mortgage We detected more recent transfers on this p…" at bounding box center [784, 372] width 1568 height 745
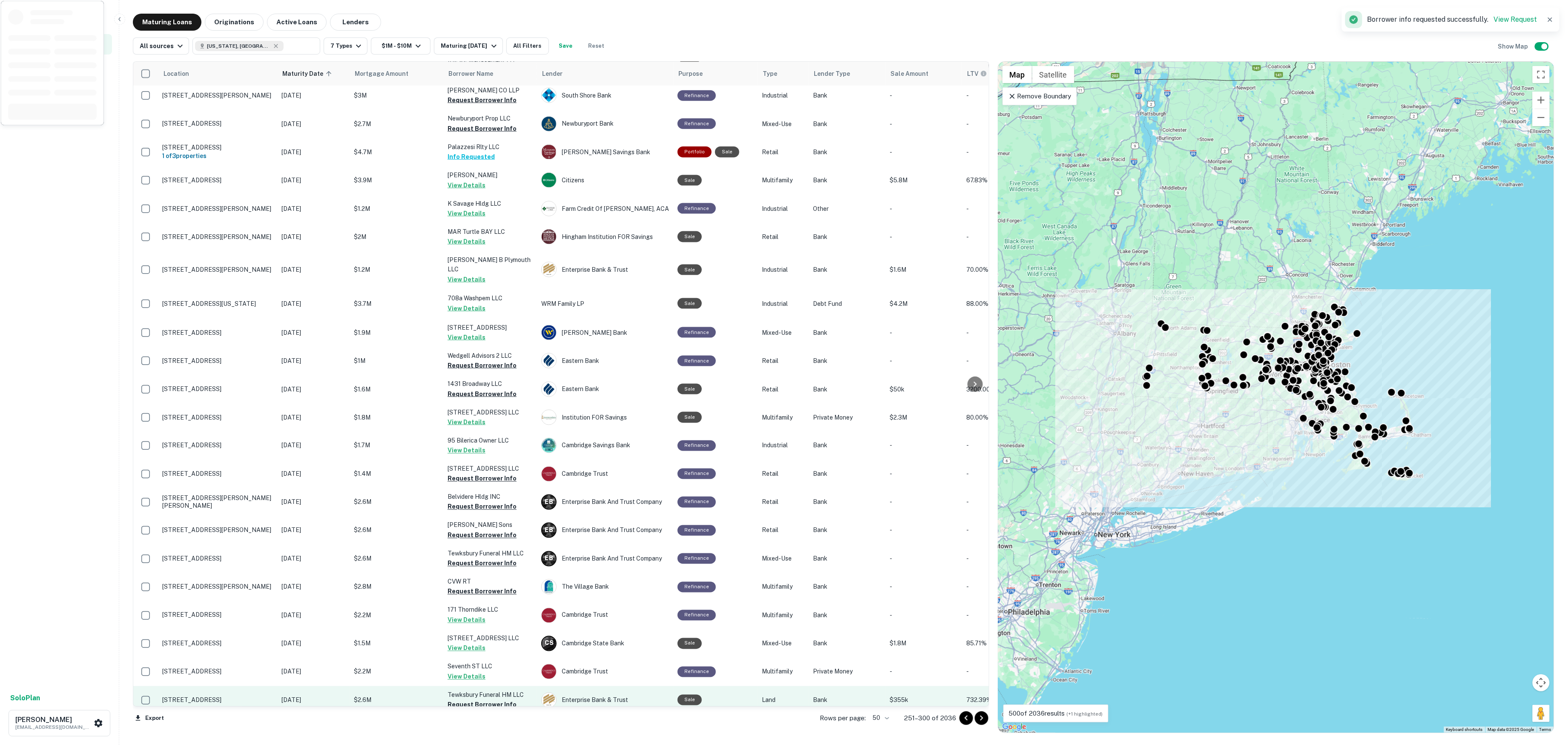
scroll to position [790, 0]
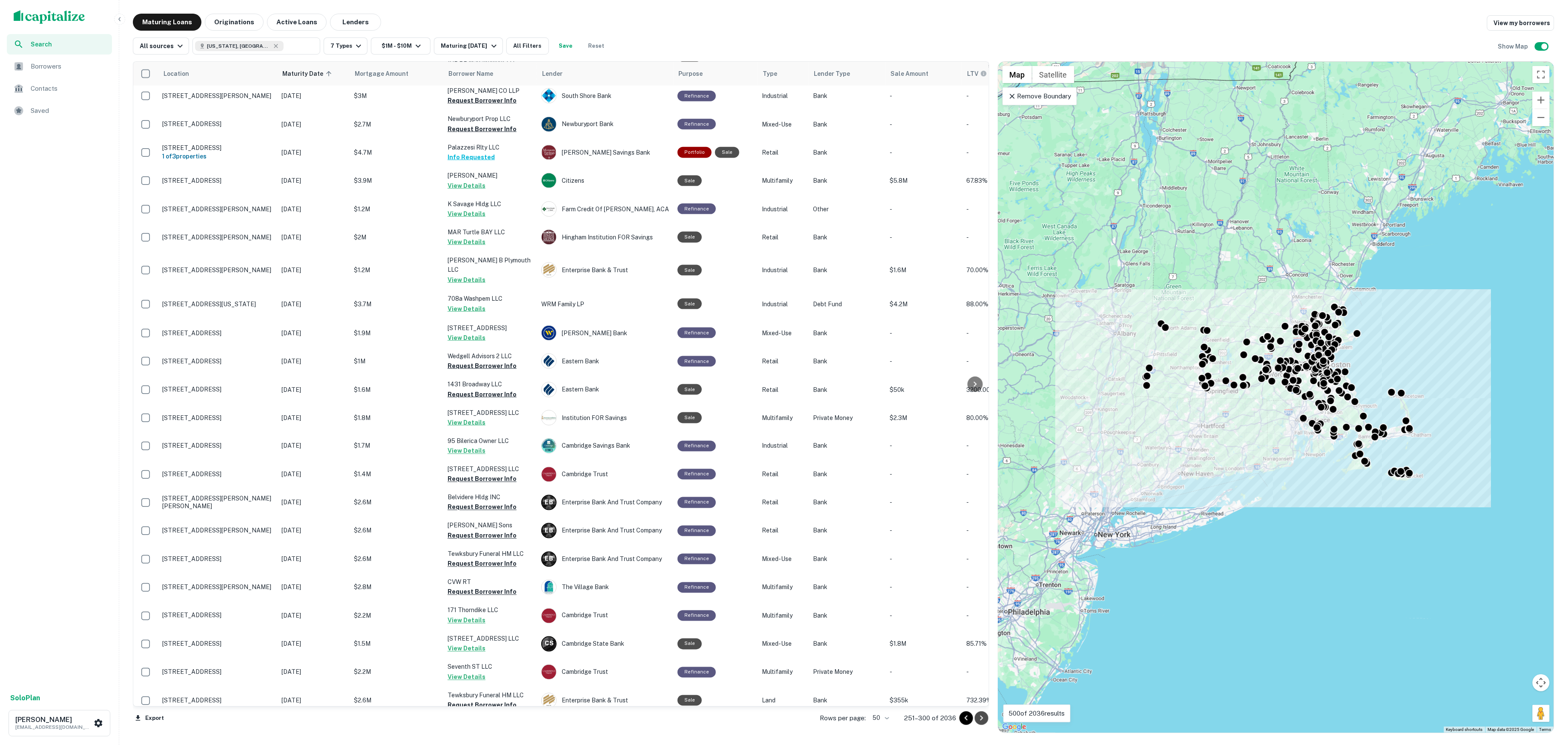
click at [978, 713] on icon "Go to next page" at bounding box center [981, 718] width 10 height 10
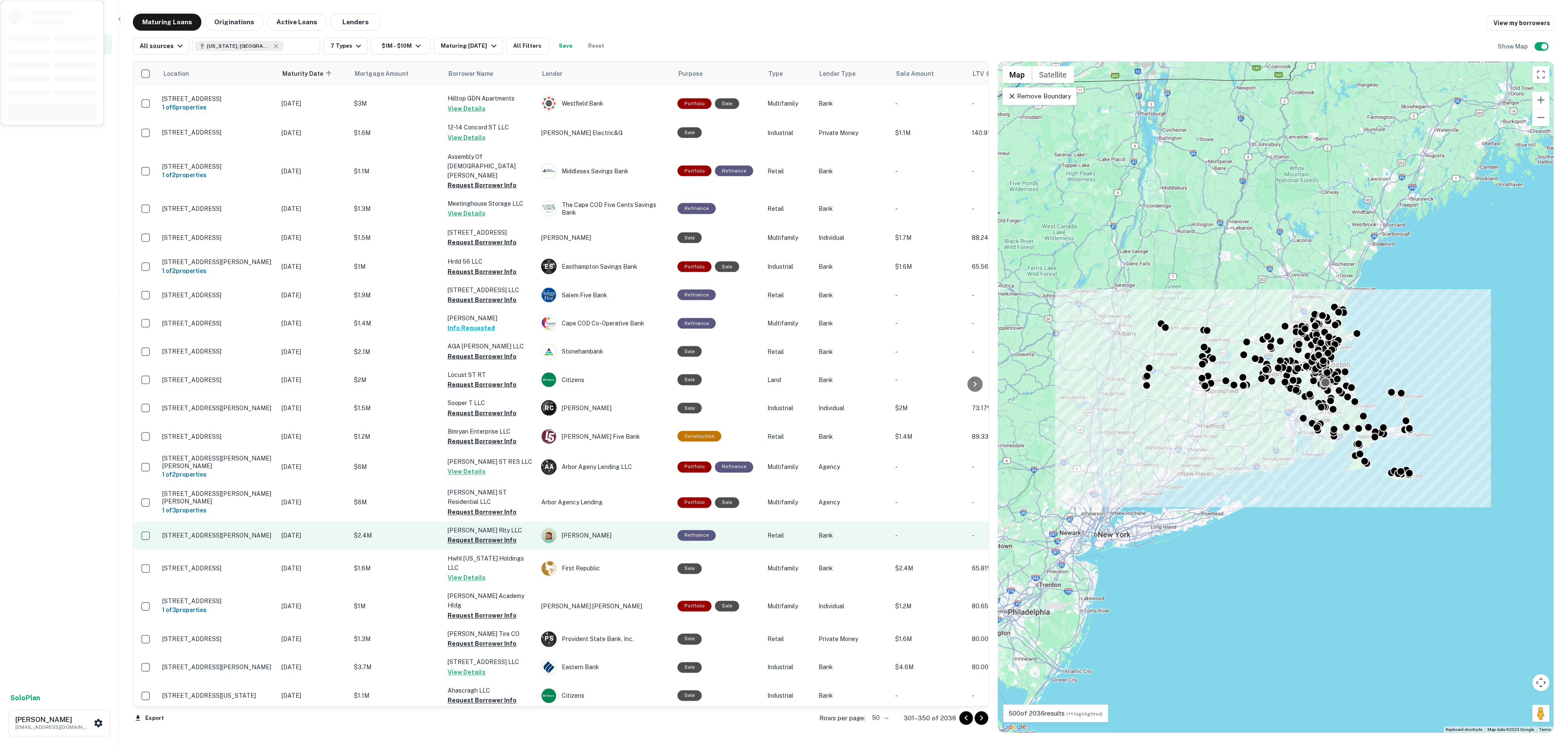
click at [485, 535] on button "Request Borrower Info" at bounding box center [481, 540] width 69 height 10
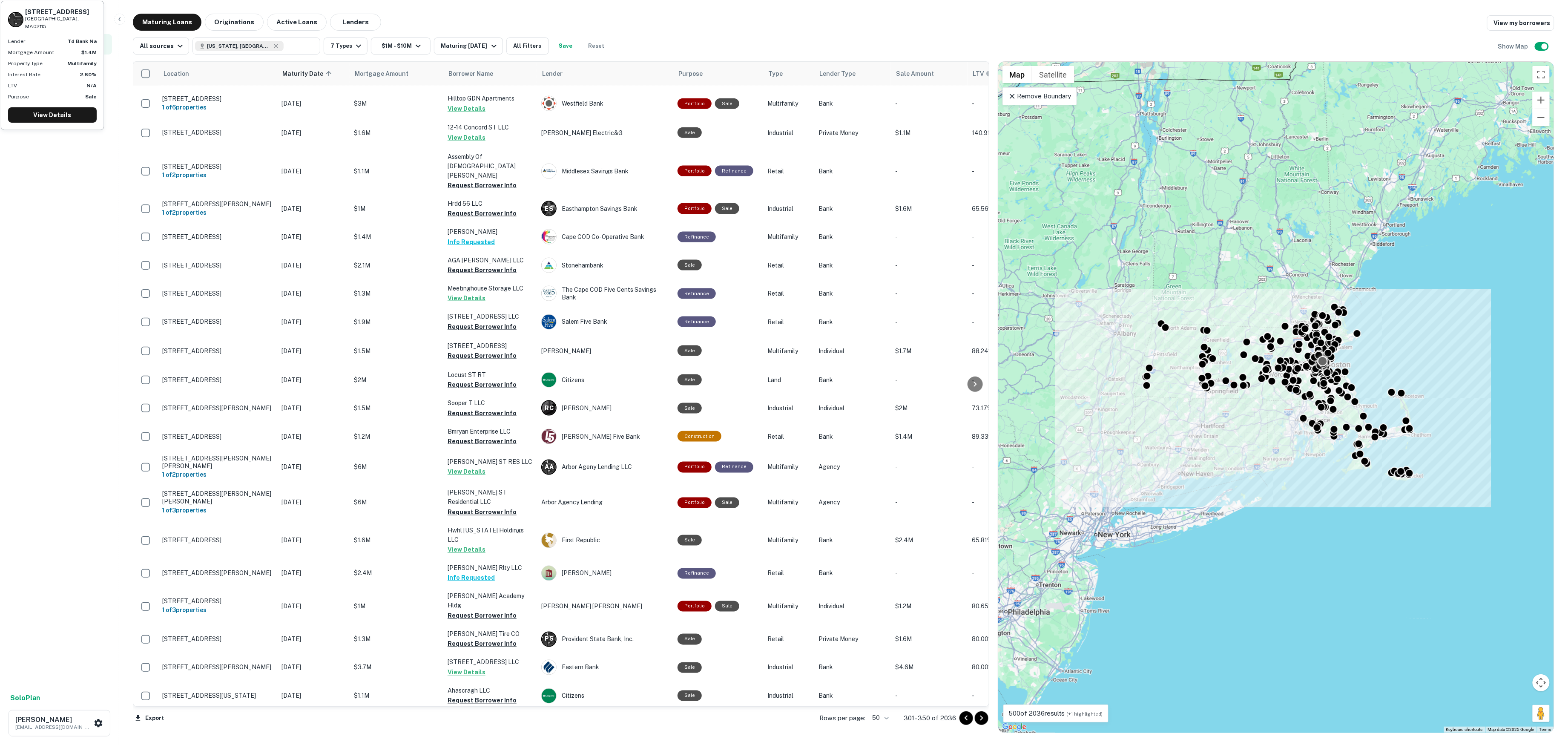
click at [498, 744] on button "Request Borrower Info" at bounding box center [481, 757] width 69 height 10
click at [978, 719] on icon "Go to next page" at bounding box center [981, 718] width 10 height 10
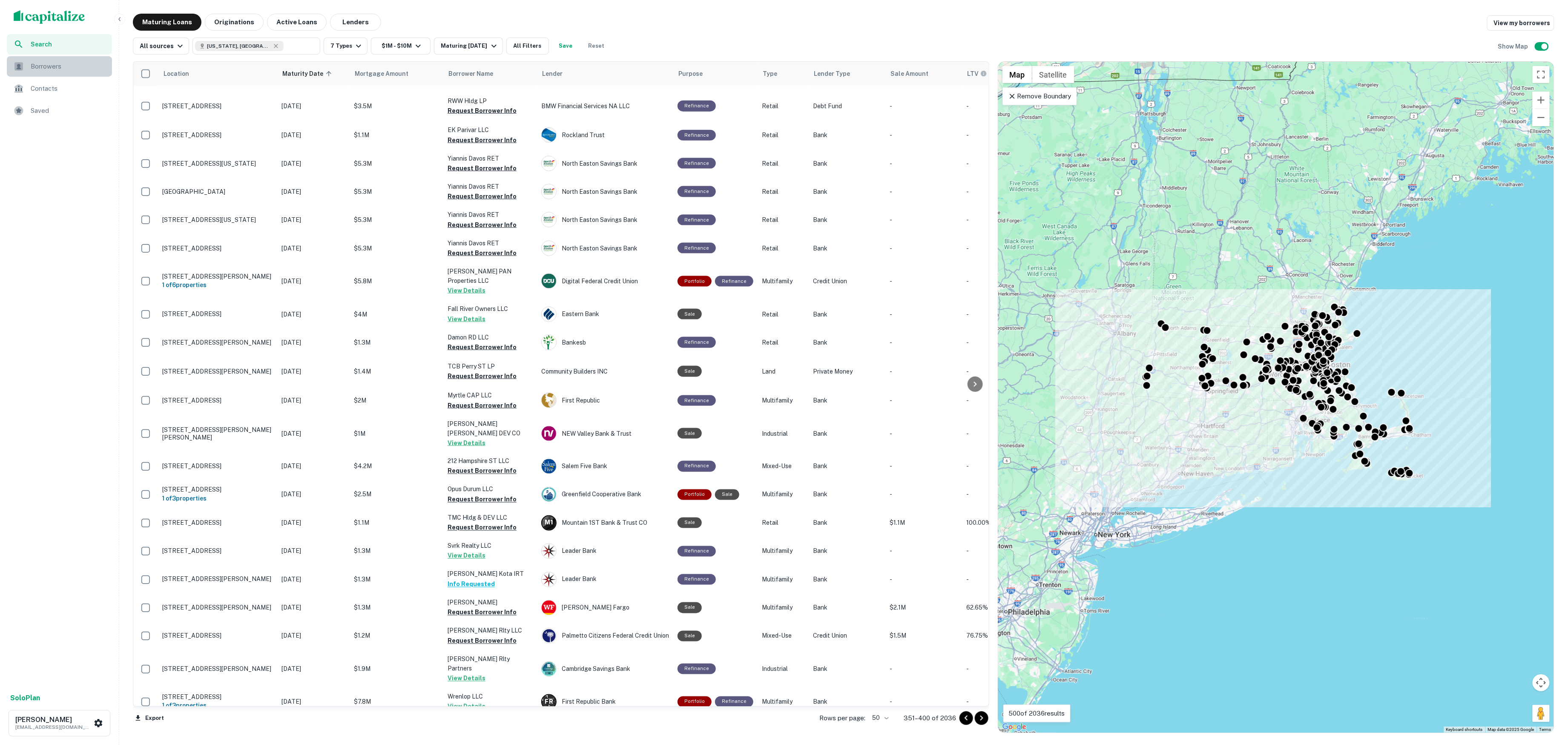
click at [80, 68] on span "Borrowers" at bounding box center [68, 66] width 76 height 10
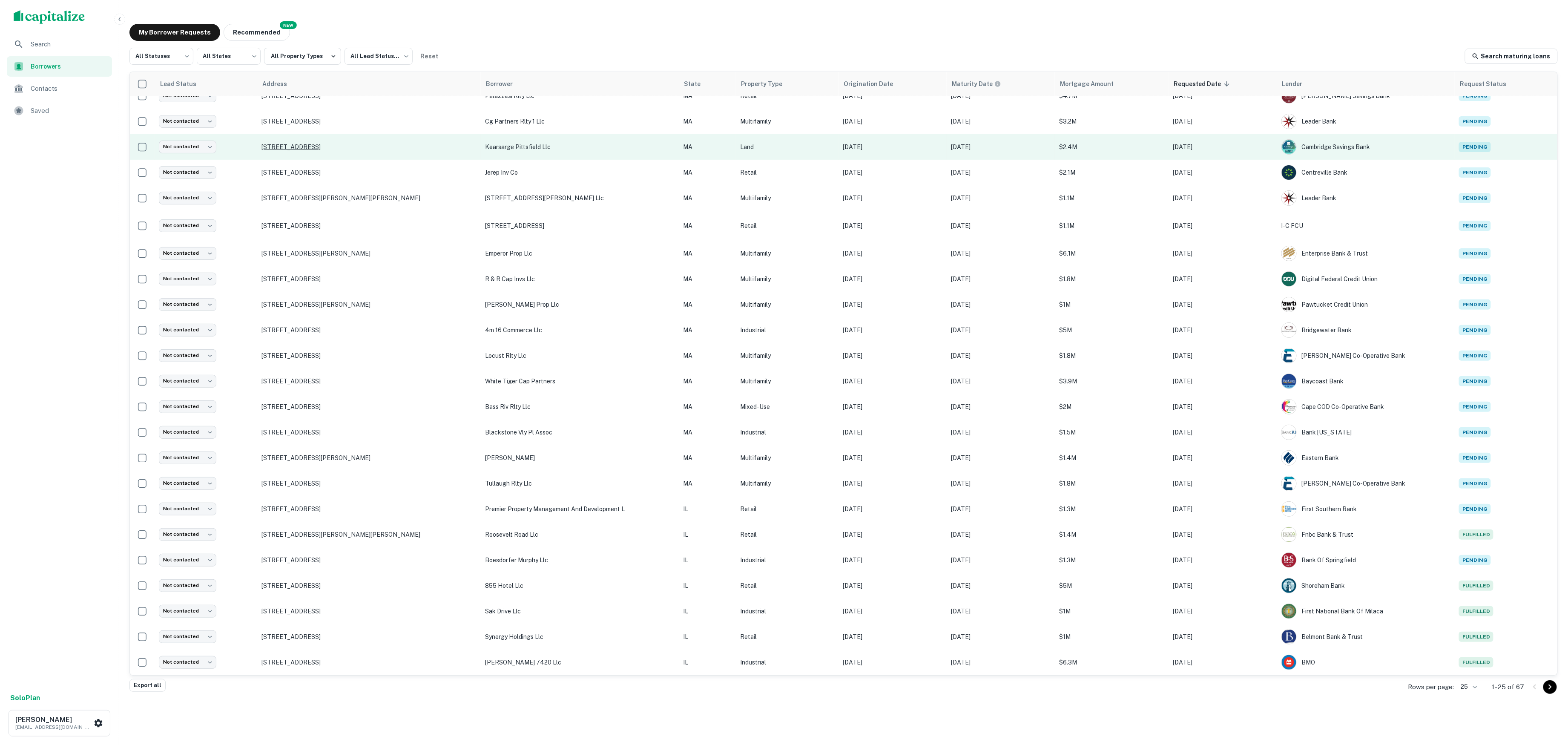
scroll to position [63, 0]
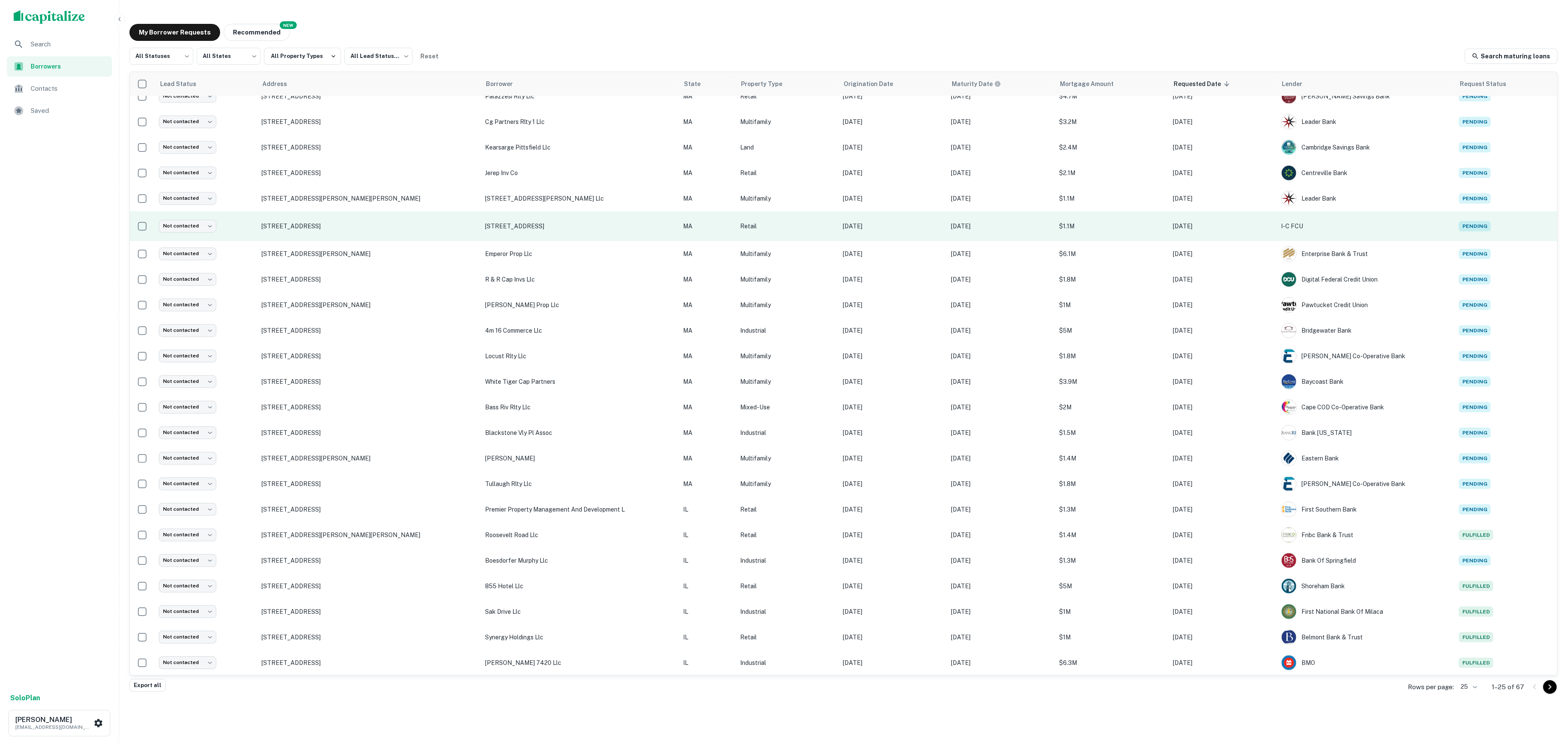
click at [502, 228] on p "[STREET_ADDRESS]" at bounding box center [579, 226] width 189 height 9
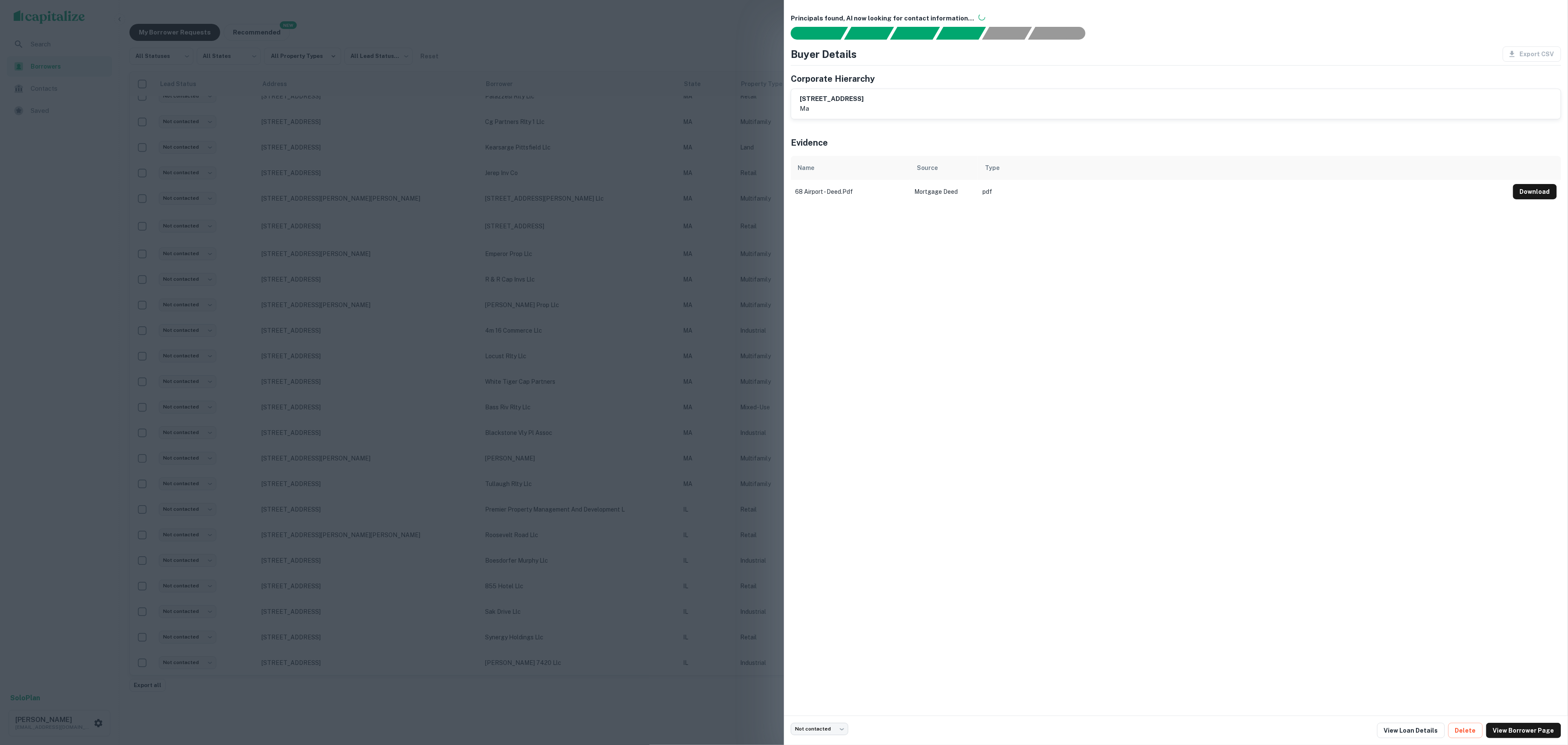
click at [470, 211] on div at bounding box center [784, 372] width 1568 height 745
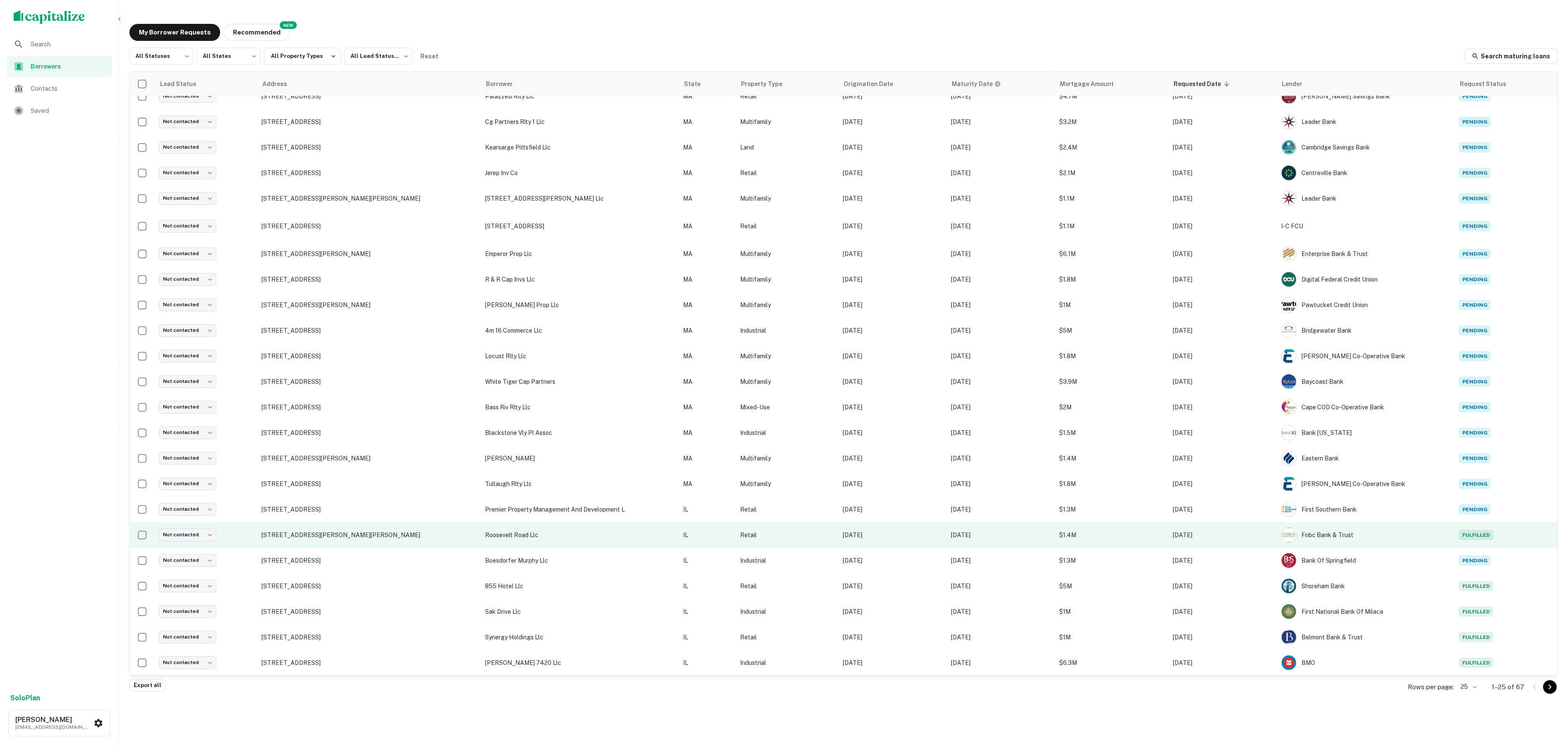
click at [518, 531] on p "roosevelt road llc" at bounding box center [579, 534] width 189 height 9
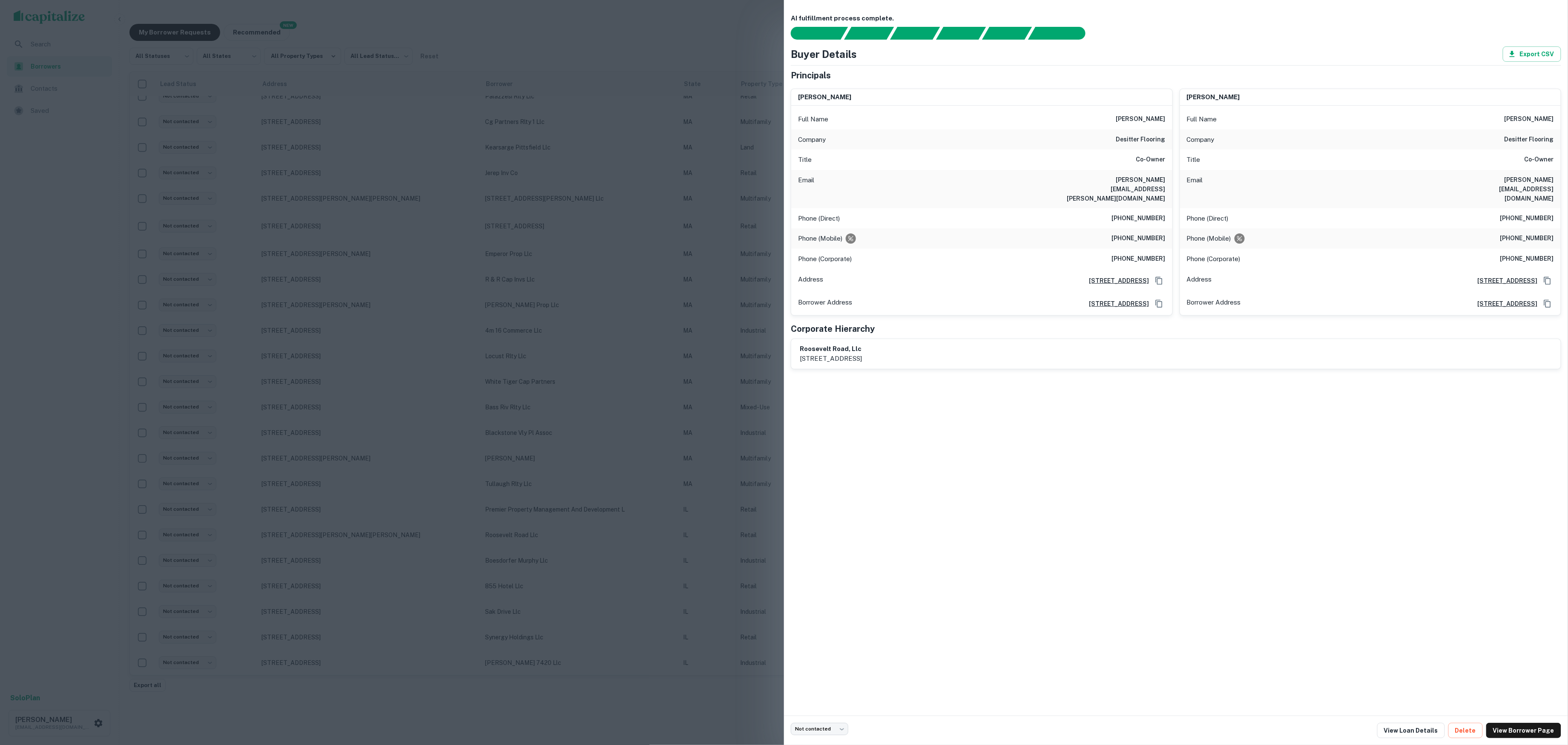
click at [607, 271] on div at bounding box center [784, 372] width 1568 height 745
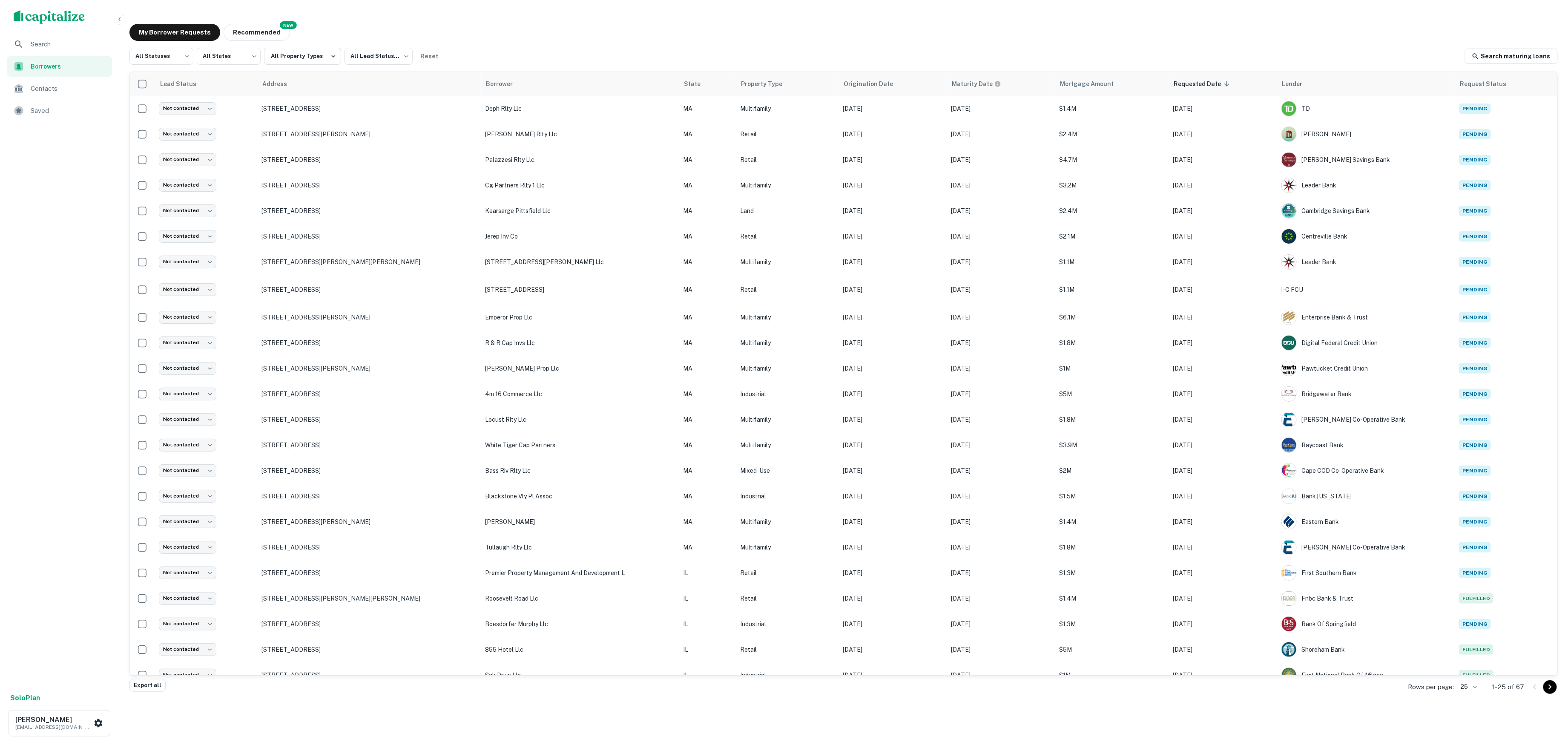
scroll to position [0, 0]
click at [559, 41] on div "My Borrower Requests NEW Recommended All Statuses *** ​ All States *** ​ All Pr…" at bounding box center [843, 352] width 1442 height 670
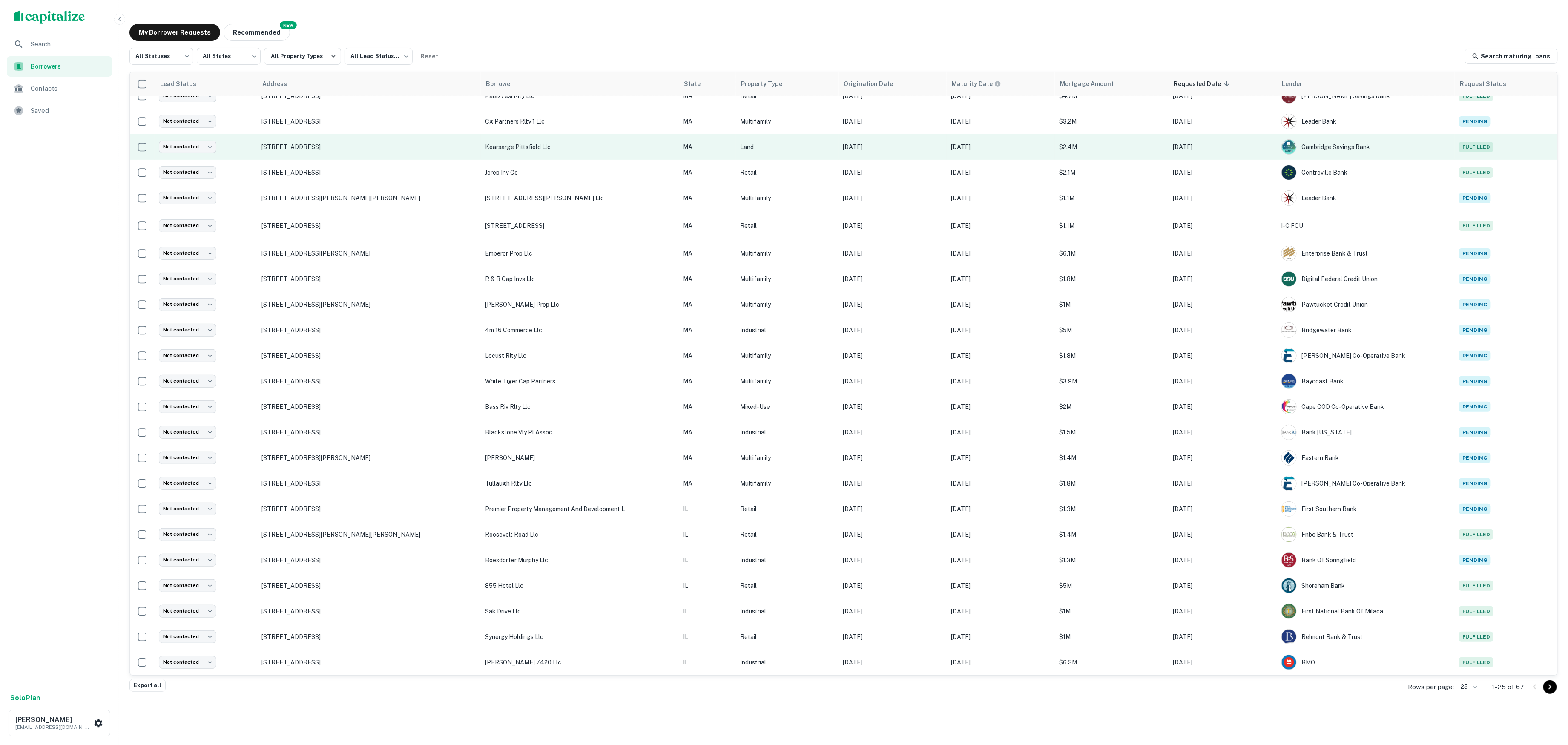
scroll to position [63, 0]
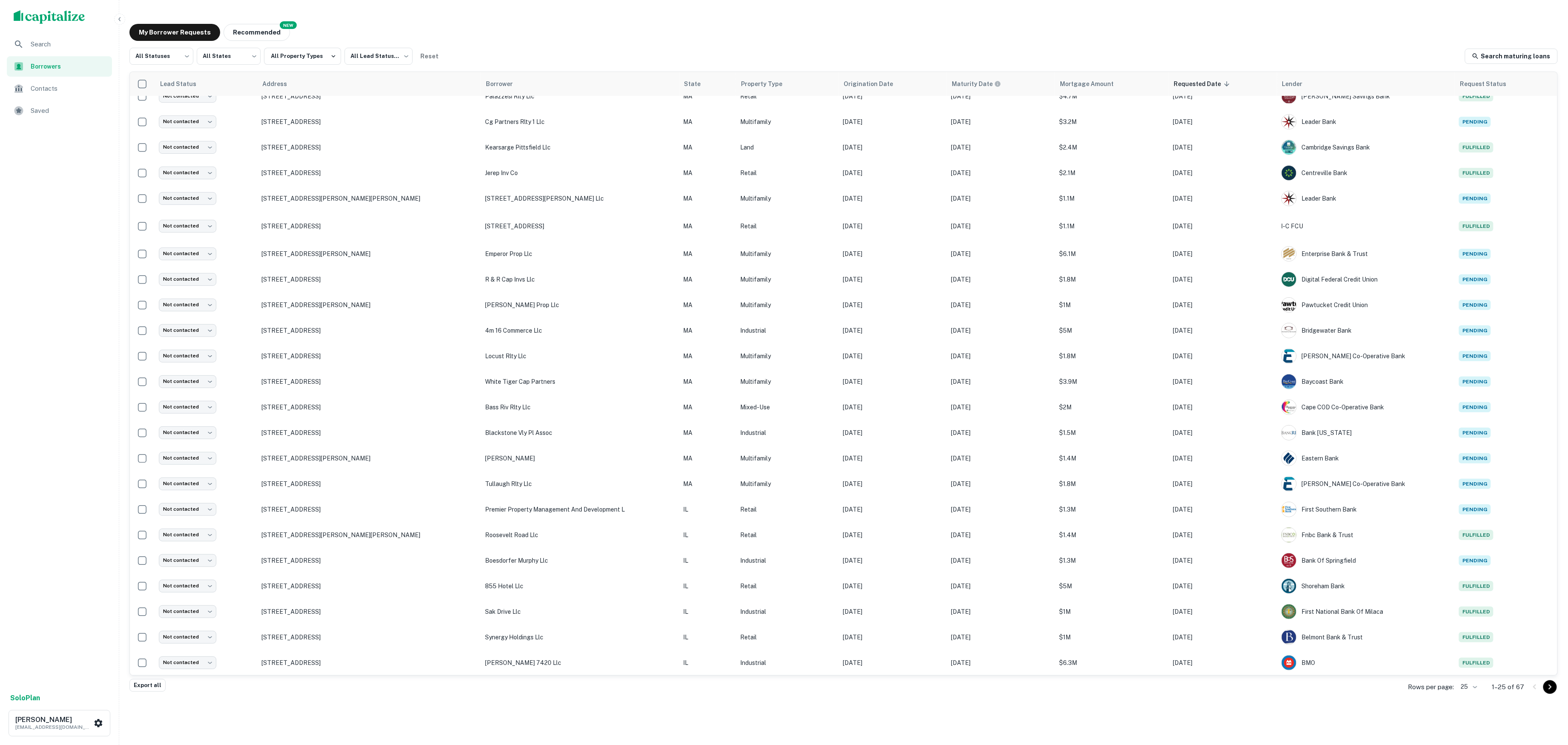
click at [1171, 17] on div "My Borrower Requests NEW Recommended All Statuses *** ​ All States *** ​ All Pr…" at bounding box center [843, 352] width 1442 height 670
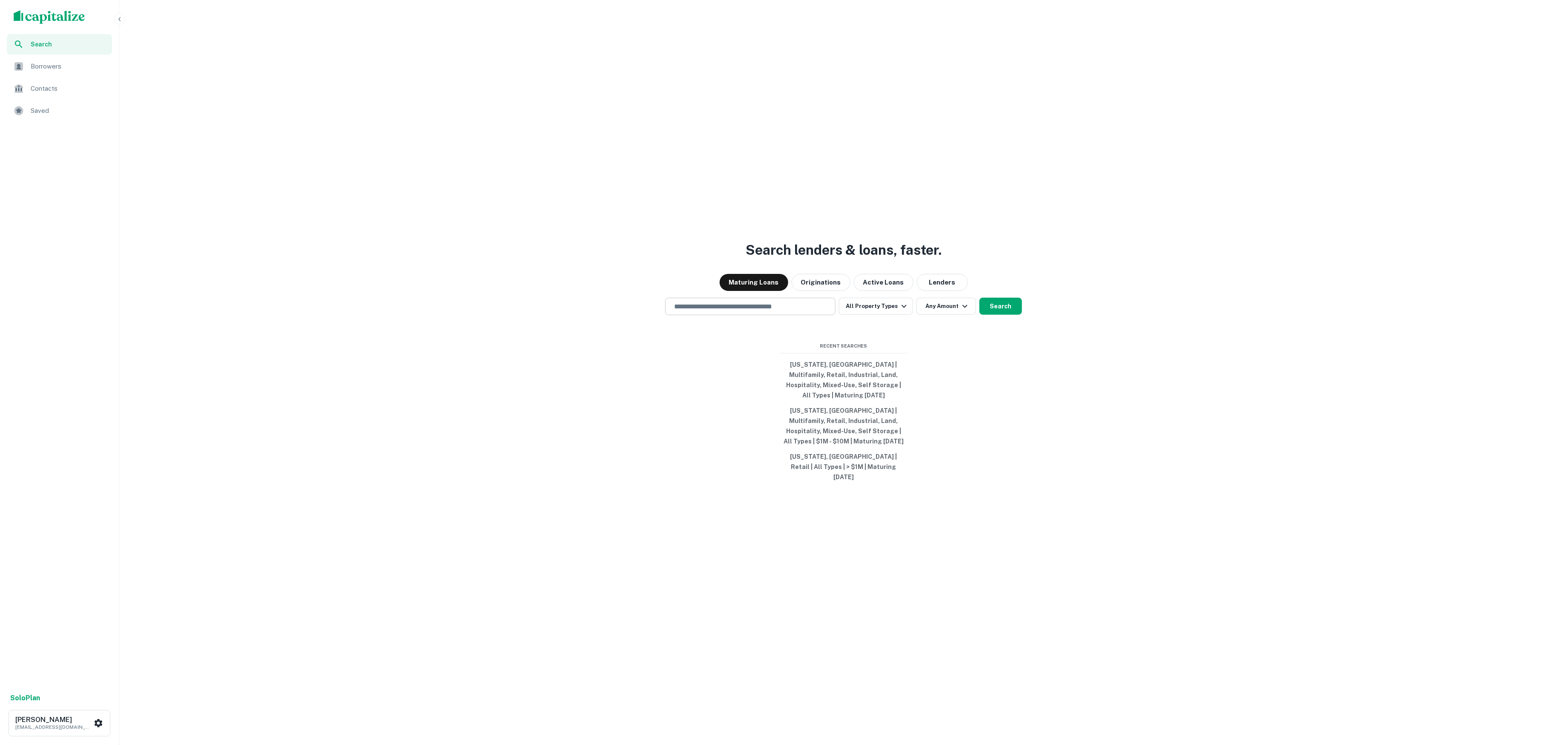
click at [804, 309] on input "text" at bounding box center [750, 306] width 163 height 10
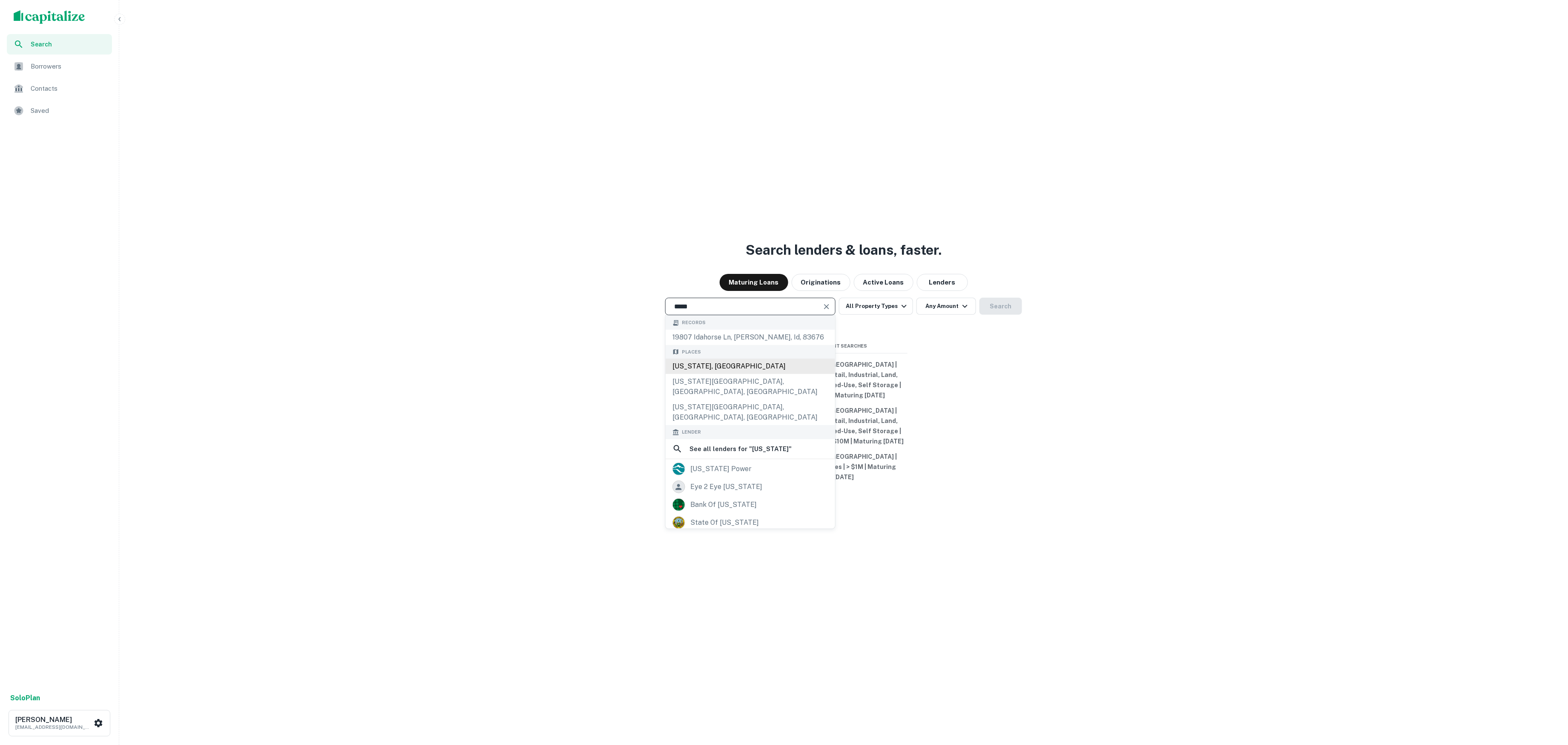
click at [769, 374] on div "[US_STATE], [GEOGRAPHIC_DATA]" at bounding box center [751, 366] width 169 height 15
type input "**********"
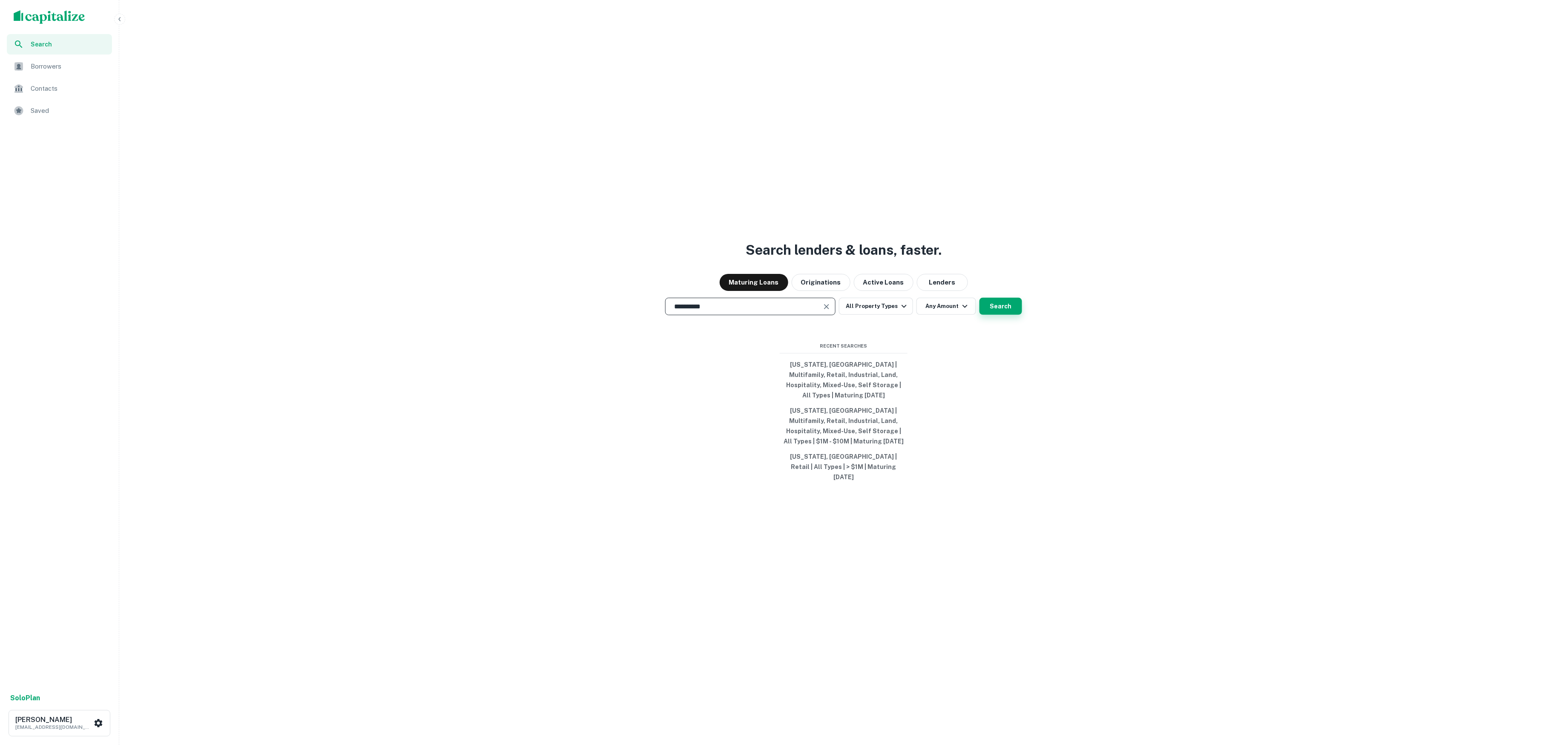
click at [1002, 314] on button "Search" at bounding box center [1001, 306] width 43 height 17
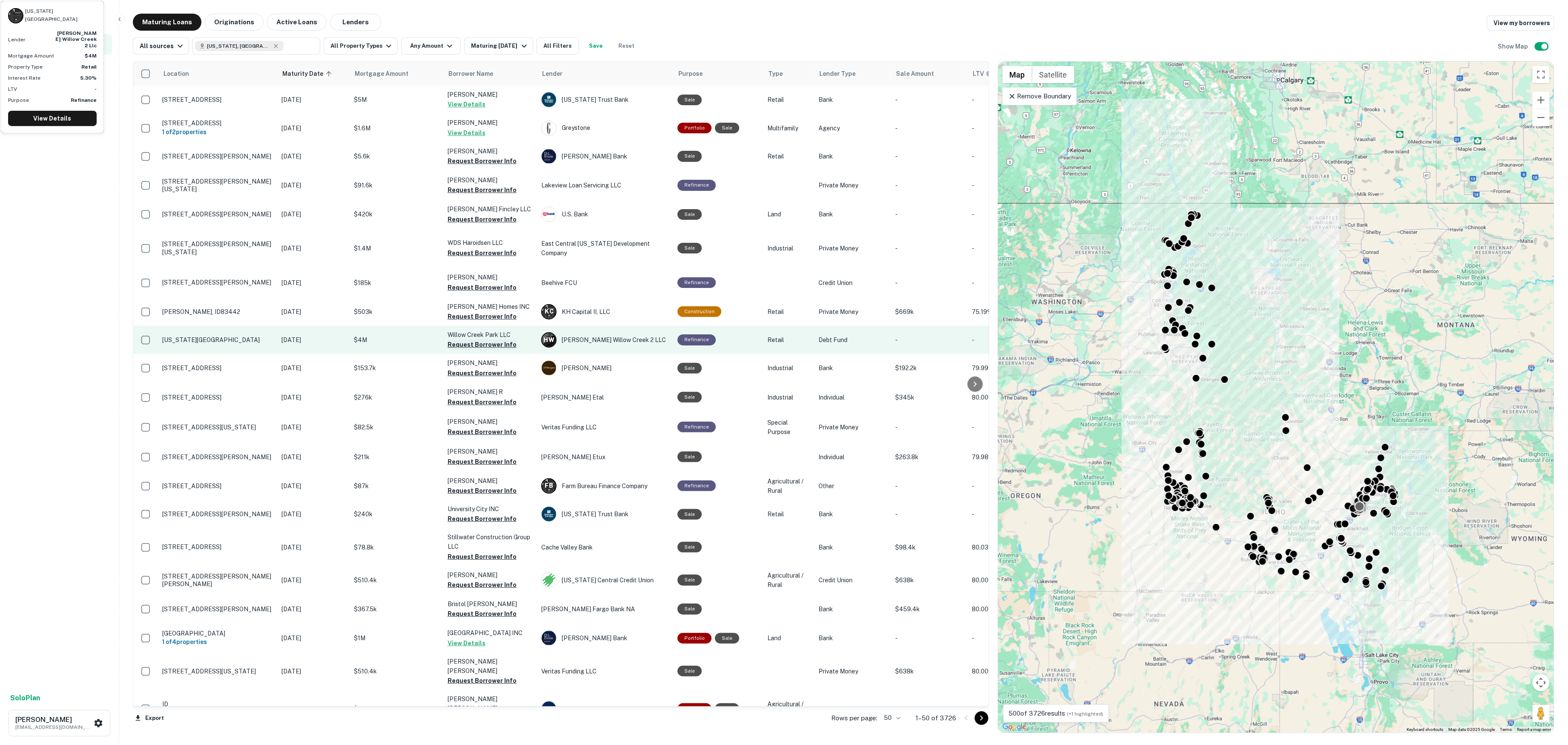
click at [483, 340] on button "Request Borrower Info" at bounding box center [481, 345] width 69 height 10
